Goal: Information Seeking & Learning: Check status

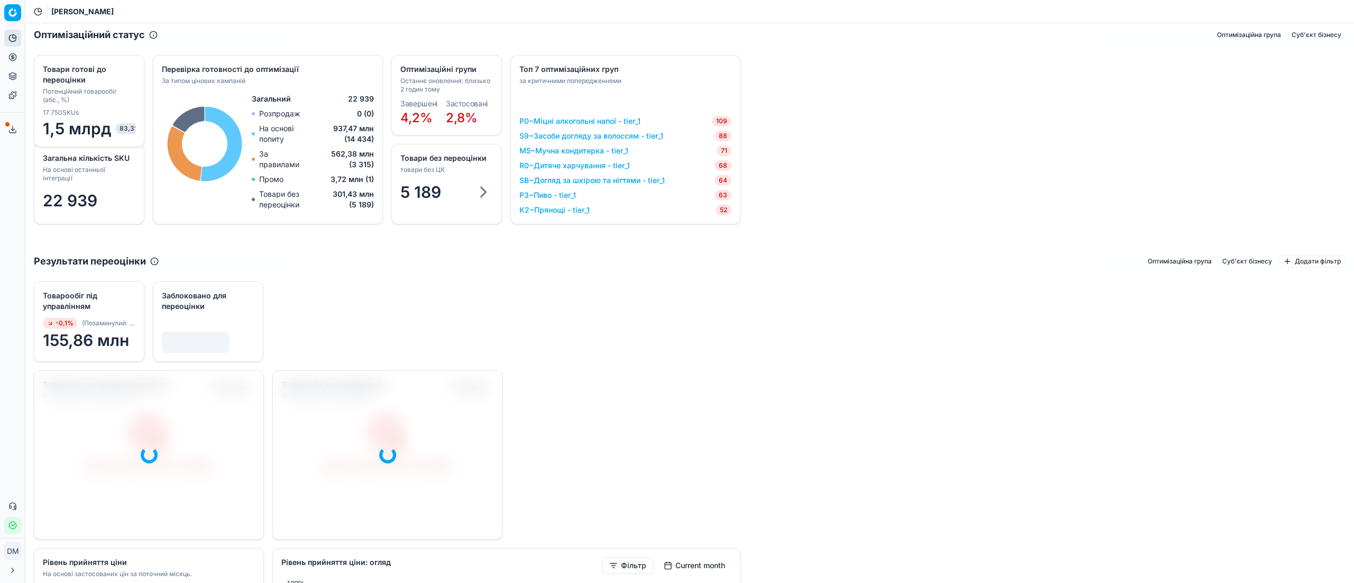
click at [12, 40] on icon at bounding box center [12, 38] width 8 height 8
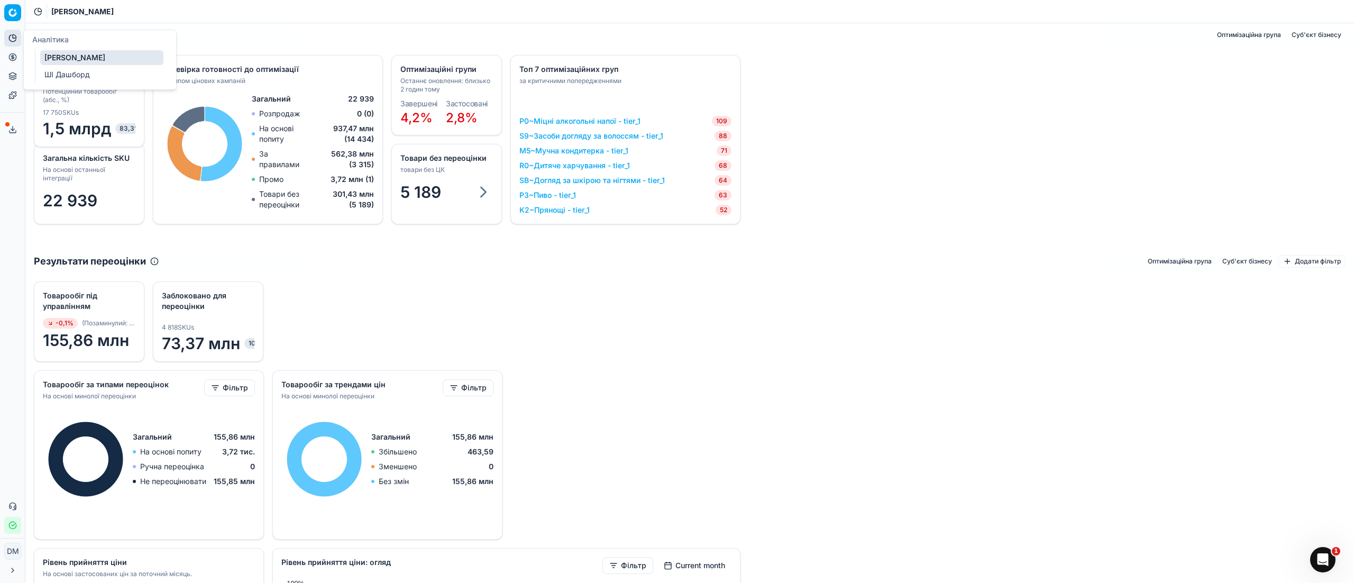
click at [60, 74] on link "ШІ Дашборд" at bounding box center [101, 74] width 123 height 15
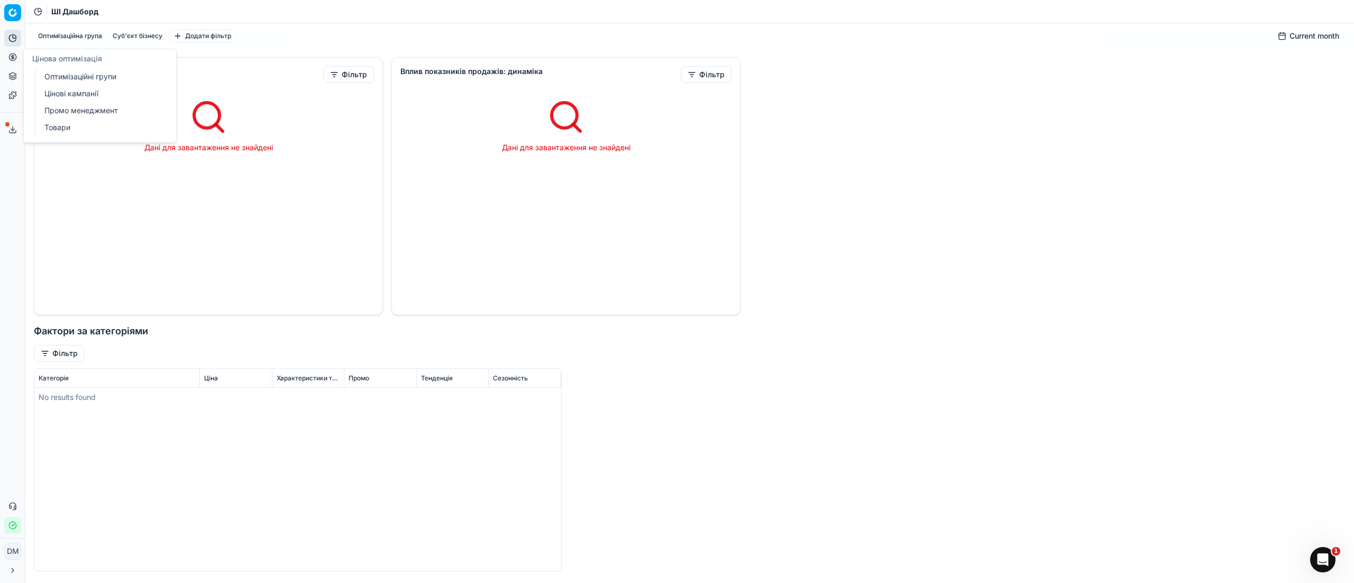
click at [14, 59] on icon at bounding box center [12, 57] width 8 height 8
click at [14, 57] on icon at bounding box center [12, 57] width 8 height 8
click at [11, 59] on icon at bounding box center [12, 57] width 8 height 8
click at [14, 81] on button "Асортимент продукції" at bounding box center [12, 76] width 17 height 17
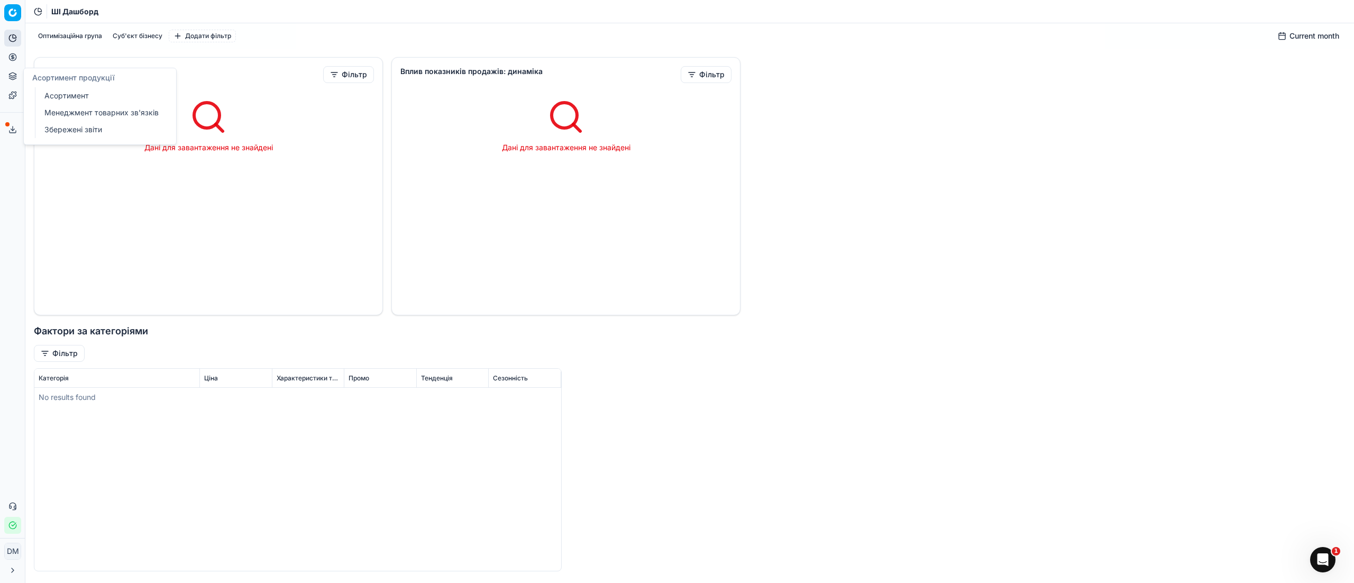
click at [114, 133] on link "Збережені звіти" at bounding box center [101, 129] width 123 height 15
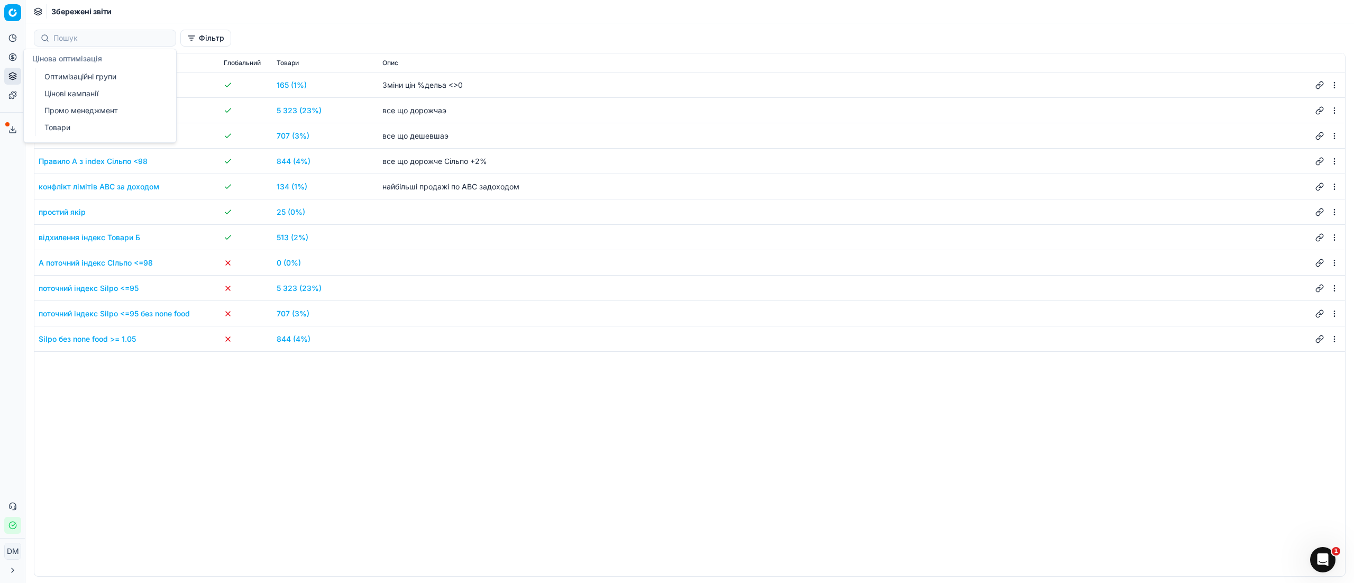
click at [13, 59] on icon at bounding box center [13, 57] width 0 height 4
click at [107, 78] on link "Оптимізаційні групи" at bounding box center [101, 76] width 123 height 15
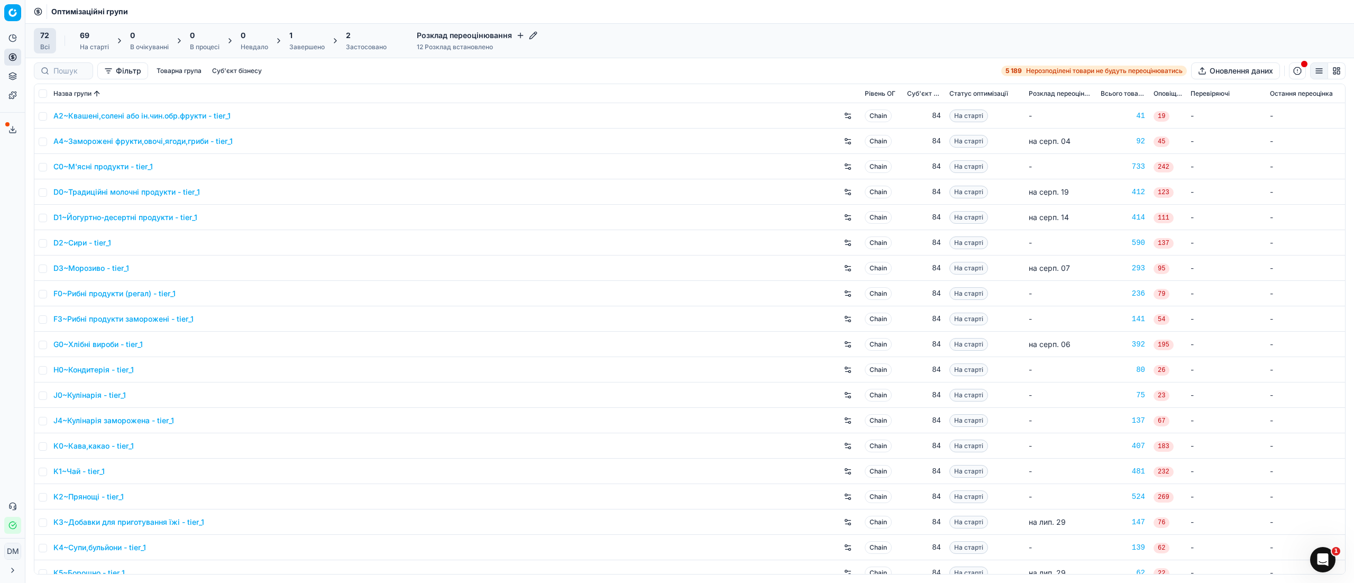
click at [356, 46] on div "Застосовано" at bounding box center [366, 47] width 41 height 8
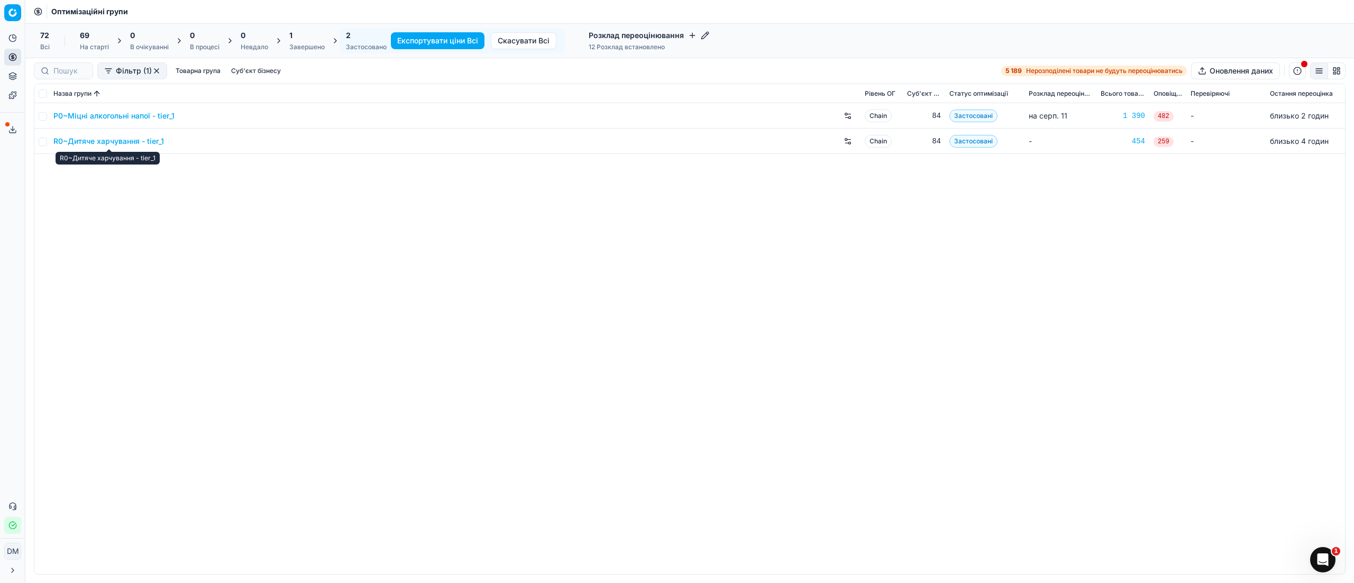
click at [137, 143] on link "R0~Дитяче харчування - tier_1" at bounding box center [108, 141] width 111 height 11
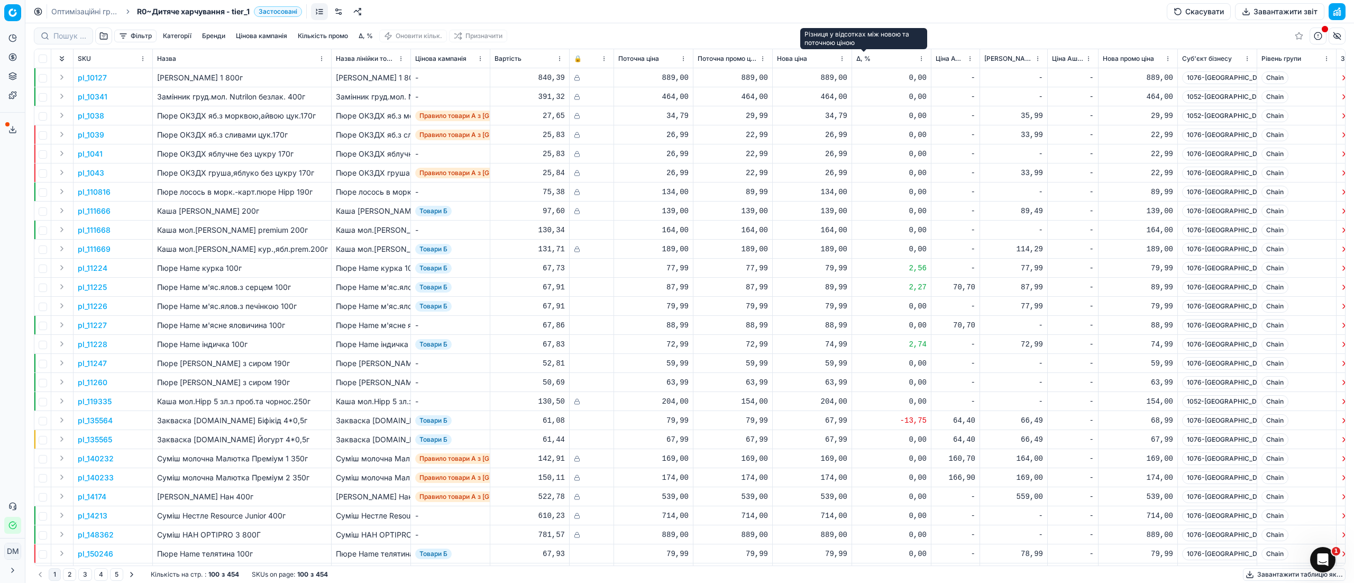
click at [861, 58] on span "Δ, %" at bounding box center [863, 58] width 14 height 8
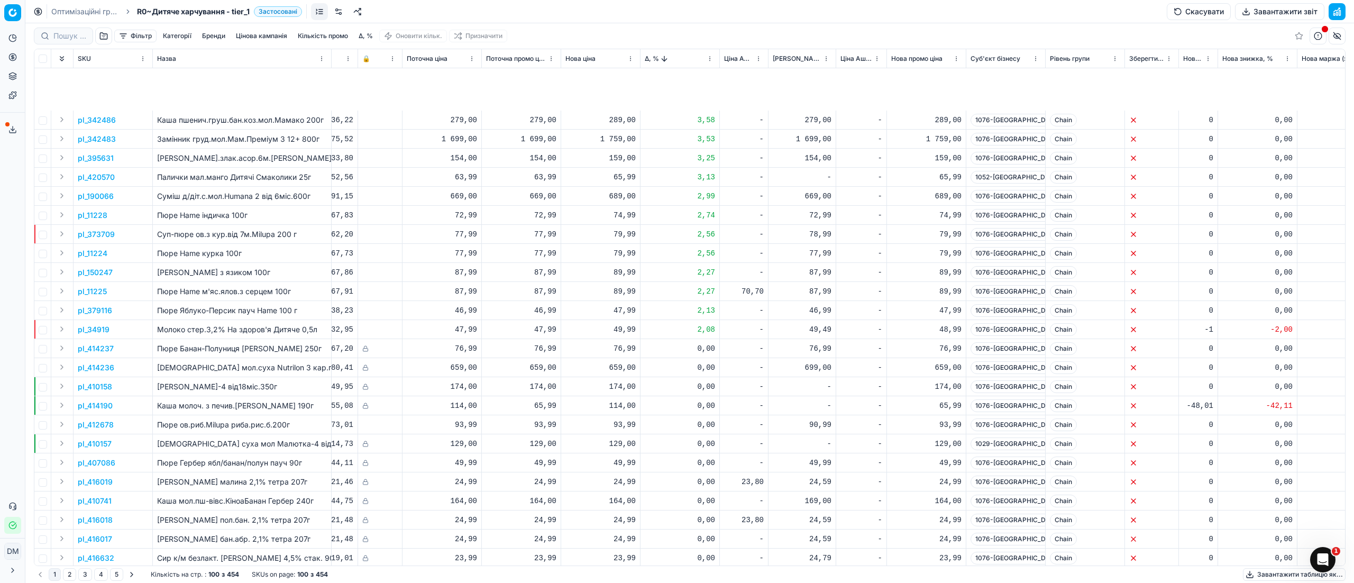
scroll to position [634, 211]
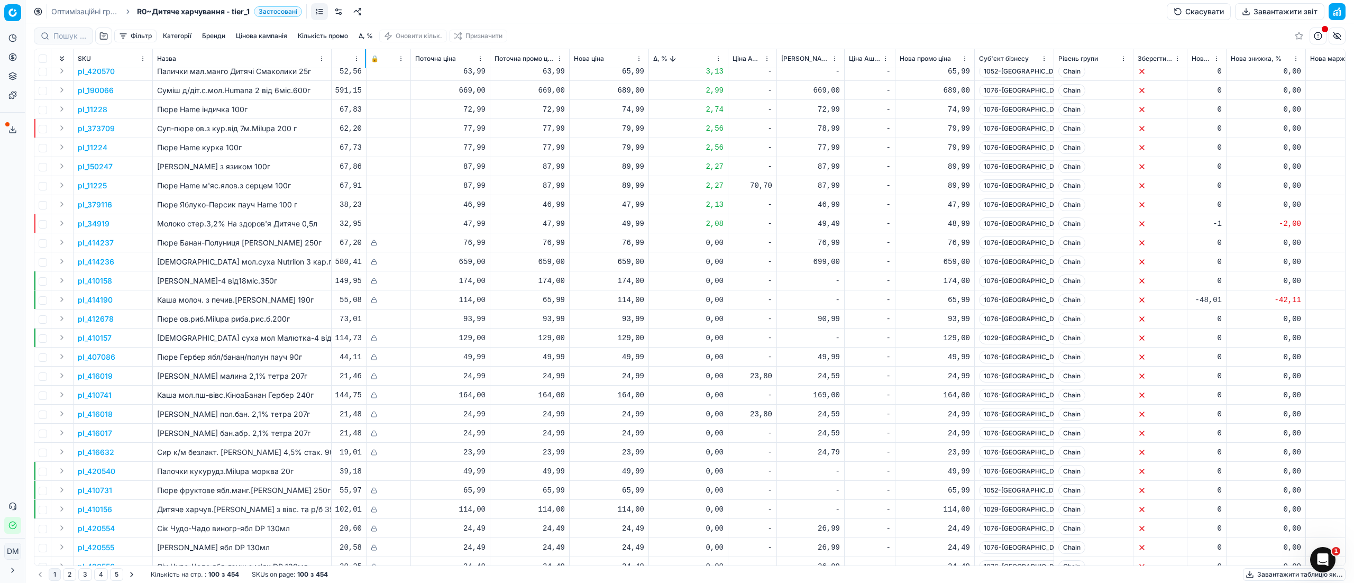
drag, startPoint x: 356, startPoint y: 67, endPoint x: 365, endPoint y: 67, distance: 8.5
click at [365, 67] on div at bounding box center [365, 58] width 1 height 19
click at [317, 301] on p "Каша молоч. з печив.[PERSON_NAME] 190г" at bounding box center [242, 300] width 170 height 11
drag, startPoint x: 710, startPoint y: 225, endPoint x: 726, endPoint y: 226, distance: 16.9
click at [726, 226] on td "2,08" at bounding box center [688, 223] width 79 height 19
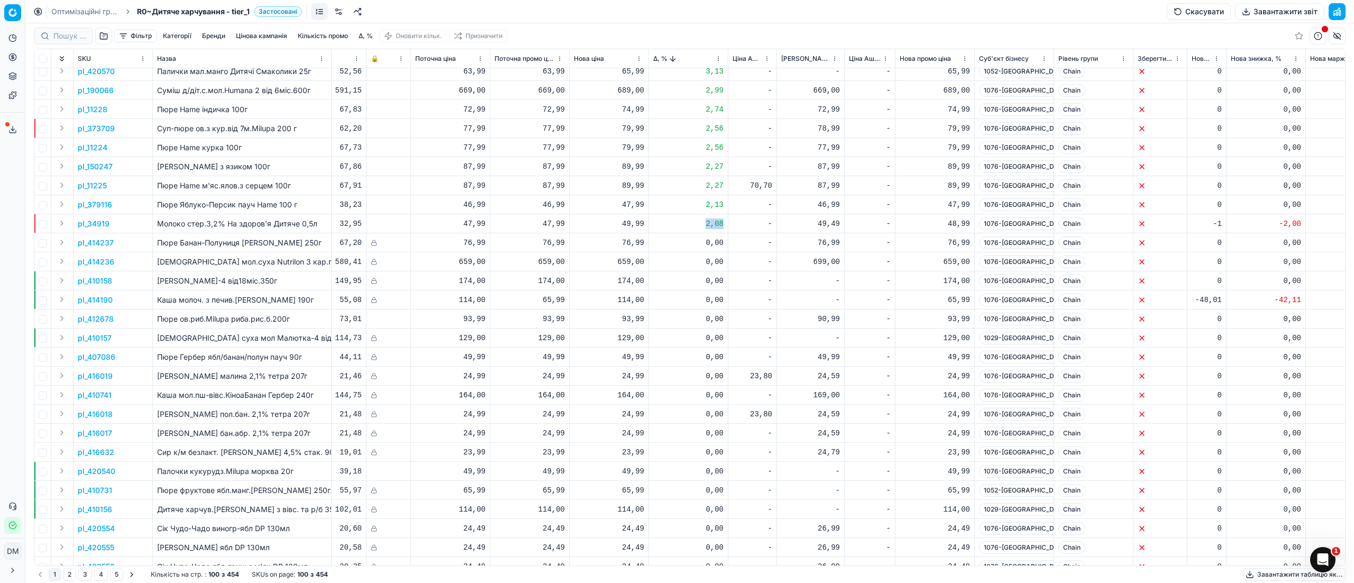
drag, startPoint x: 707, startPoint y: 226, endPoint x: 725, endPoint y: 226, distance: 18.0
click at [725, 226] on td "2,08" at bounding box center [688, 223] width 79 height 19
drag, startPoint x: 707, startPoint y: 209, endPoint x: 726, endPoint y: 209, distance: 18.5
click at [726, 209] on td "2,13" at bounding box center [688, 204] width 79 height 19
click at [711, 186] on div "2,27" at bounding box center [688, 185] width 70 height 11
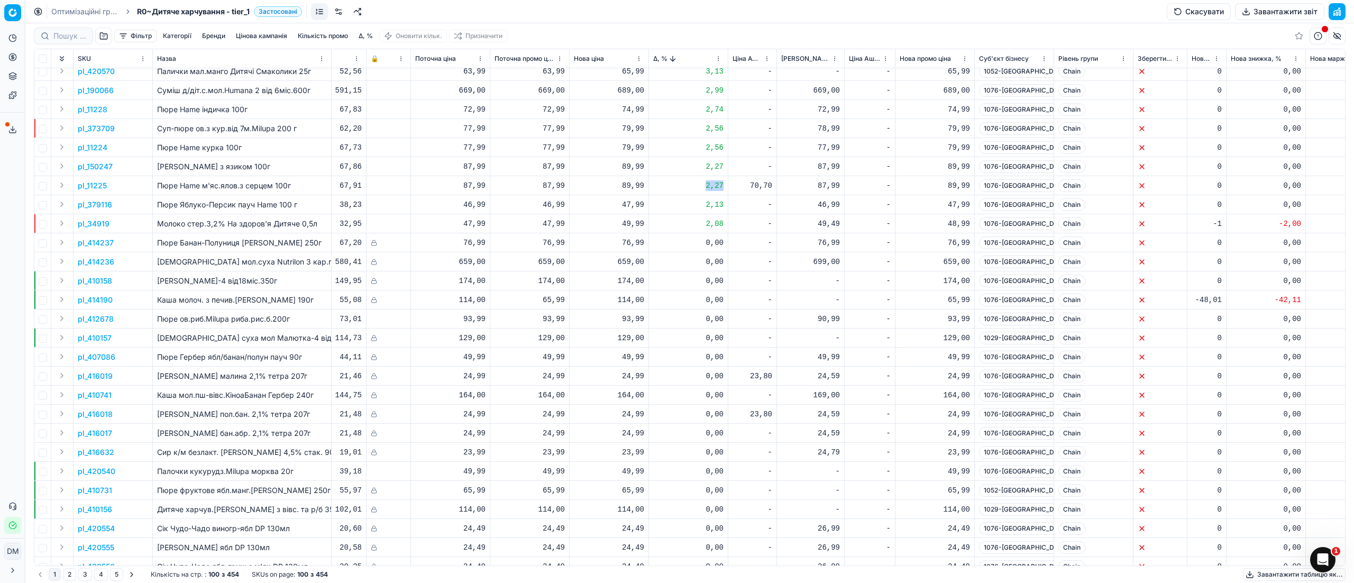
drag, startPoint x: 707, startPoint y: 186, endPoint x: 722, endPoint y: 186, distance: 15.3
click at [722, 186] on div "2,27" at bounding box center [688, 185] width 70 height 11
drag, startPoint x: 707, startPoint y: 167, endPoint x: 724, endPoint y: 167, distance: 17.4
click at [724, 167] on td "2,27" at bounding box center [688, 166] width 79 height 19
drag, startPoint x: 707, startPoint y: 150, endPoint x: 722, endPoint y: 150, distance: 15.3
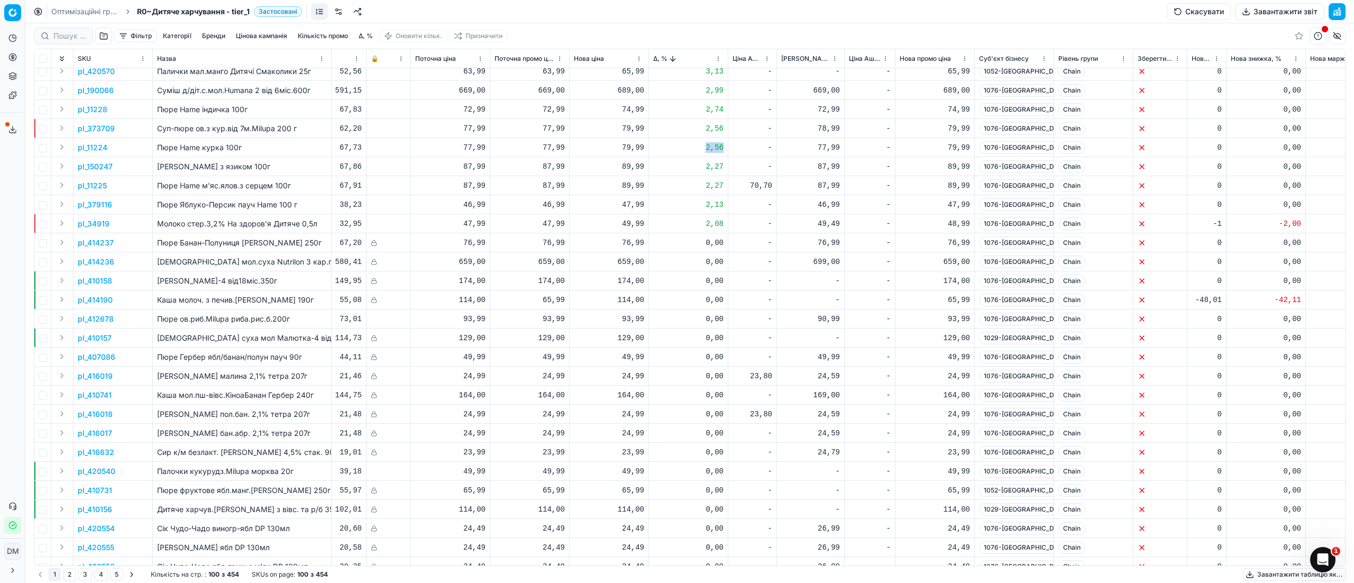
click at [722, 150] on div "2,56" at bounding box center [688, 147] width 70 height 11
click at [710, 131] on div "2,56" at bounding box center [688, 128] width 70 height 11
drag, startPoint x: 707, startPoint y: 129, endPoint x: 723, endPoint y: 128, distance: 16.4
click at [723, 128] on td "2,56" at bounding box center [688, 128] width 79 height 19
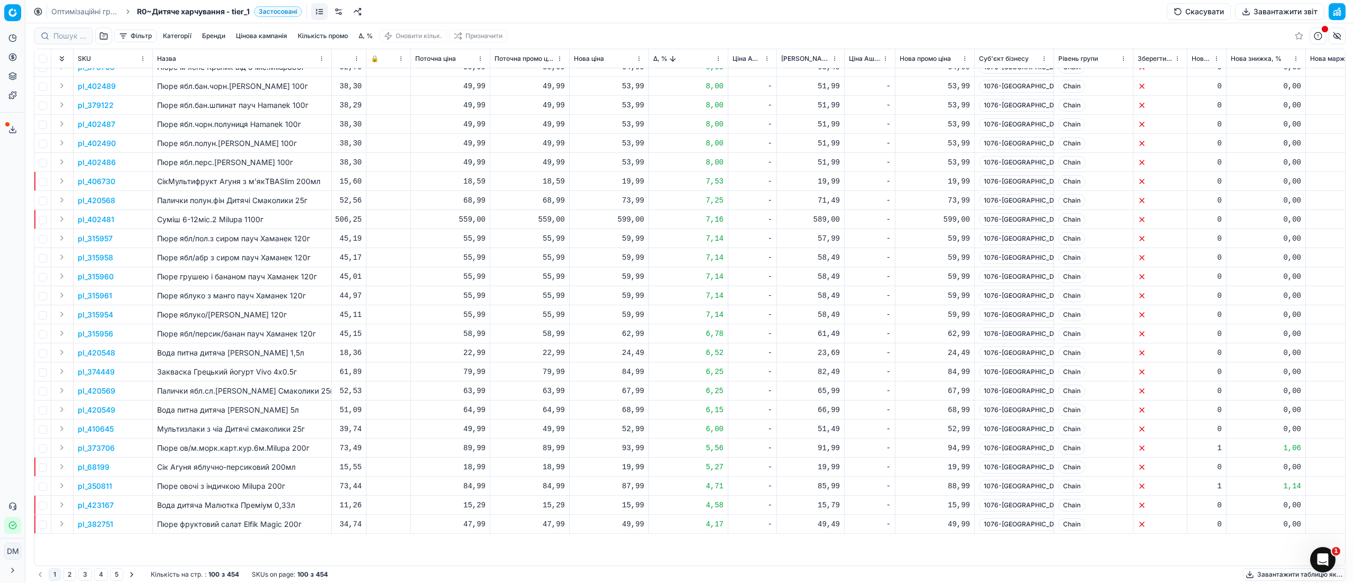
scroll to position [0, 211]
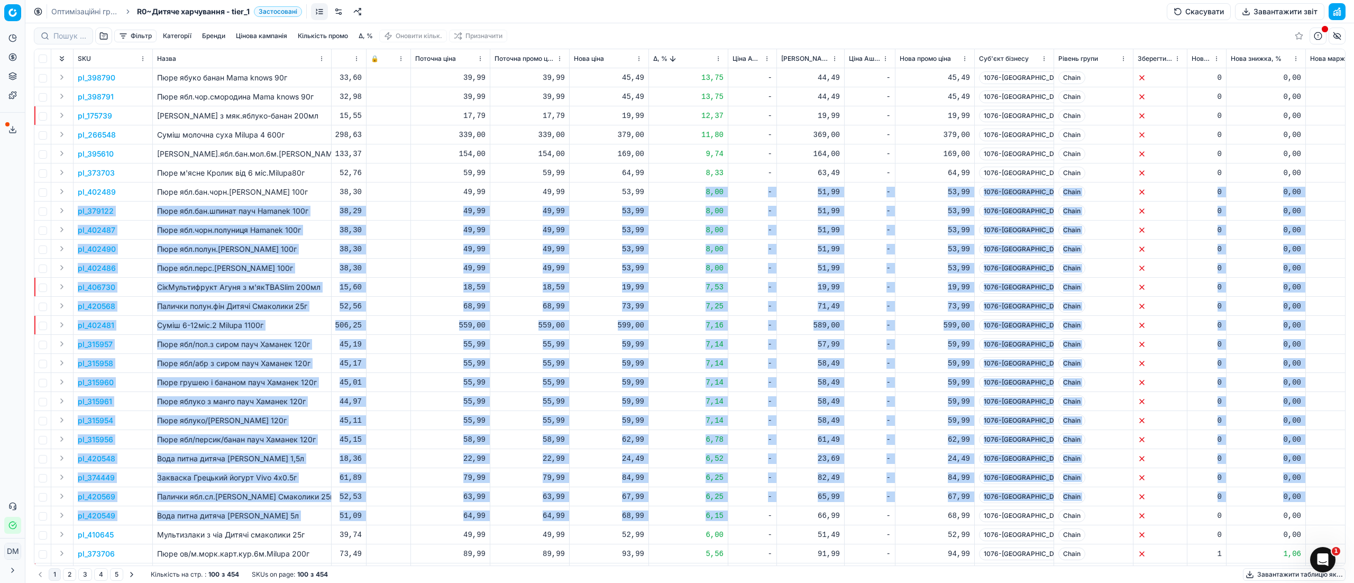
drag, startPoint x: 707, startPoint y: 194, endPoint x: 736, endPoint y: 511, distance: 318.6
click at [102, 194] on p "pl_402489" at bounding box center [97, 192] width 38 height 11
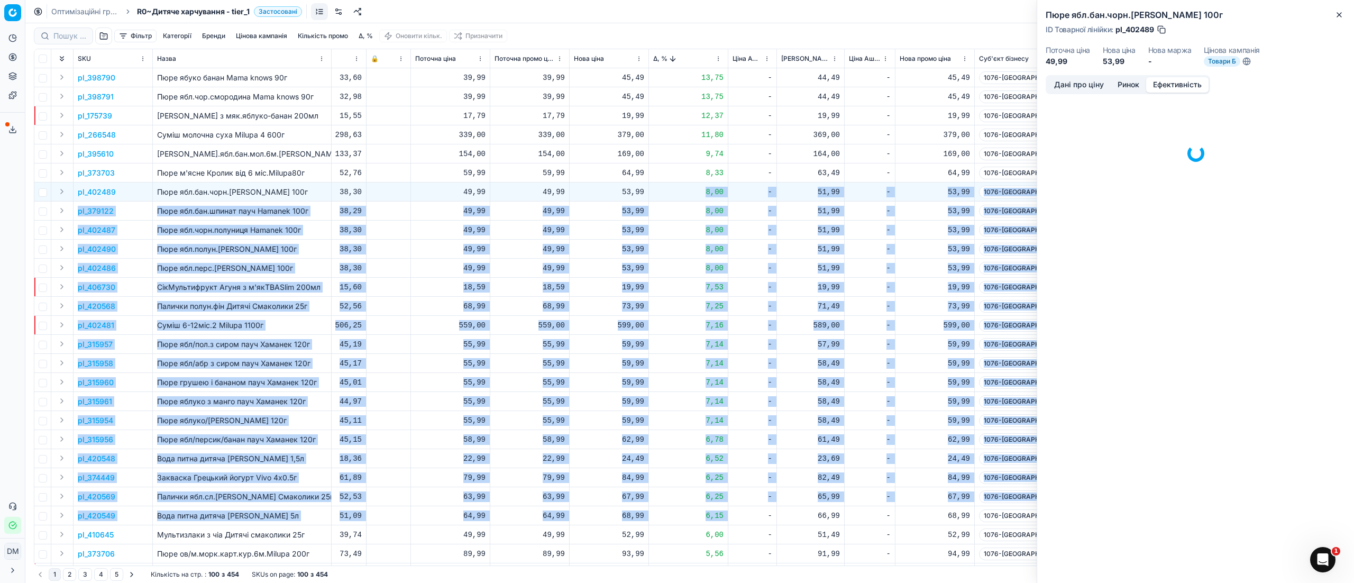
click at [1176, 81] on button "Ефективність" at bounding box center [1177, 84] width 62 height 15
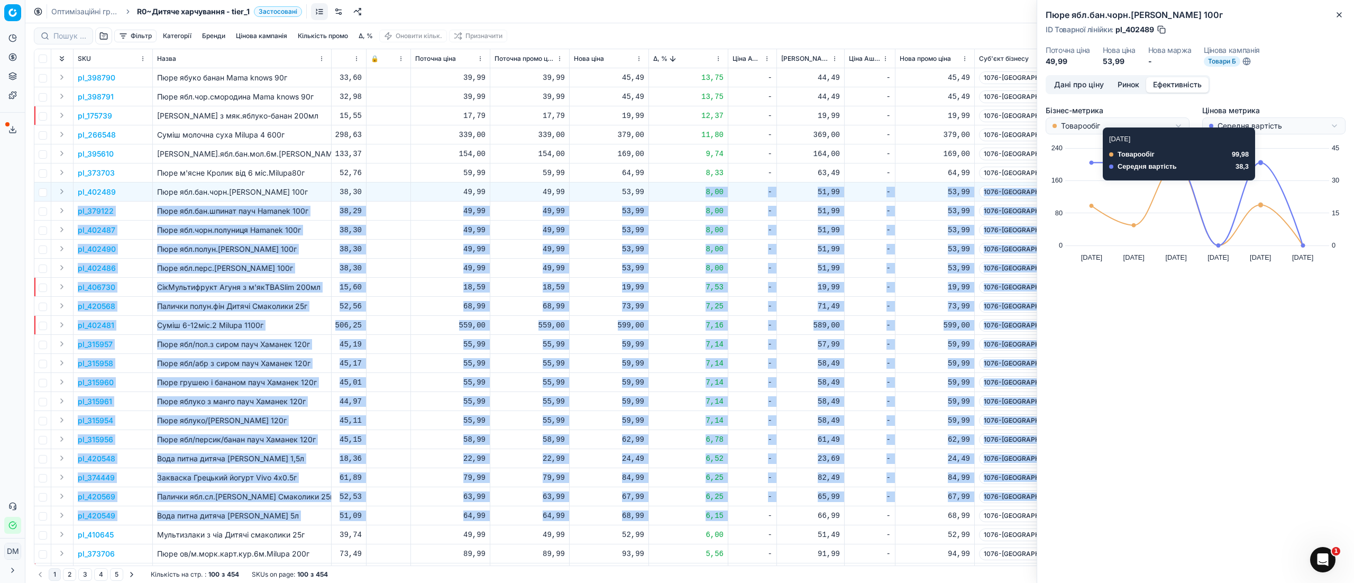
click at [1283, 128] on html "Pricing platform Аналітика Цінова оптимізація Асортимент продукції Шаблони Серв…" at bounding box center [677, 291] width 1354 height 583
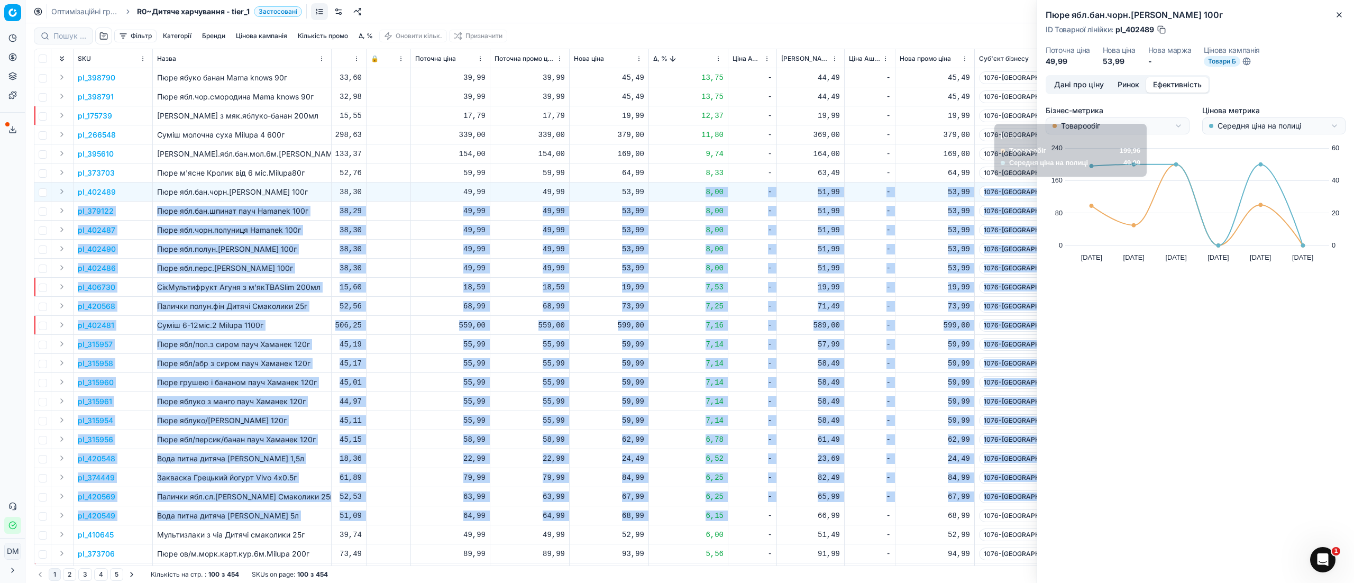
click at [1146, 124] on html "Pricing platform Аналітика Цінова оптимізація Асортимент продукції Шаблони Серв…" at bounding box center [677, 291] width 1354 height 583
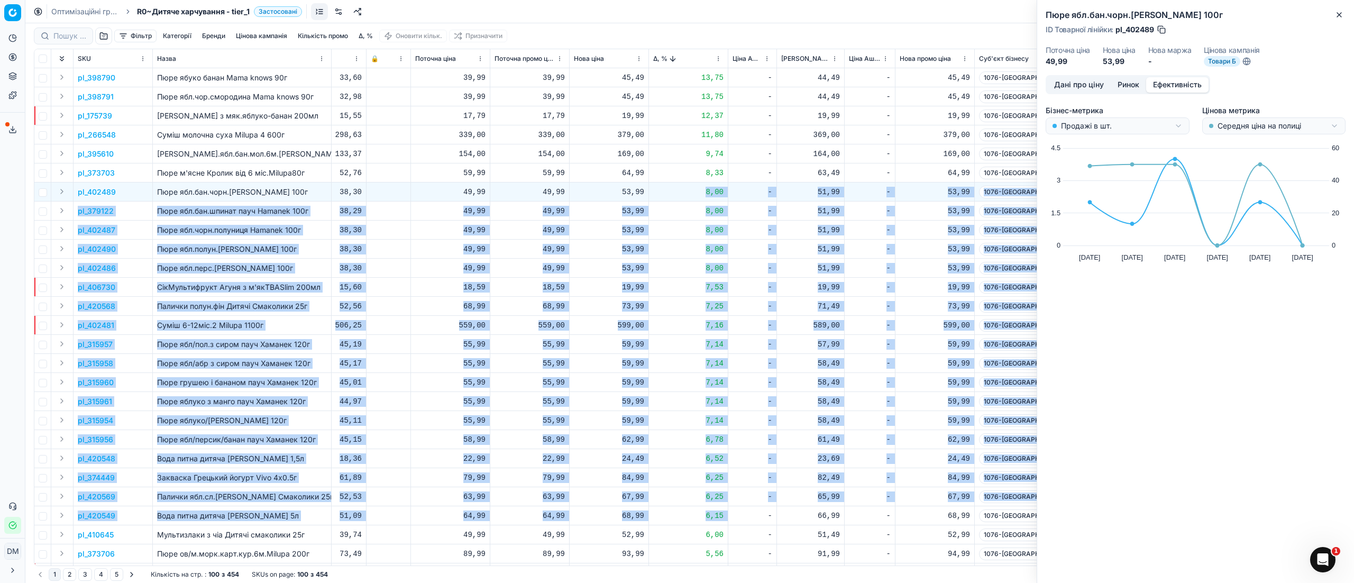
click at [105, 77] on p "pl_398790" at bounding box center [97, 77] width 38 height 11
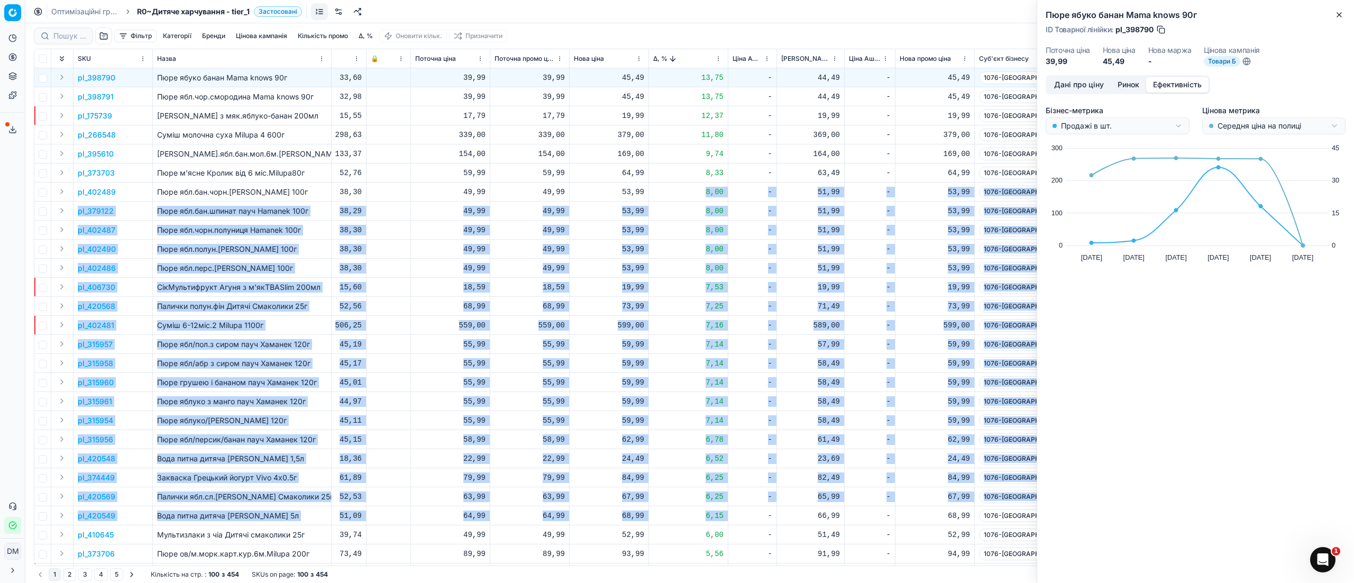
click at [950, 308] on div "73,99" at bounding box center [934, 306] width 70 height 11
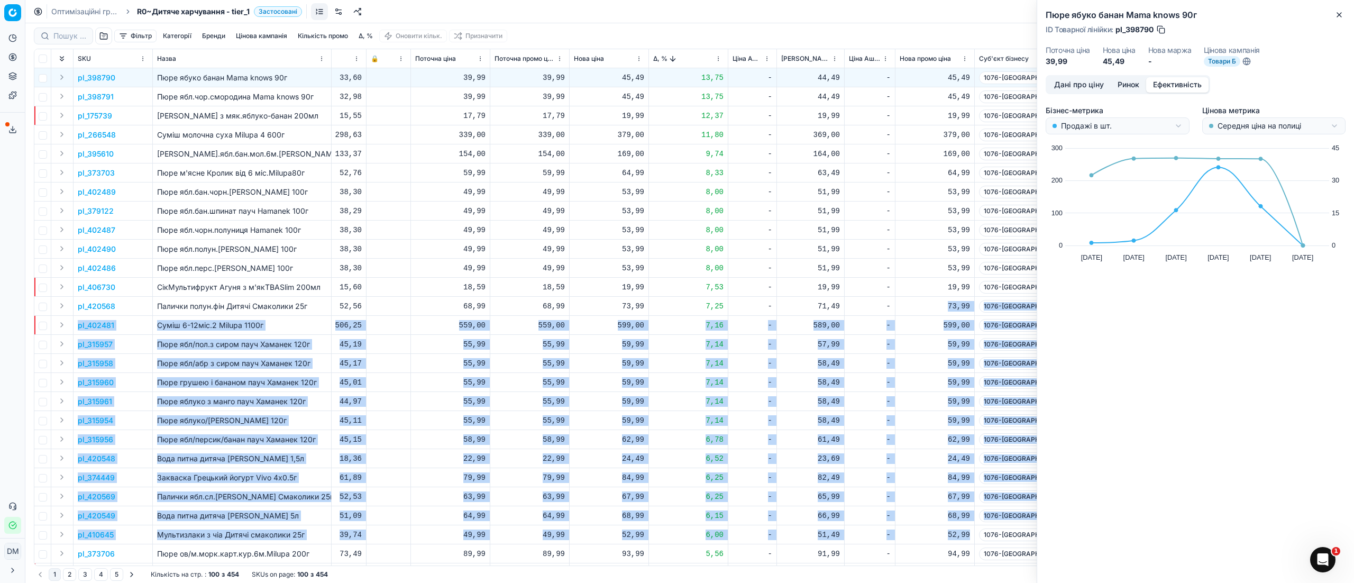
drag, startPoint x: 948, startPoint y: 308, endPoint x: 969, endPoint y: 535, distance: 227.8
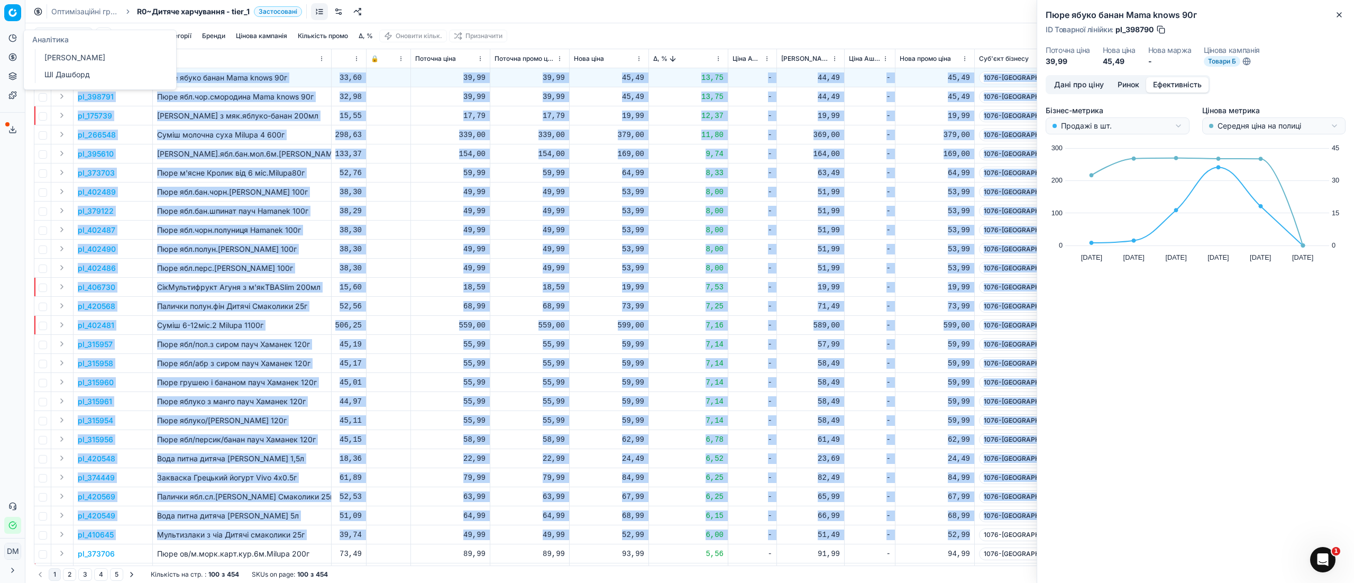
click at [15, 38] on button "Аналітика" at bounding box center [12, 38] width 17 height 17
click at [83, 57] on link "[PERSON_NAME]" at bounding box center [101, 57] width 123 height 15
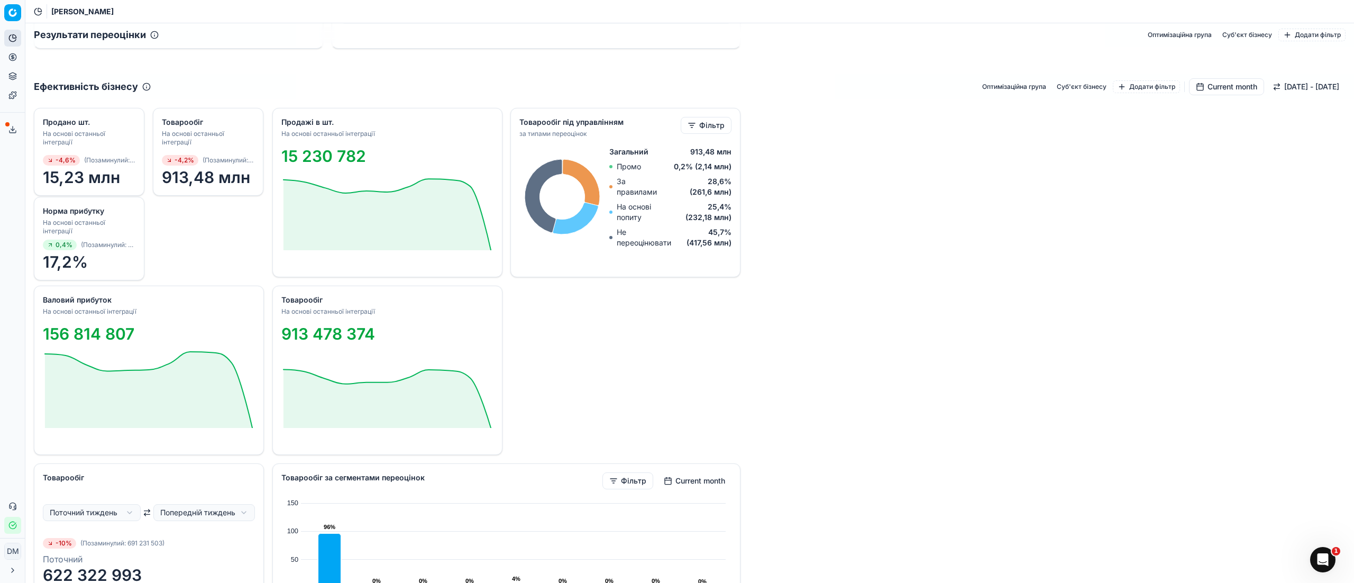
scroll to position [1057, 0]
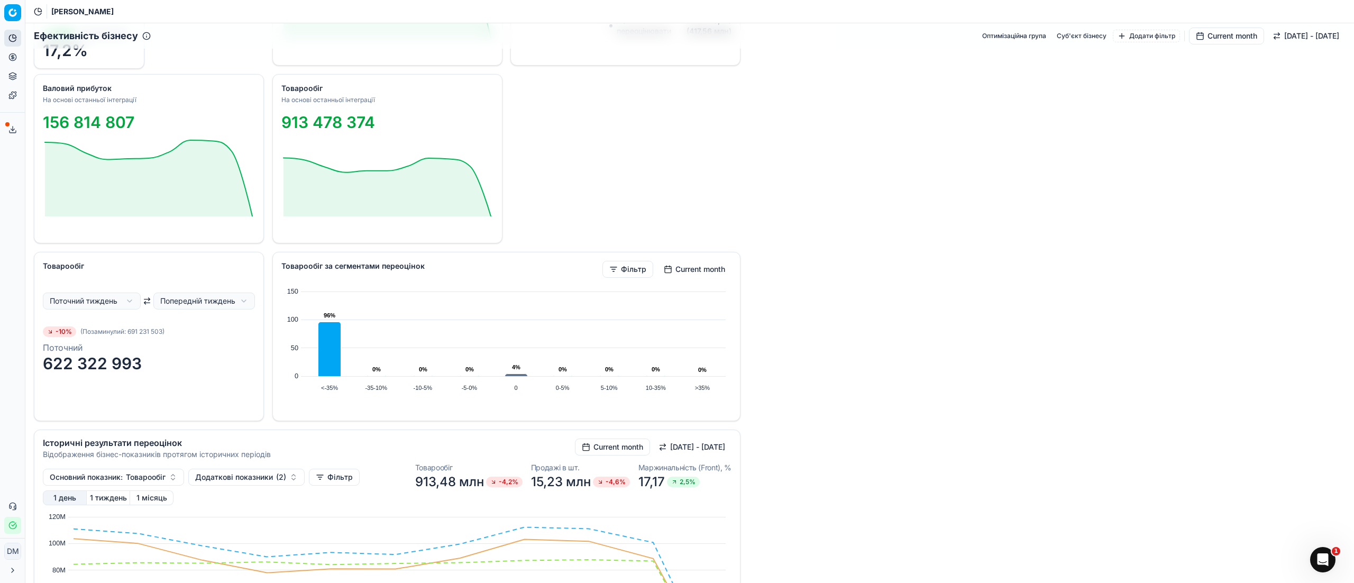
click at [117, 302] on html "Pricing platform Аналітика Цінова оптимізація Асортимент продукції Шаблони Серв…" at bounding box center [677, 291] width 1354 height 583
click at [189, 277] on html "Pricing platform Аналітика Цінова оптимізація Асортимент продукції Шаблони Серв…" at bounding box center [677, 291] width 1354 height 583
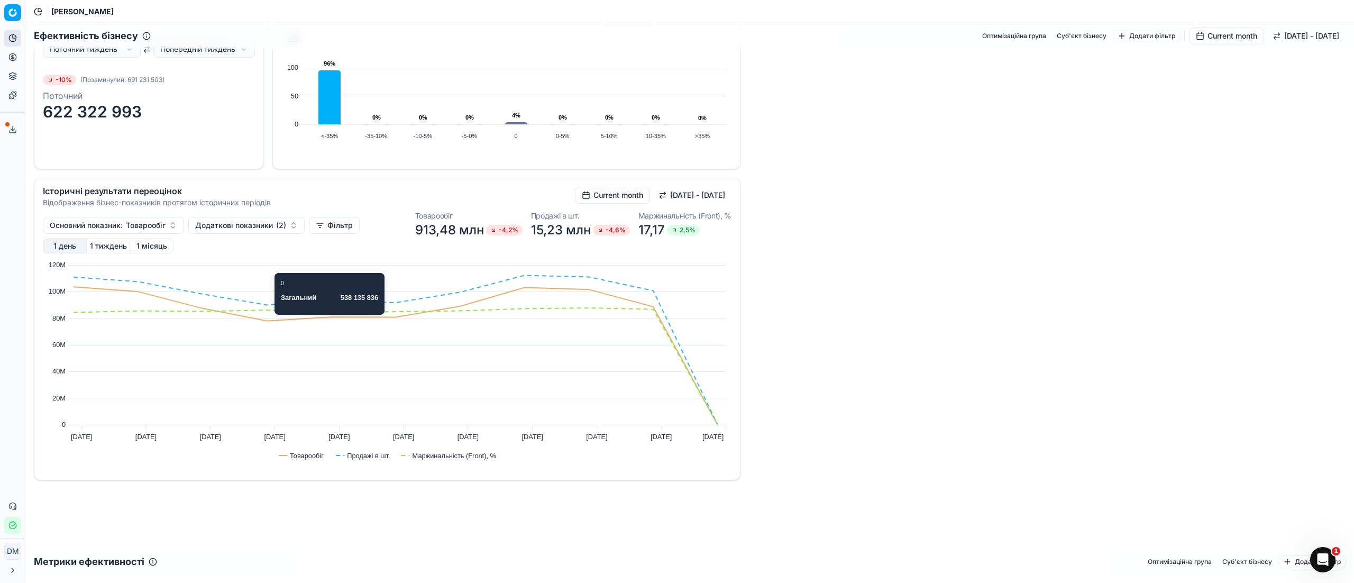
scroll to position [1375, 0]
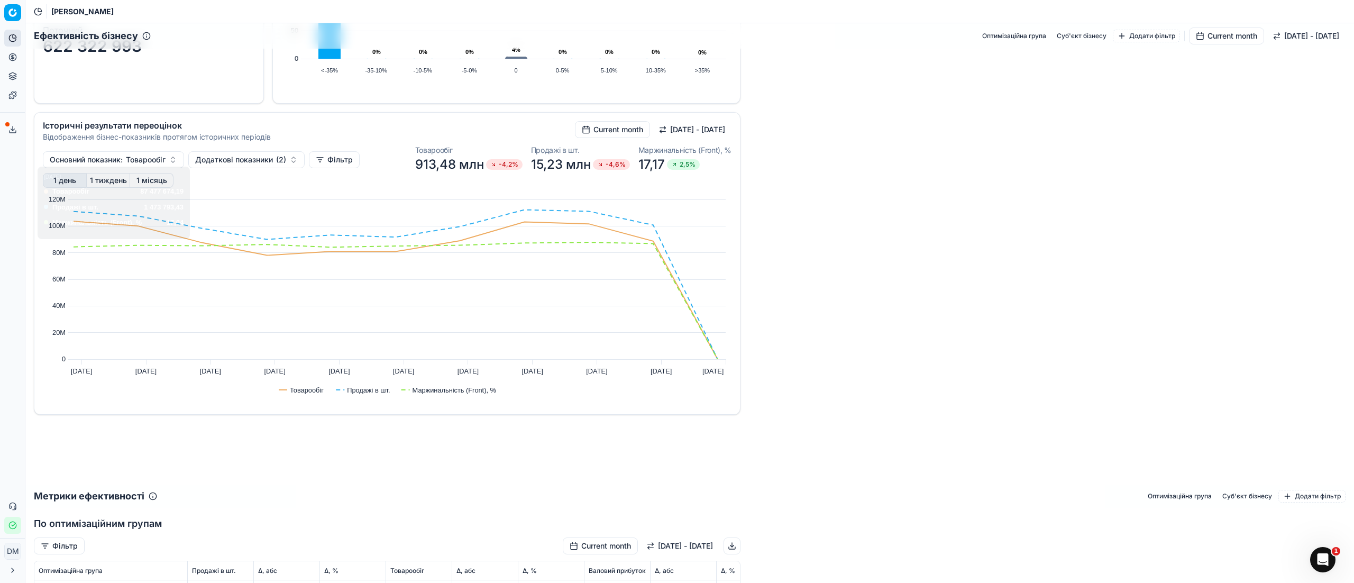
click at [115, 184] on button "1 тиждень" at bounding box center [108, 180] width 43 height 15
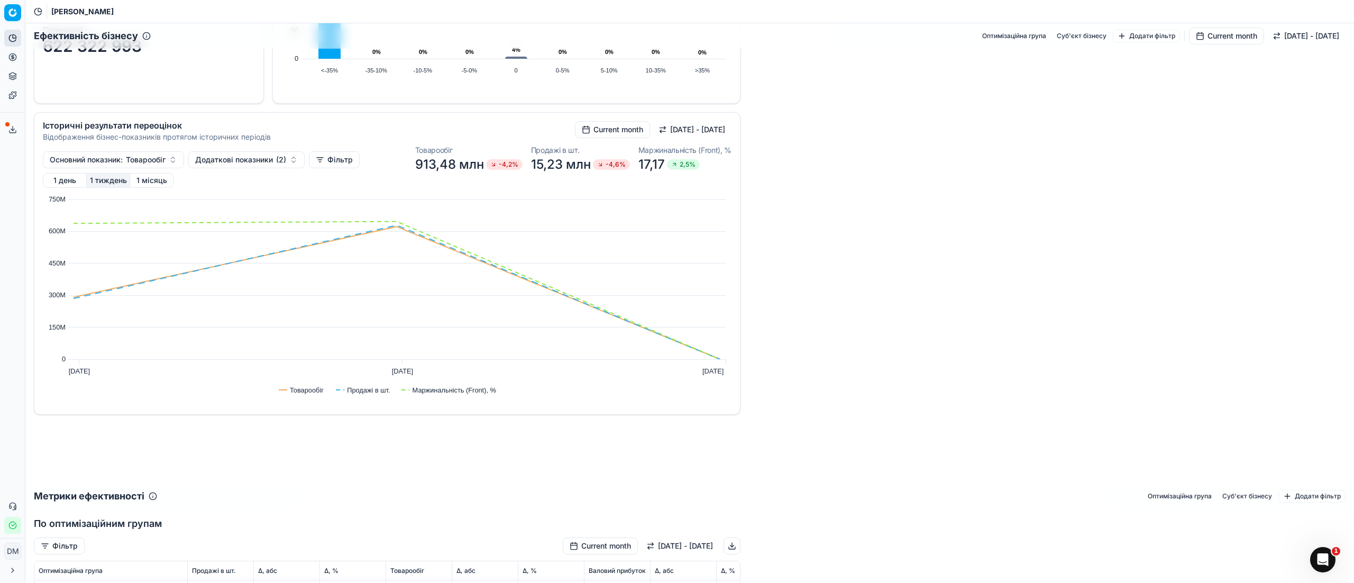
click at [617, 129] on button "Current month" at bounding box center [612, 129] width 75 height 17
click at [594, 266] on div "Last 90 days" at bounding box center [588, 272] width 130 height 17
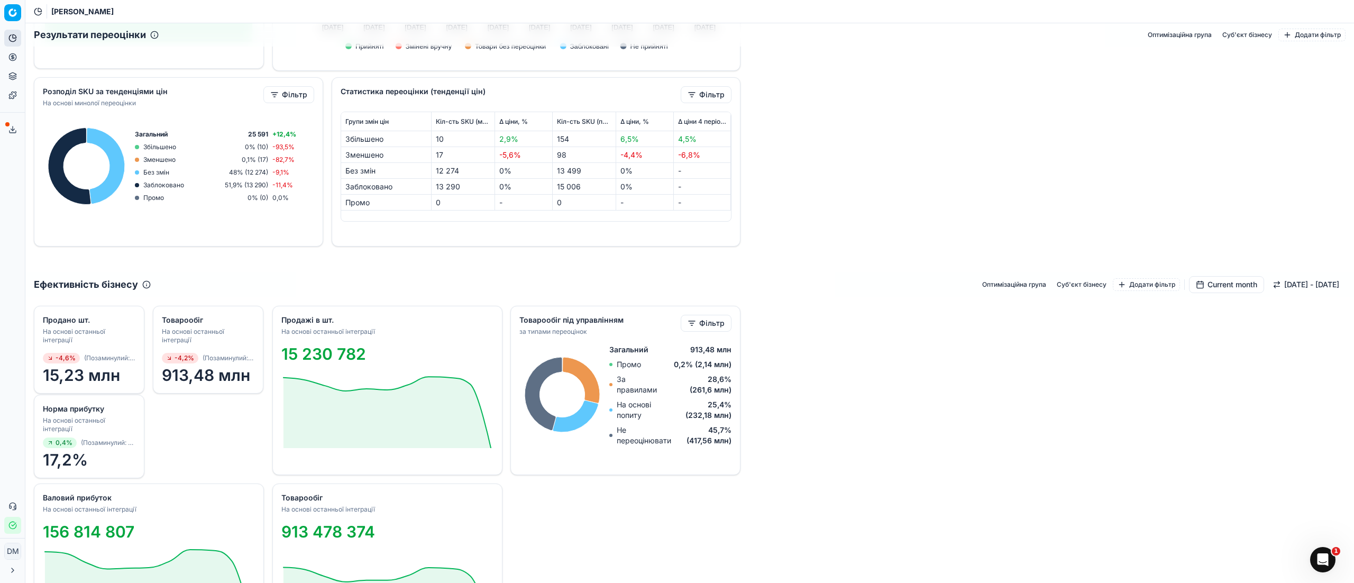
scroll to position [634, 0]
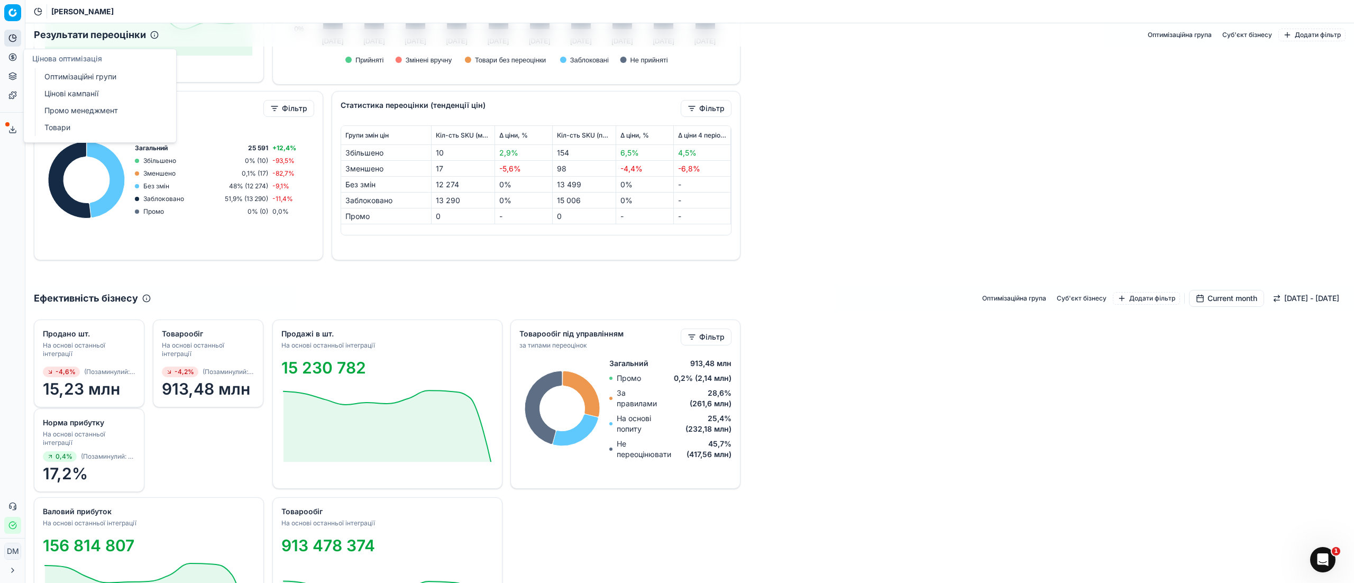
click at [16, 61] on button "Цінова оптимізація" at bounding box center [12, 57] width 17 height 17
click at [18, 56] on button "Цінова оптимізація" at bounding box center [12, 57] width 17 height 17
click at [13, 53] on icon at bounding box center [12, 57] width 8 height 8
click at [12, 75] on icon at bounding box center [12, 76] width 8 height 8
click at [14, 59] on icon at bounding box center [12, 57] width 8 height 8
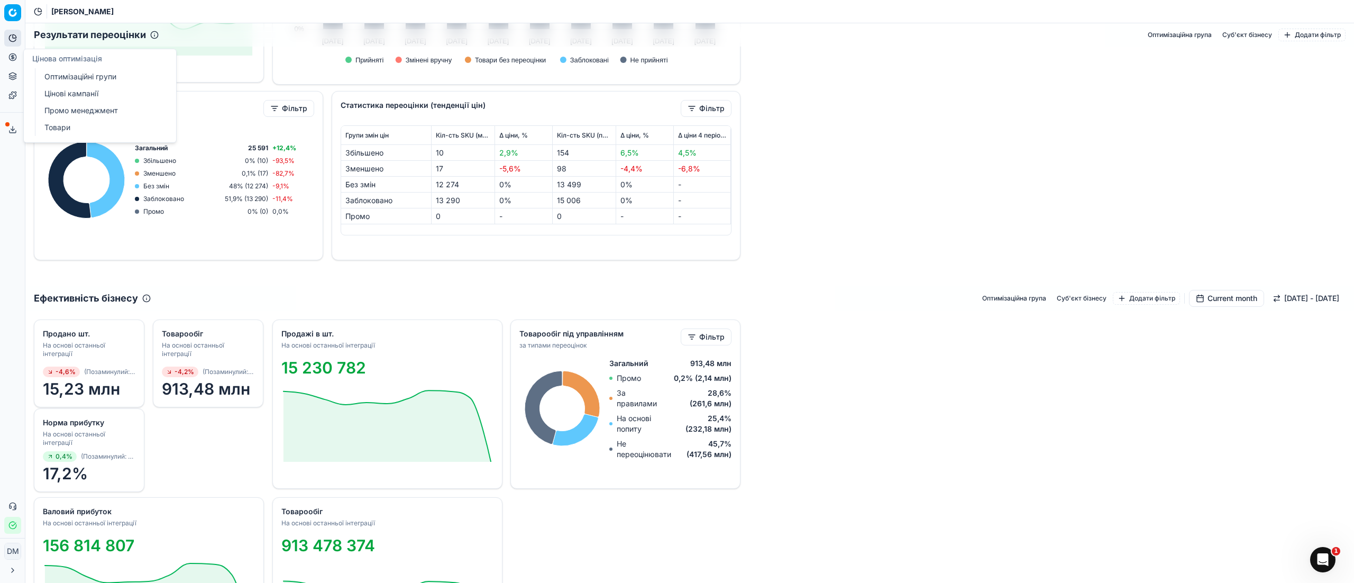
click at [62, 82] on link "Оптимізаційні групи" at bounding box center [101, 76] width 123 height 15
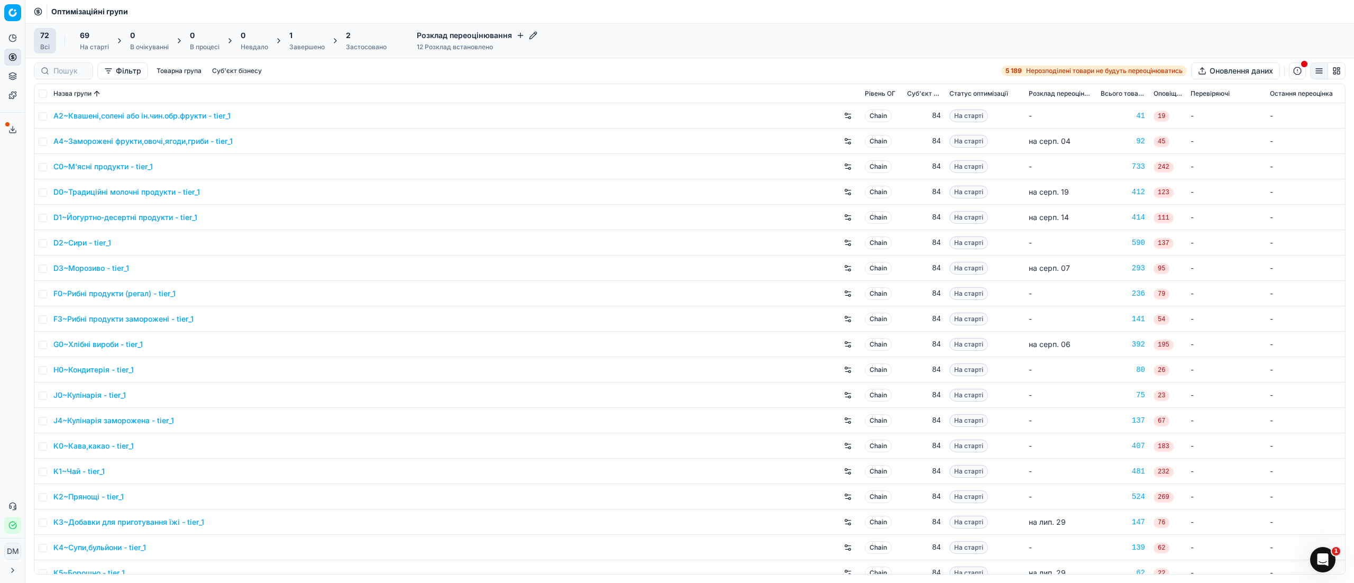
click at [369, 44] on div "Застосовано" at bounding box center [366, 47] width 41 height 8
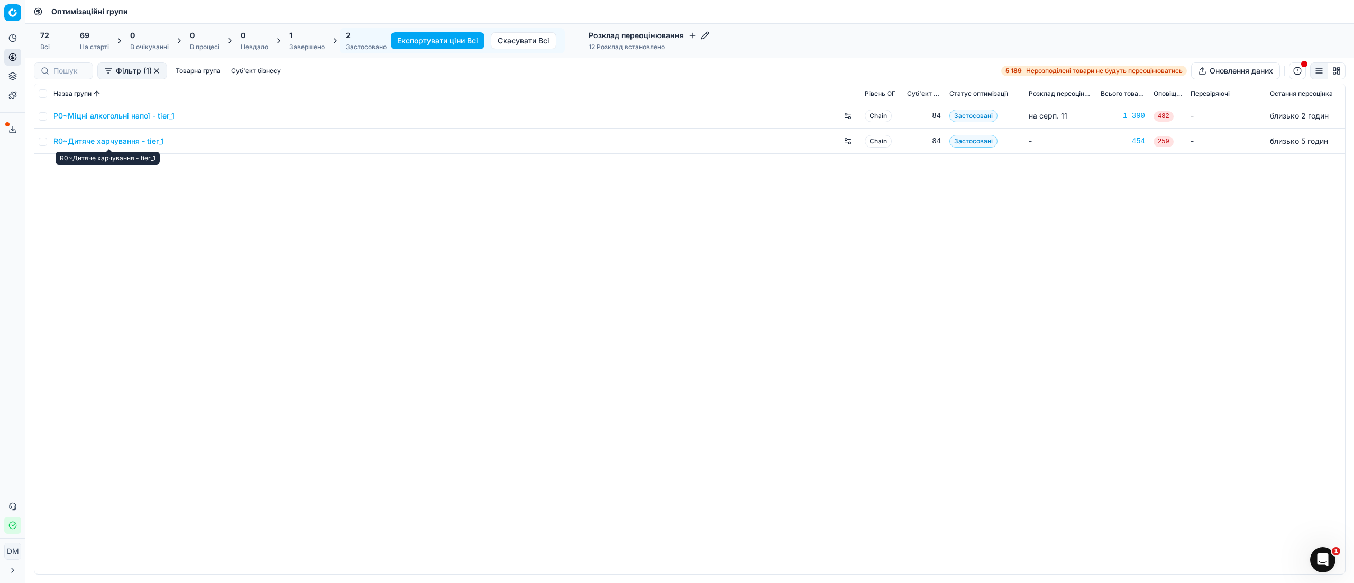
click at [125, 146] on link "R0~Дитяче харчування - tier_1" at bounding box center [108, 141] width 111 height 11
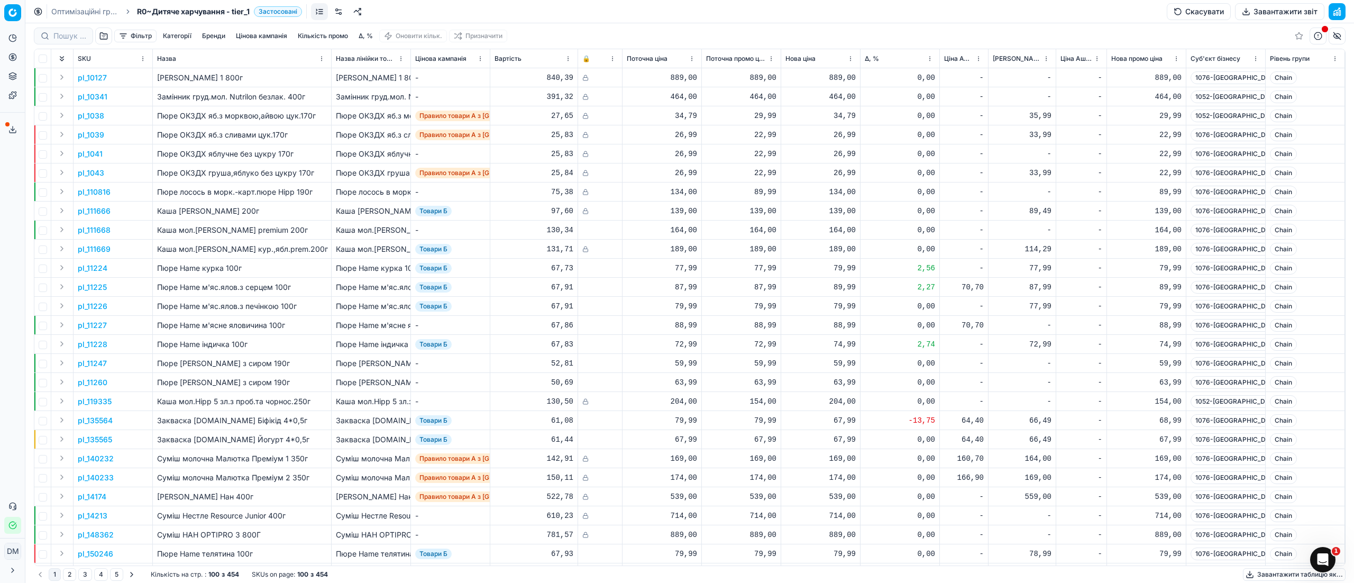
click at [872, 57] on span "Δ, %" at bounding box center [871, 58] width 14 height 8
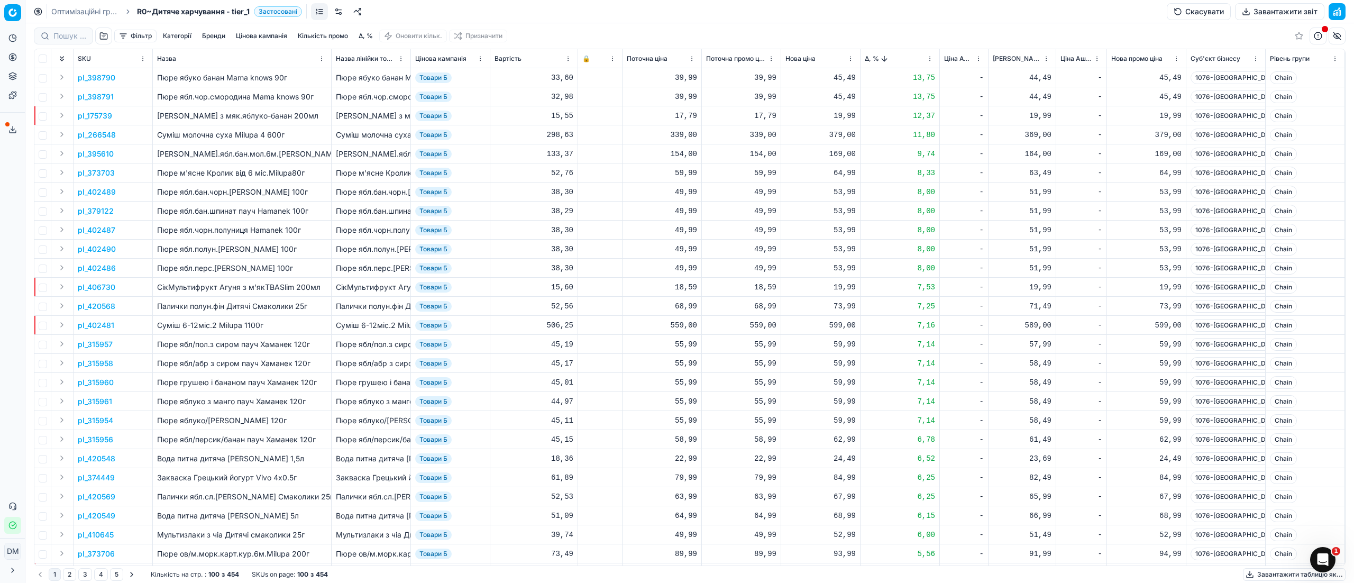
click at [108, 75] on p "pl_398790" at bounding box center [97, 77] width 38 height 11
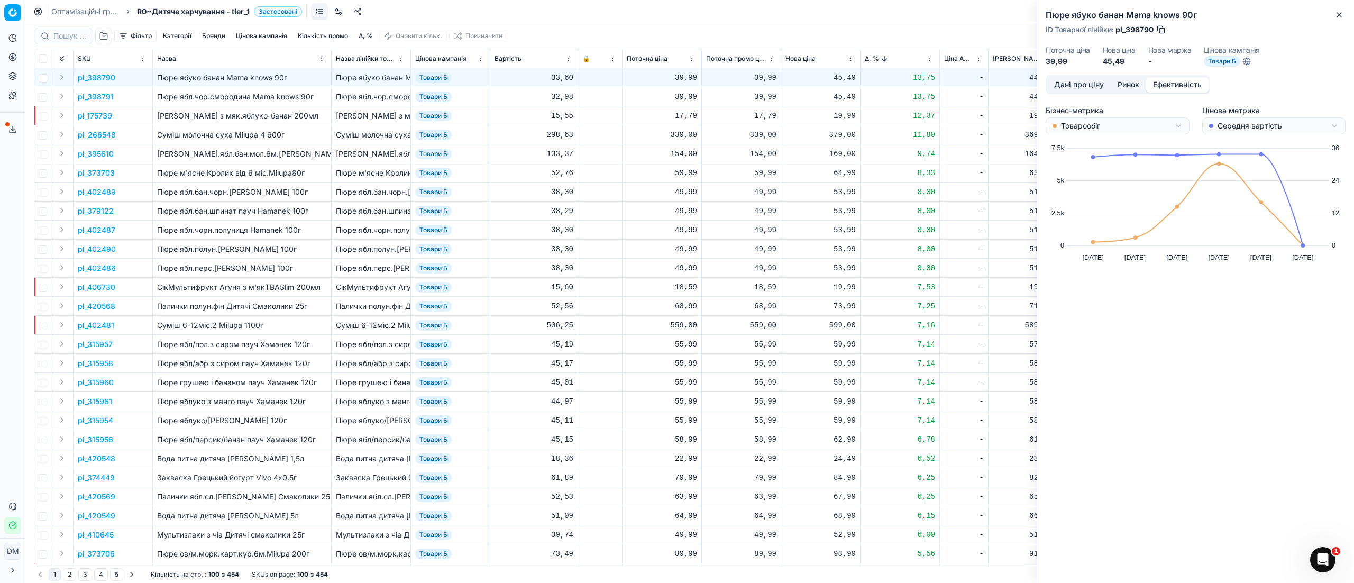
click at [1189, 88] on button "Ефективність" at bounding box center [1177, 84] width 62 height 15
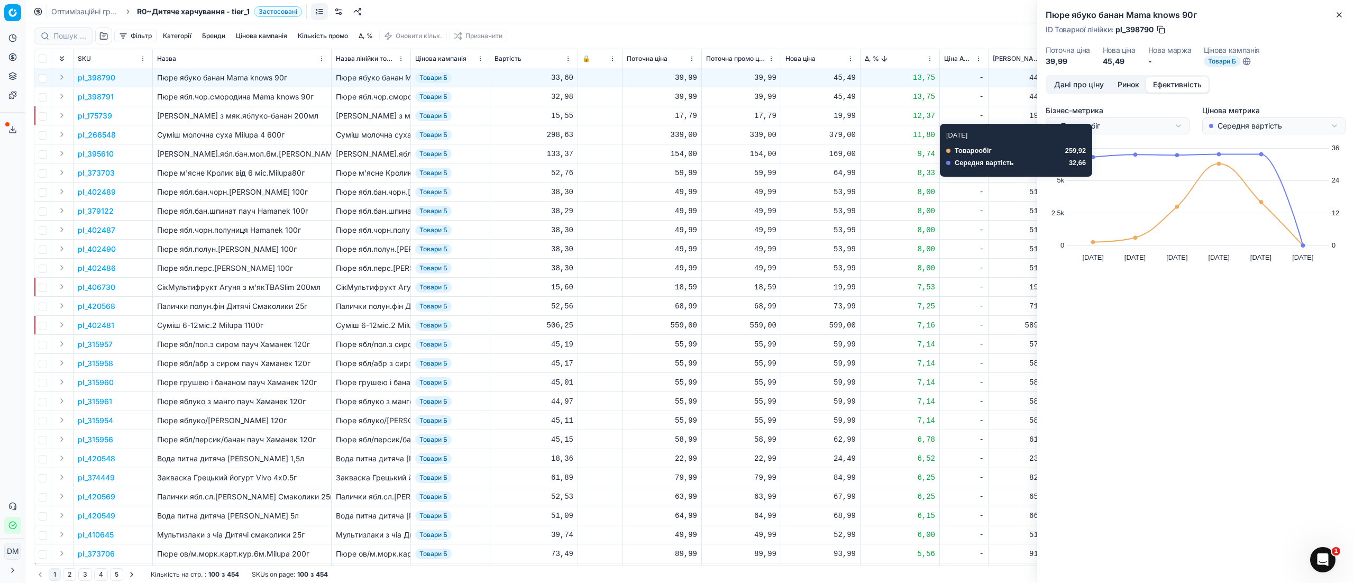
click at [1166, 127] on html "Pricing platform Аналітика Цінова оптимізація Асортимент продукції Шаблони Серв…" at bounding box center [677, 291] width 1354 height 583
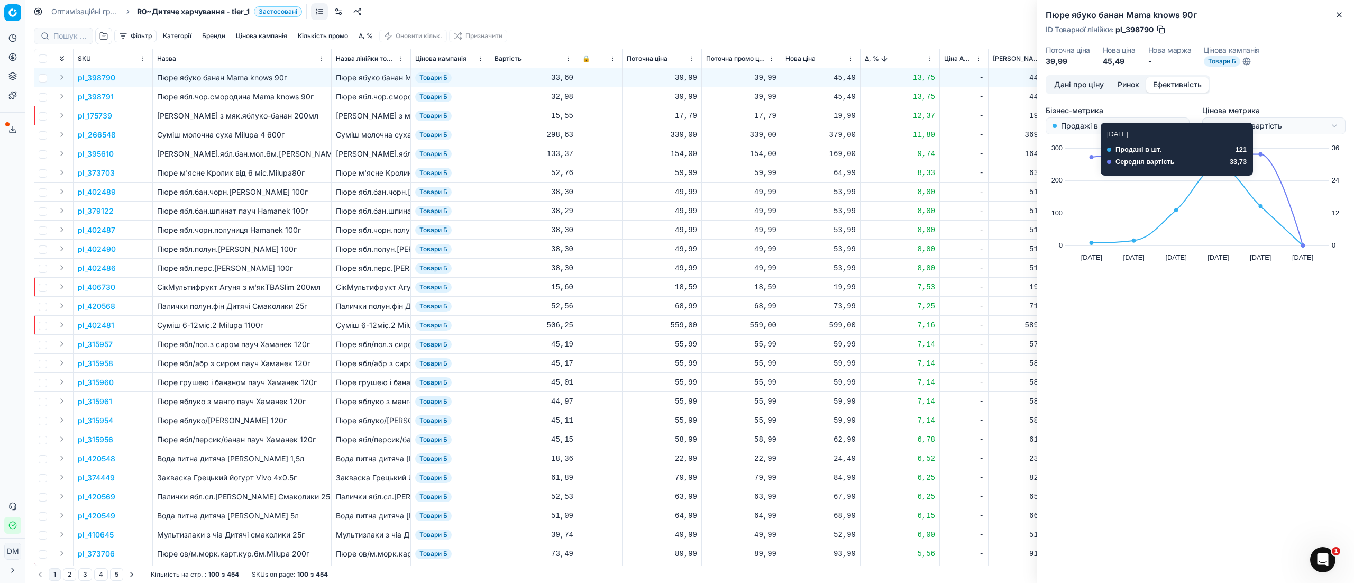
click at [1282, 129] on html "Pricing platform Аналітика Цінова оптимізація Асортимент продукції Шаблони Серв…" at bounding box center [677, 291] width 1354 height 583
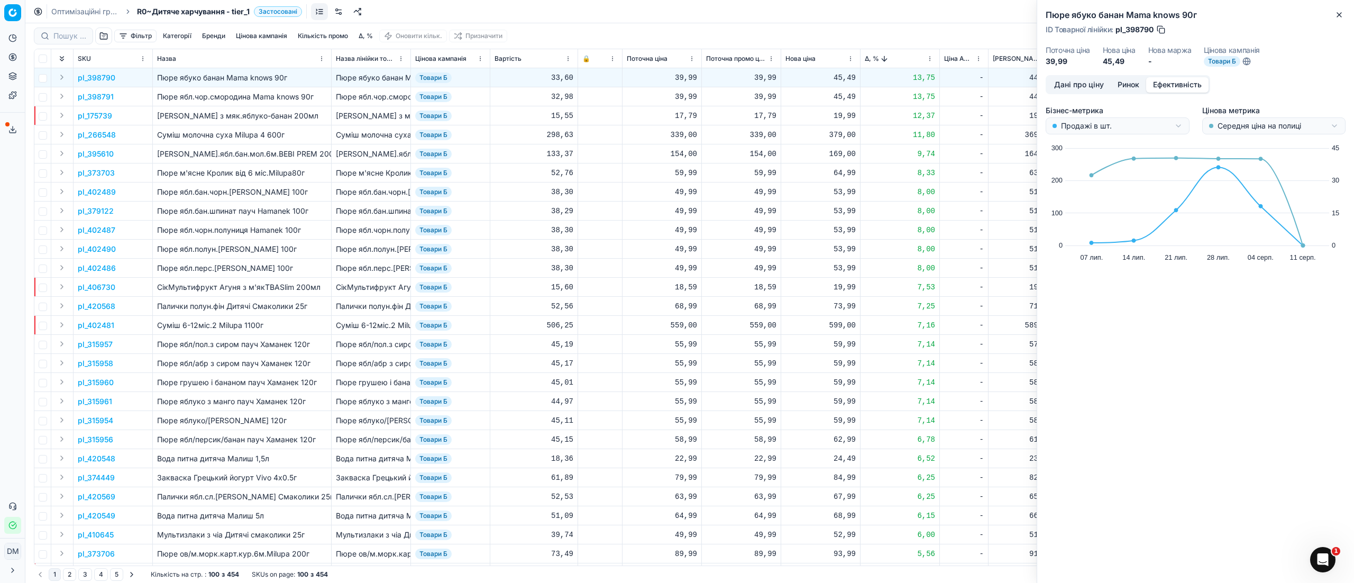
click at [109, 189] on p "pl_402489" at bounding box center [97, 192] width 38 height 11
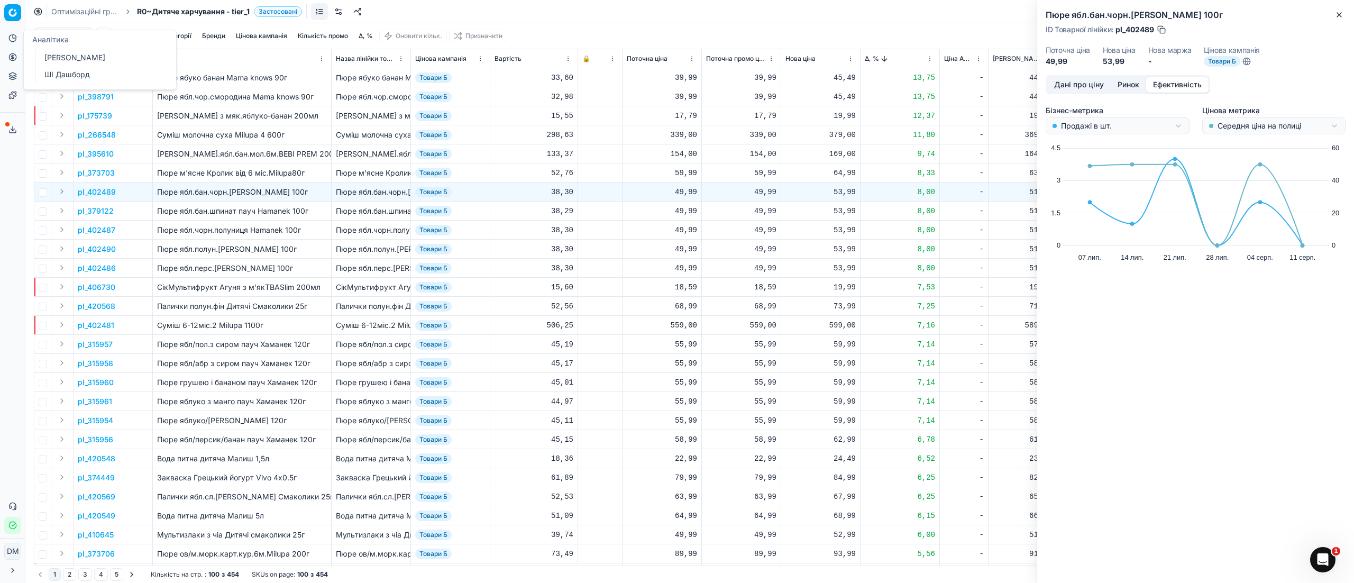
click at [56, 58] on link "[PERSON_NAME]" at bounding box center [101, 57] width 123 height 15
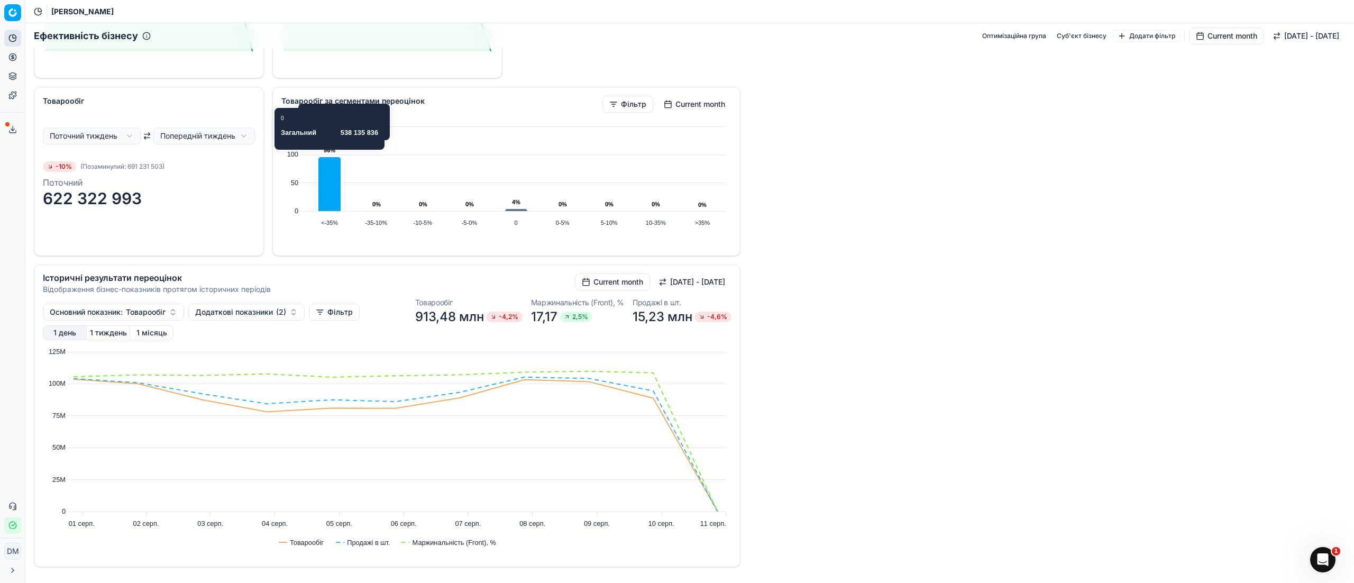
scroll to position [1394, 0]
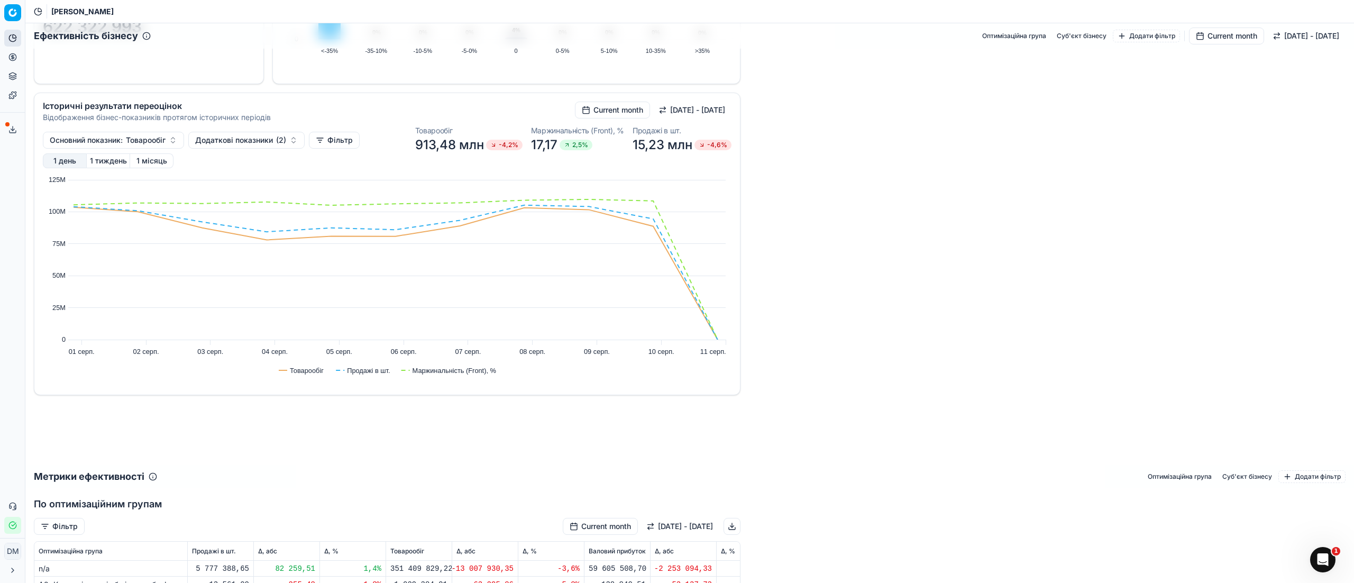
click at [1112, 37] on button "Додати фільтр" at bounding box center [1145, 36] width 67 height 13
click at [1086, 174] on div "Категорія" at bounding box center [1107, 176] width 137 height 17
checkbox input "true"
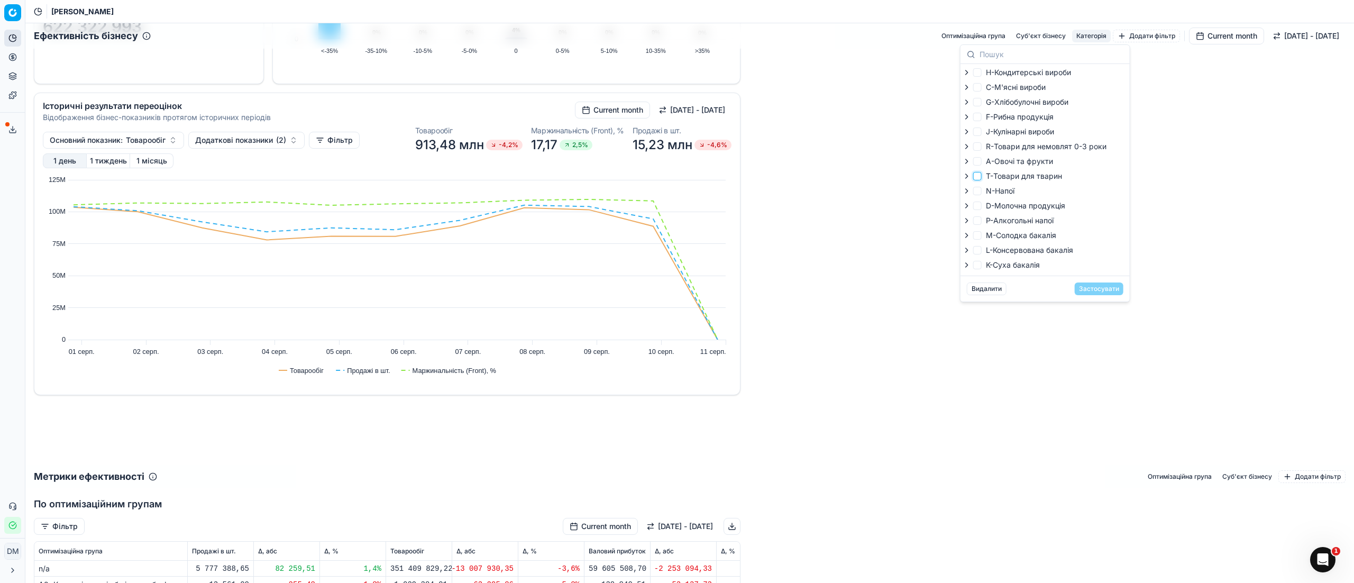
click at [977, 178] on input "T-Товари для тварин" at bounding box center [977, 176] width 8 height 8
checkbox input "true"
click at [1085, 293] on button "Застосувати" at bounding box center [1098, 288] width 49 height 13
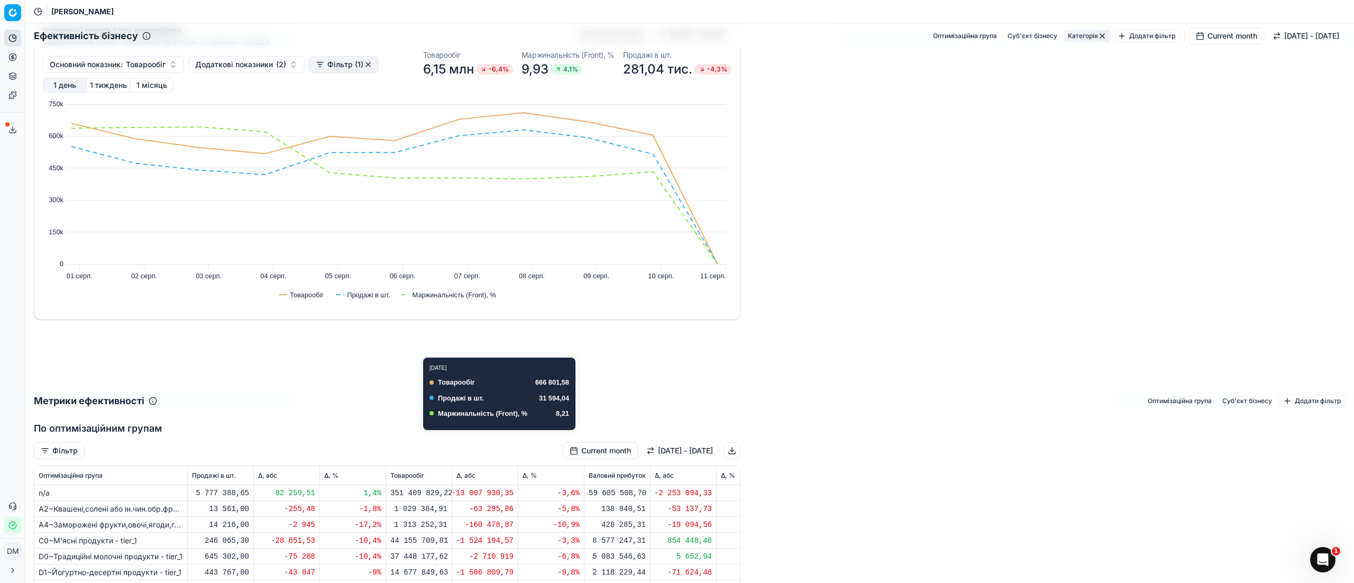
scroll to position [1570, 0]
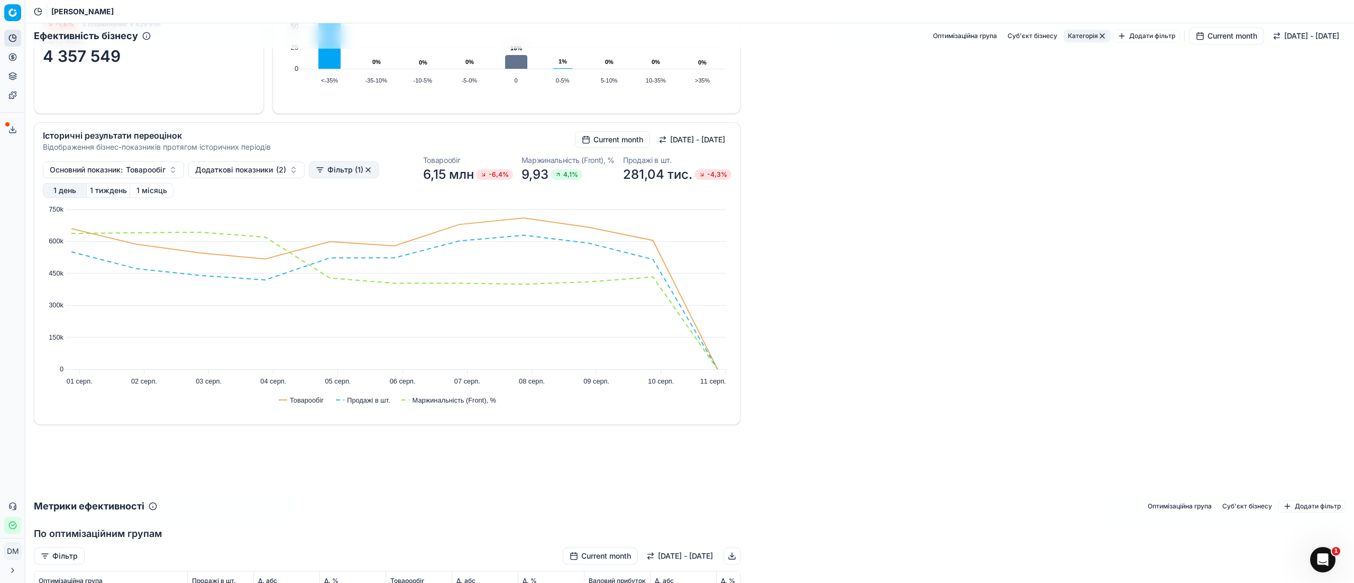
scroll to position [1361, 0]
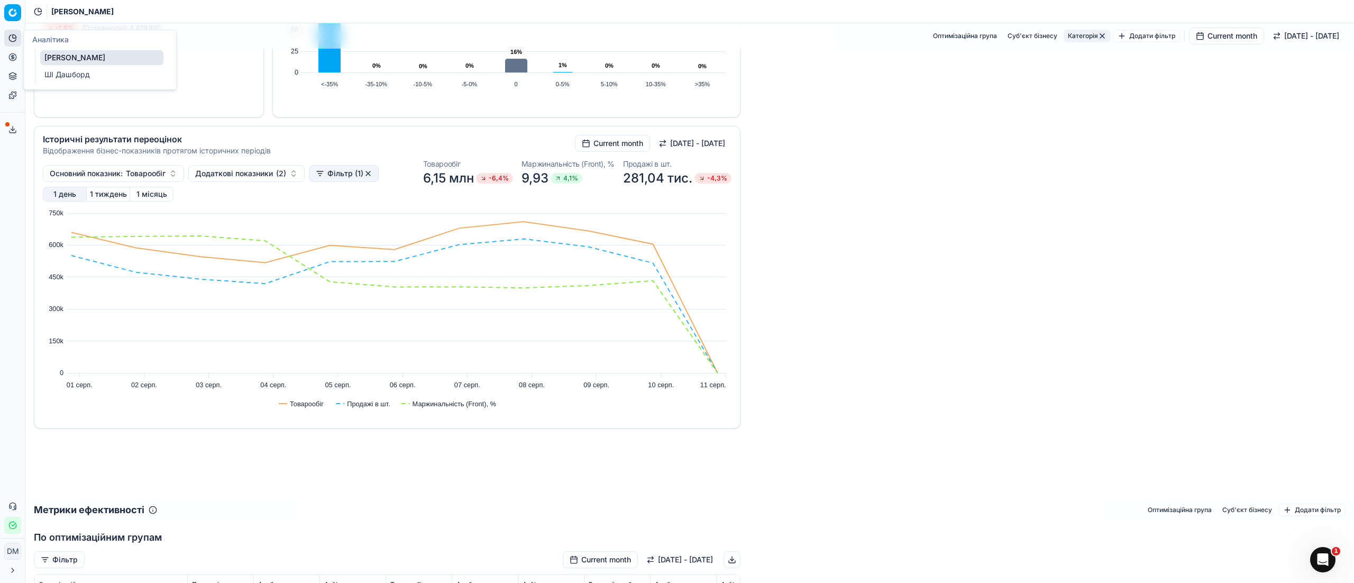
click at [7, 42] on button "Аналітика" at bounding box center [12, 38] width 17 height 17
click at [15, 54] on circle at bounding box center [12, 56] width 7 height 7
click at [66, 76] on link "Оптимізаційні групи" at bounding box center [101, 76] width 123 height 15
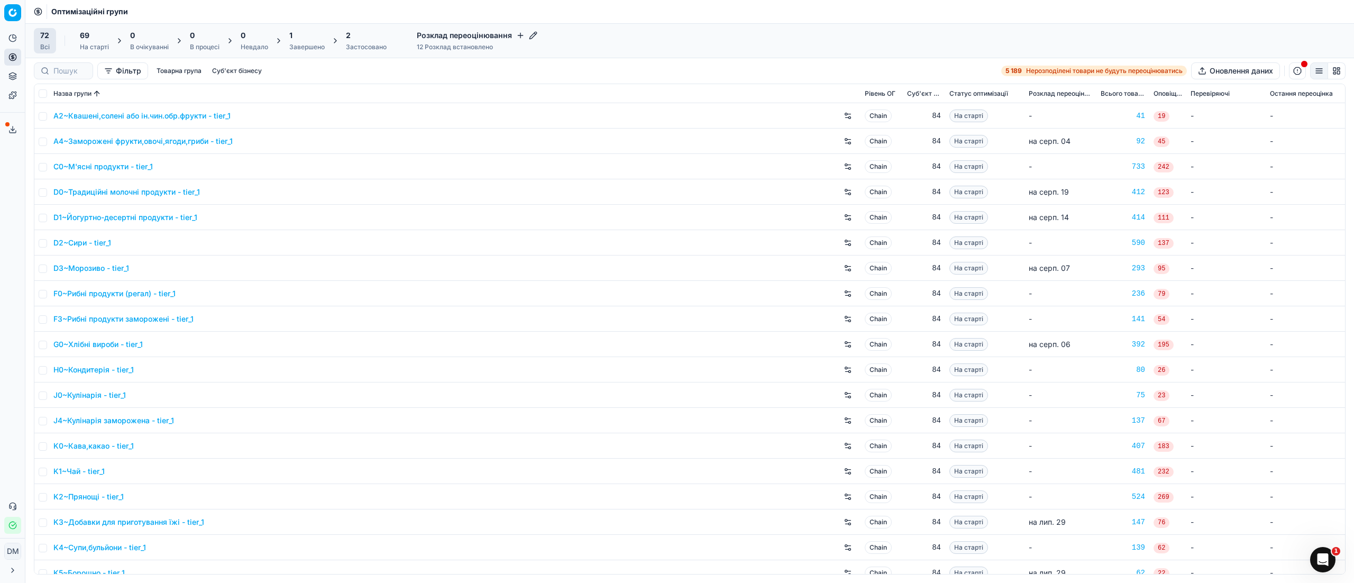
click at [353, 44] on div "Застосовано" at bounding box center [366, 47] width 41 height 8
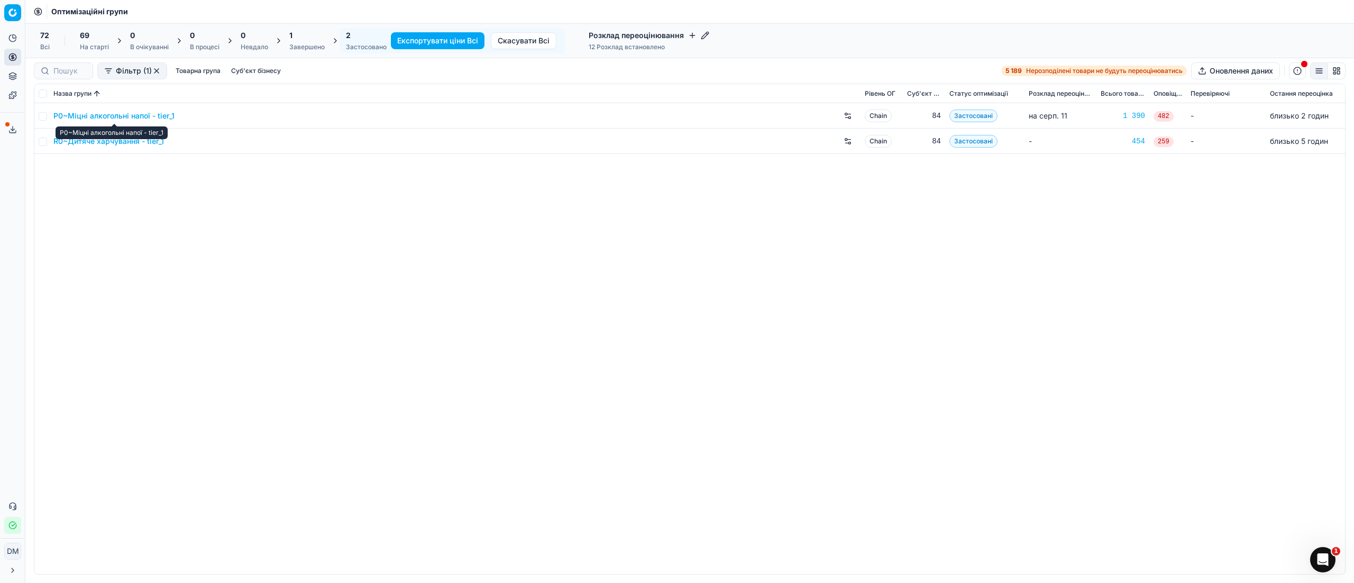
click at [134, 118] on link "P0~Міцні алкогольні напої - tier_1" at bounding box center [113, 116] width 121 height 11
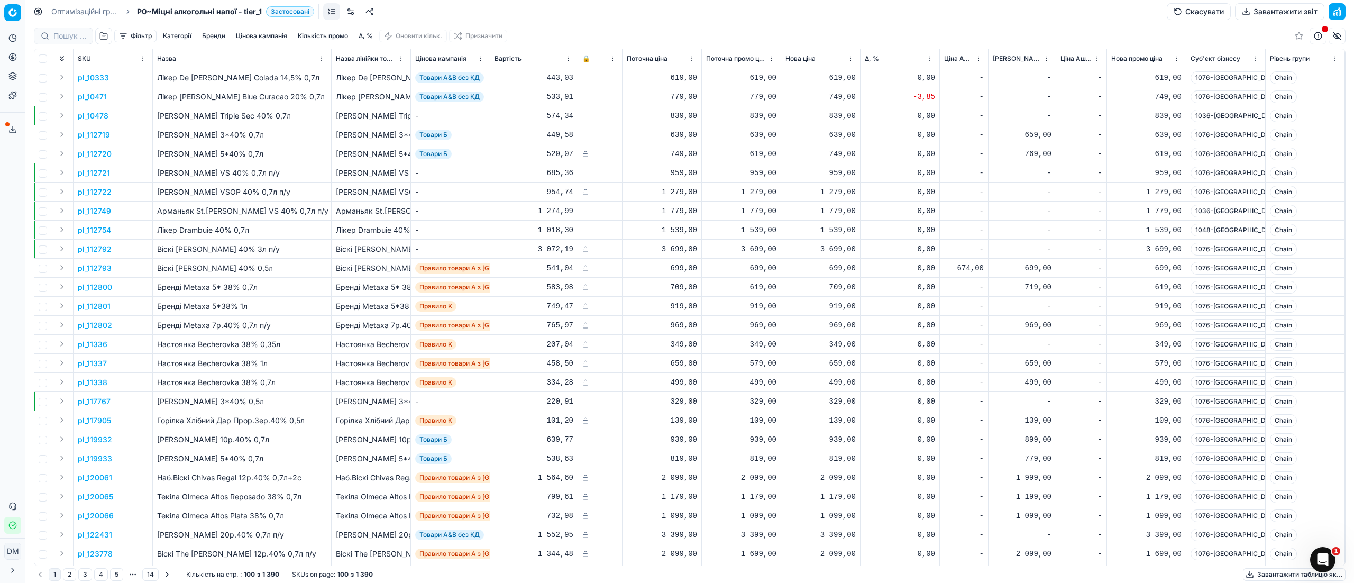
click at [878, 57] on span "Δ, %" at bounding box center [871, 58] width 14 height 8
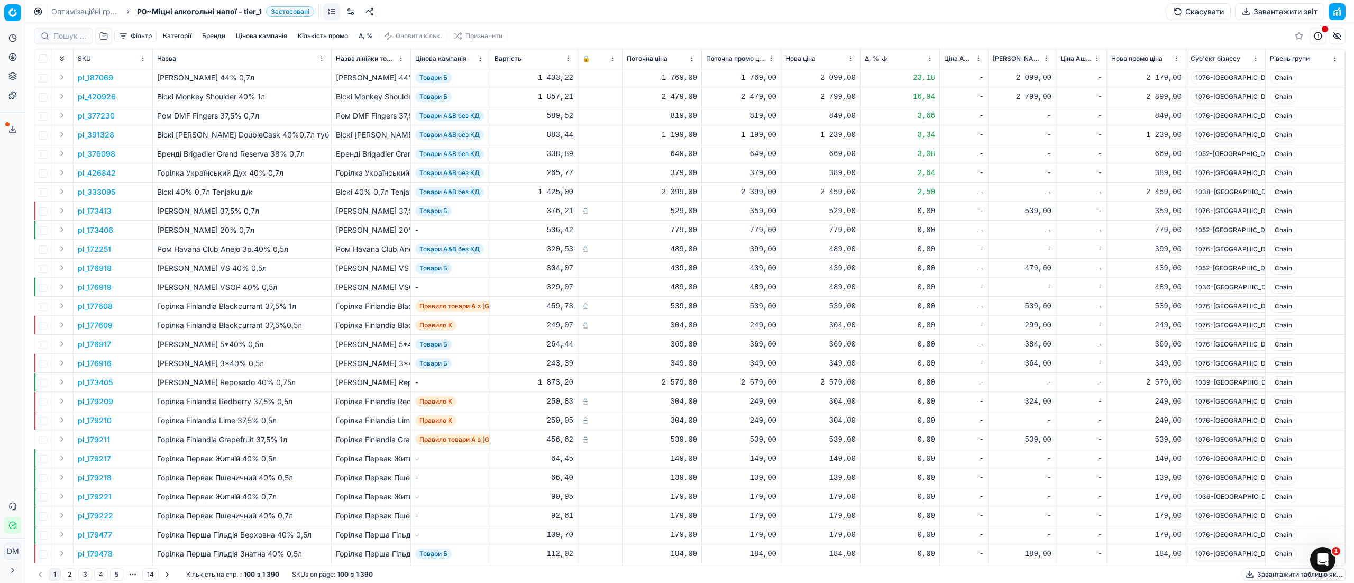
click at [102, 99] on p "pl_420926" at bounding box center [97, 96] width 38 height 11
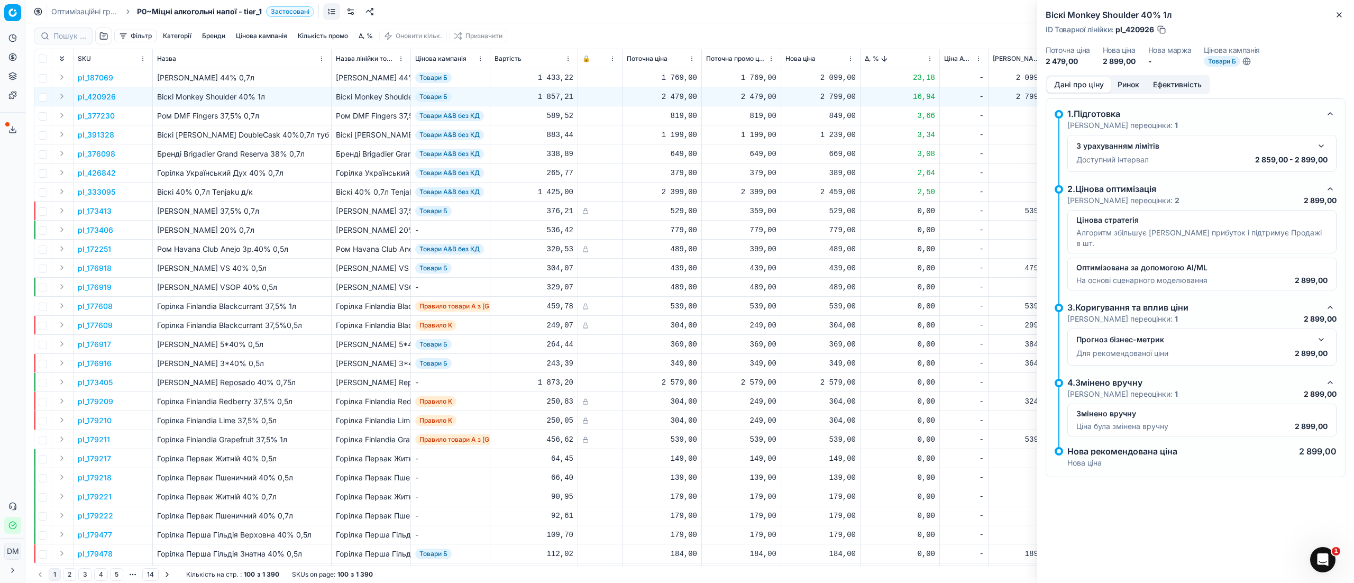
click at [1123, 87] on button "Ринок" at bounding box center [1127, 84] width 35 height 15
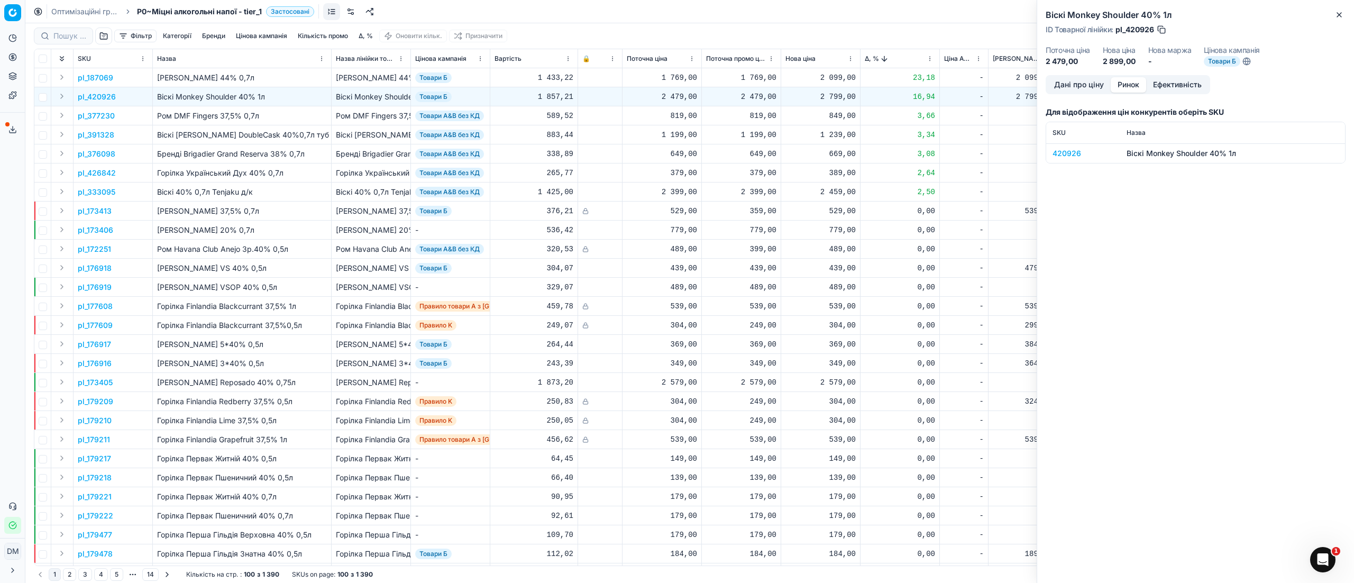
click at [1070, 152] on div "420926" at bounding box center [1082, 153] width 61 height 11
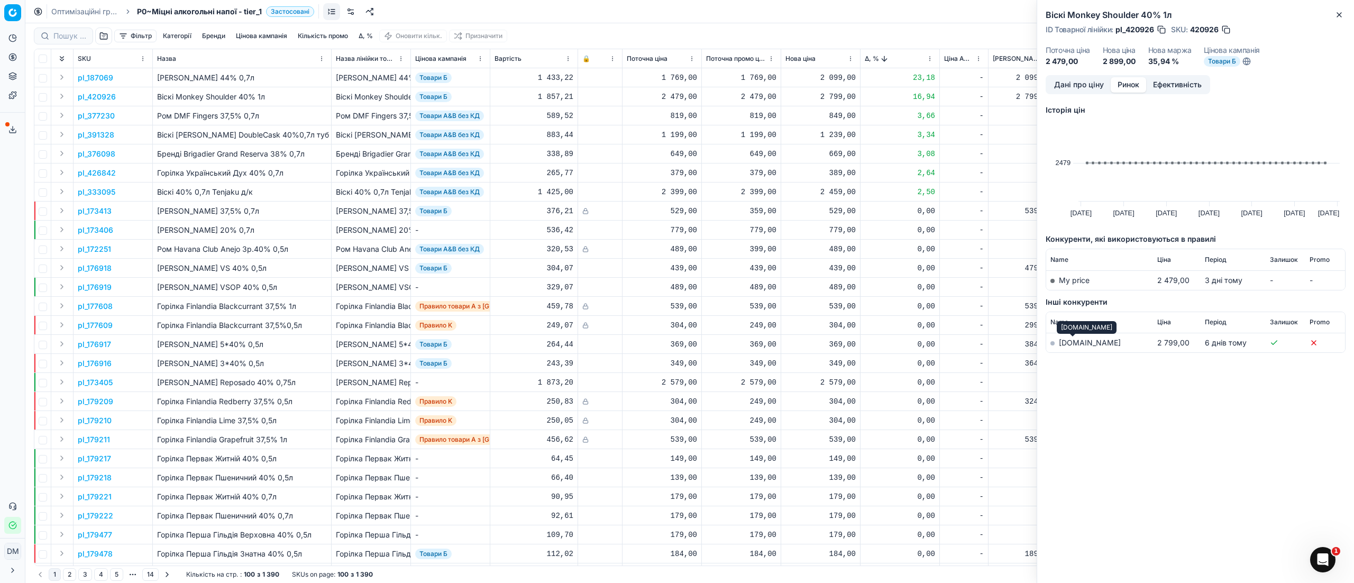
click at [1075, 345] on link "silpo.ua" at bounding box center [1090, 342] width 62 height 9
drag, startPoint x: 130, startPoint y: 97, endPoint x: 89, endPoint y: 97, distance: 40.2
click at [89, 97] on td "pl_420926" at bounding box center [112, 96] width 79 height 19
copy p "420926"
click at [1339, 14] on icon "button" at bounding box center [1339, 15] width 8 height 8
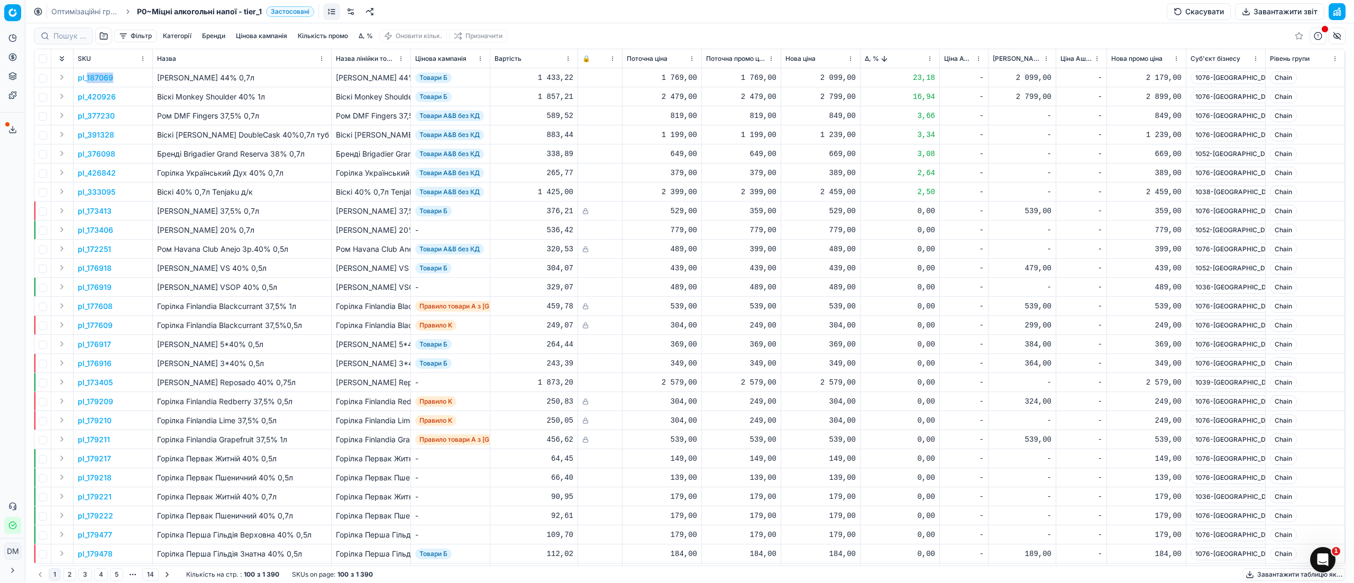
drag, startPoint x: 119, startPoint y: 80, endPoint x: 87, endPoint y: 78, distance: 32.3
click at [87, 78] on td "pl_187069" at bounding box center [112, 77] width 79 height 19
copy p "187069"
click at [436, 76] on span "Товари Б" at bounding box center [433, 77] width 36 height 11
click at [284, 37] on button "Цінова кампанія" at bounding box center [262, 36] width 60 height 13
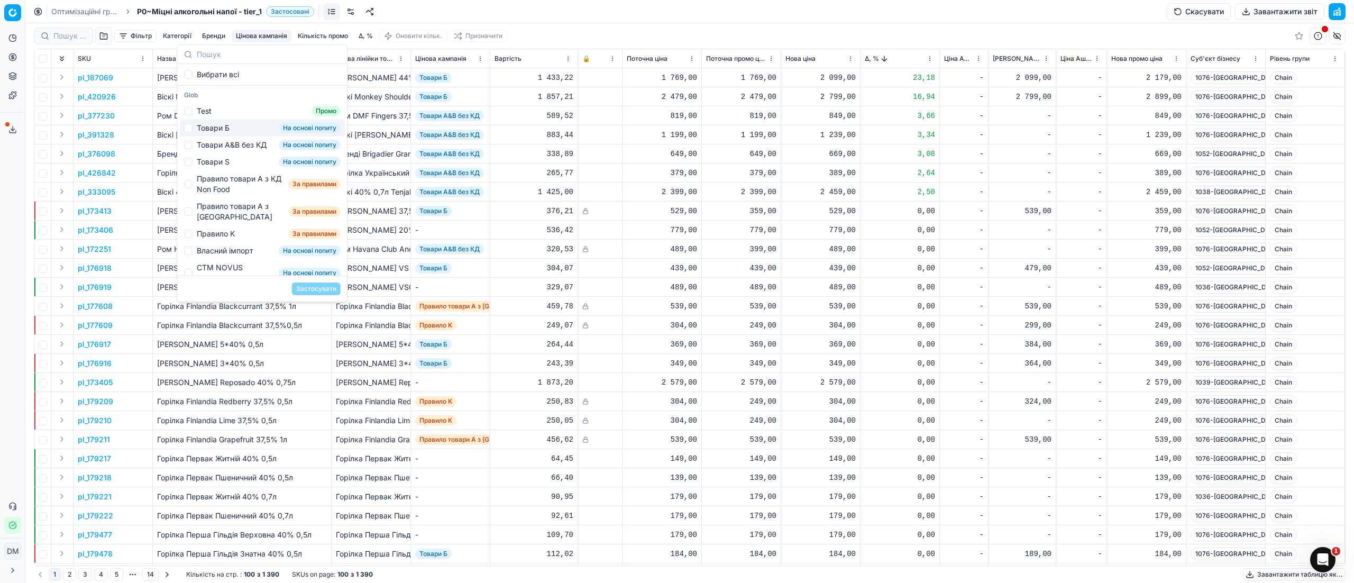
click at [281, 128] on span "На основі попиту" at bounding box center [310, 128] width 62 height 11
checkbox input "false"
click at [326, 12] on link at bounding box center [331, 11] width 17 height 17
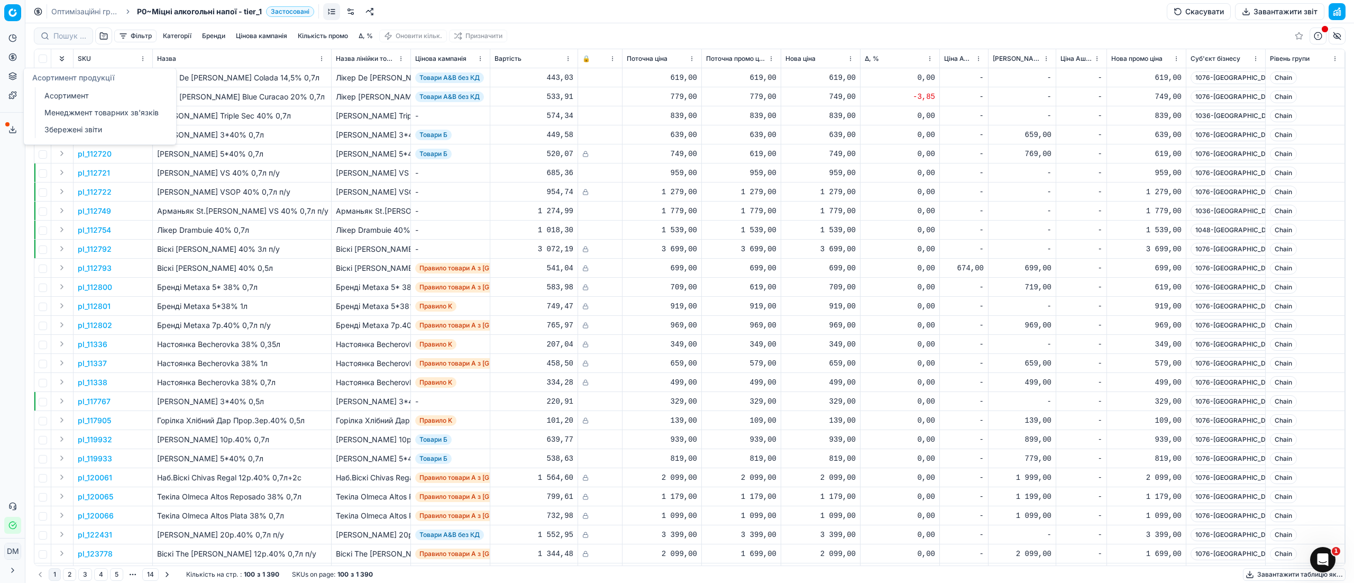
click at [13, 84] on button "Асортимент продукції" at bounding box center [12, 76] width 17 height 17
click at [13, 60] on circle at bounding box center [12, 56] width 7 height 7
click at [53, 96] on link "Цінові кампанії" at bounding box center [101, 93] width 123 height 15
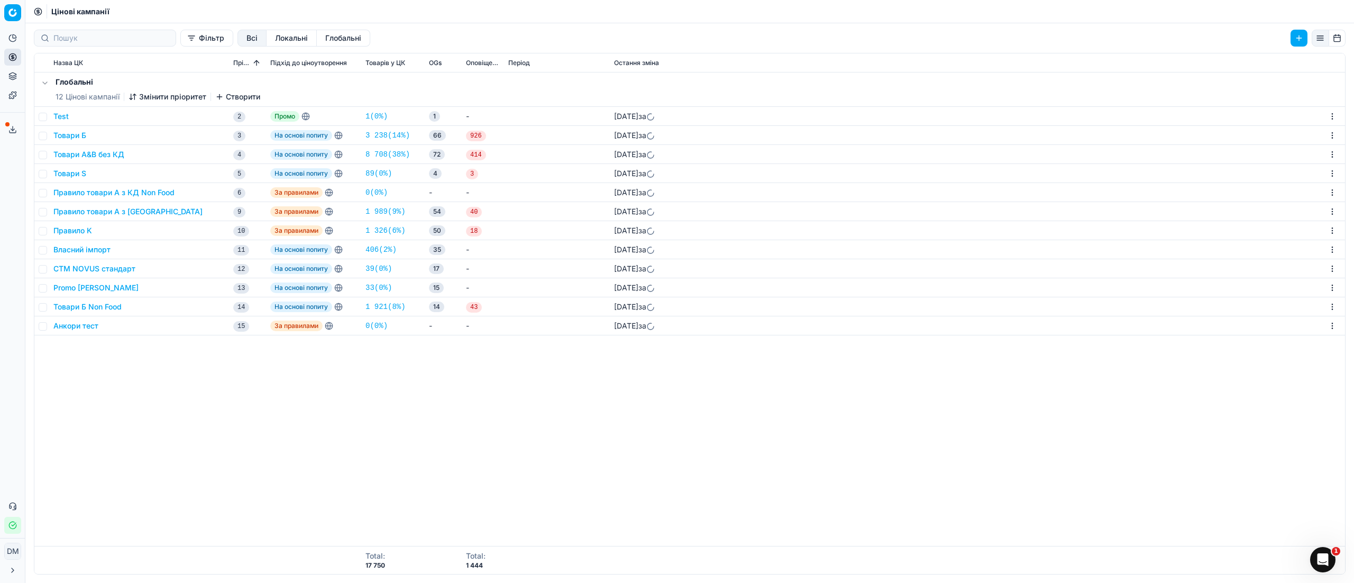
click at [74, 135] on button "Товари Б" at bounding box center [69, 135] width 33 height 11
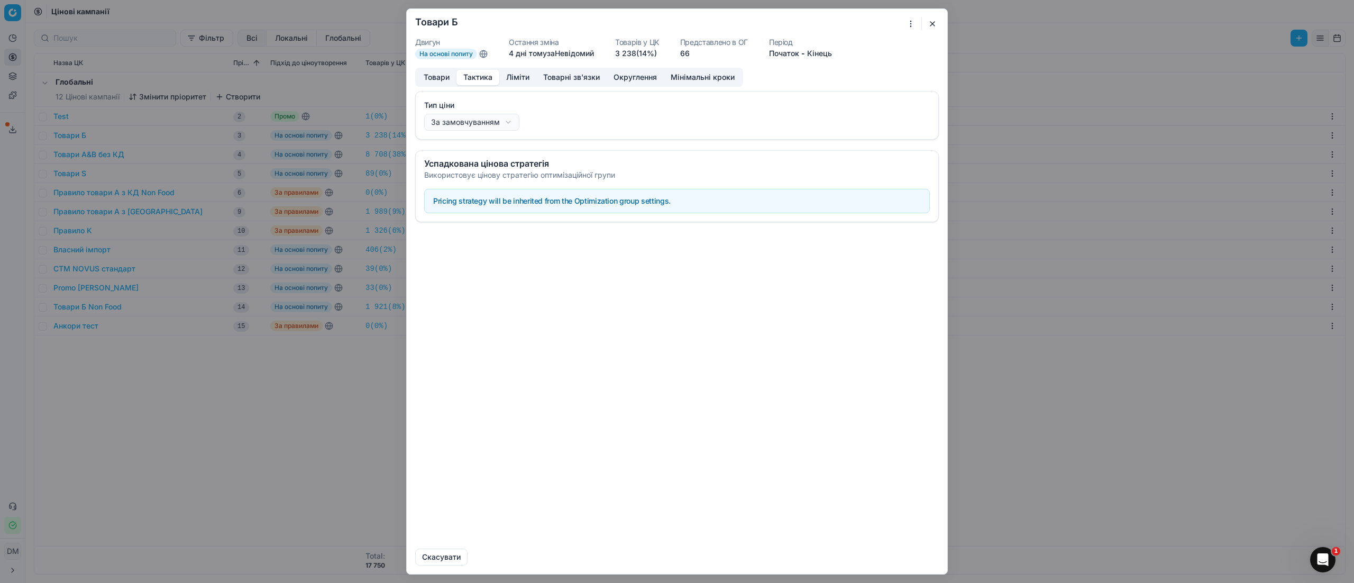
click at [493, 78] on button "Тактика" at bounding box center [477, 77] width 43 height 15
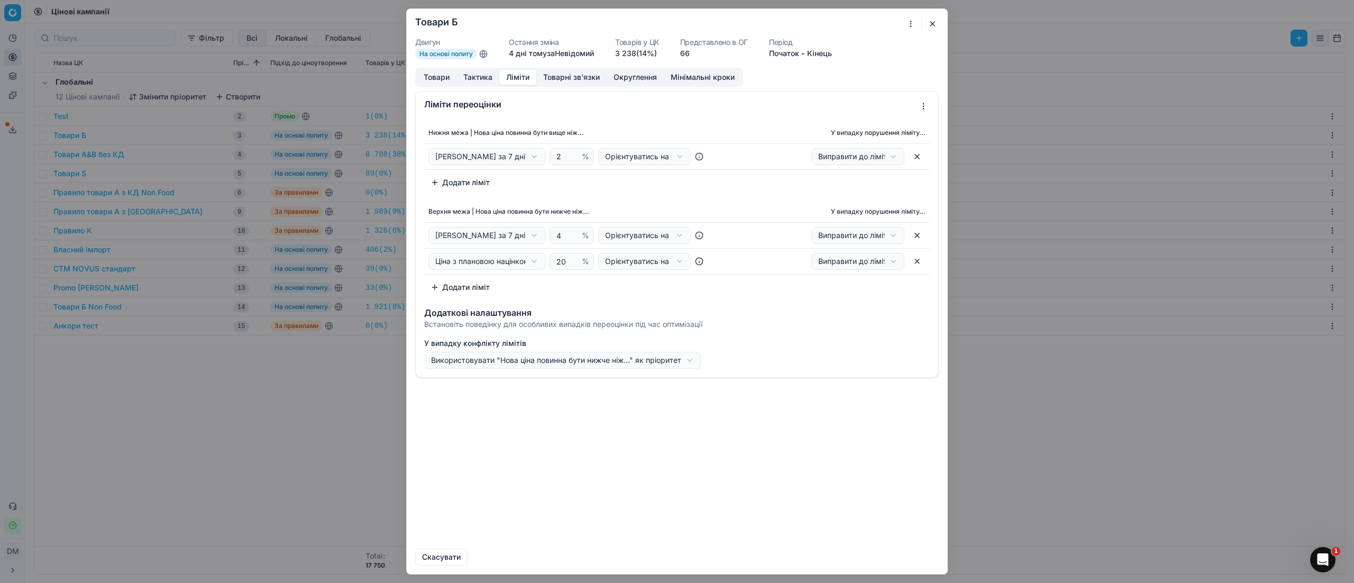
click at [519, 76] on button "Ліміти" at bounding box center [517, 77] width 37 height 15
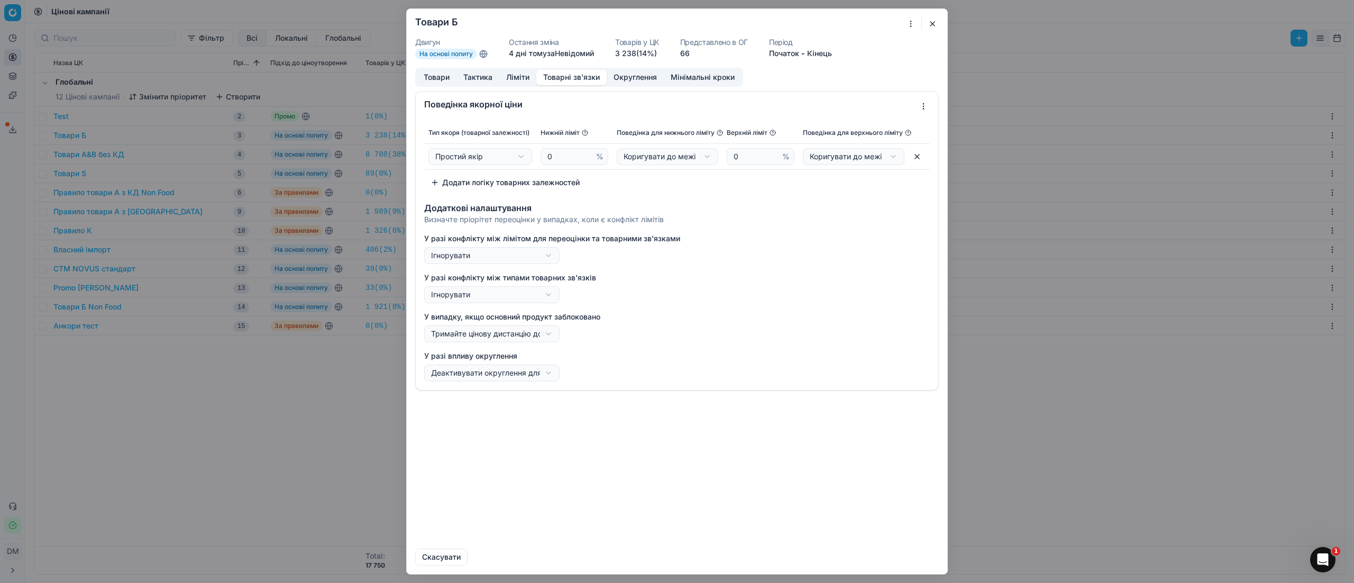
click at [585, 79] on button "Товарні зв'язки" at bounding box center [571, 77] width 70 height 15
click at [627, 78] on button "Округлення" at bounding box center [634, 77] width 57 height 15
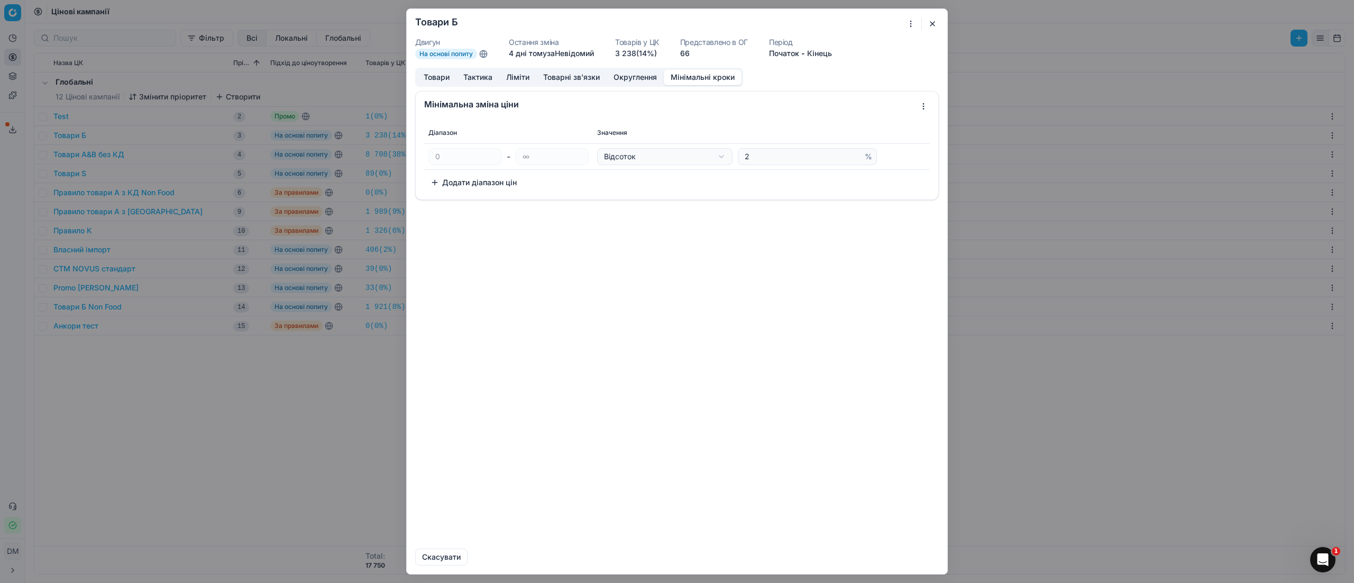
click at [684, 80] on button "Мінімальні кроки" at bounding box center [703, 77] width 78 height 15
click at [935, 26] on button "button" at bounding box center [932, 23] width 13 height 13
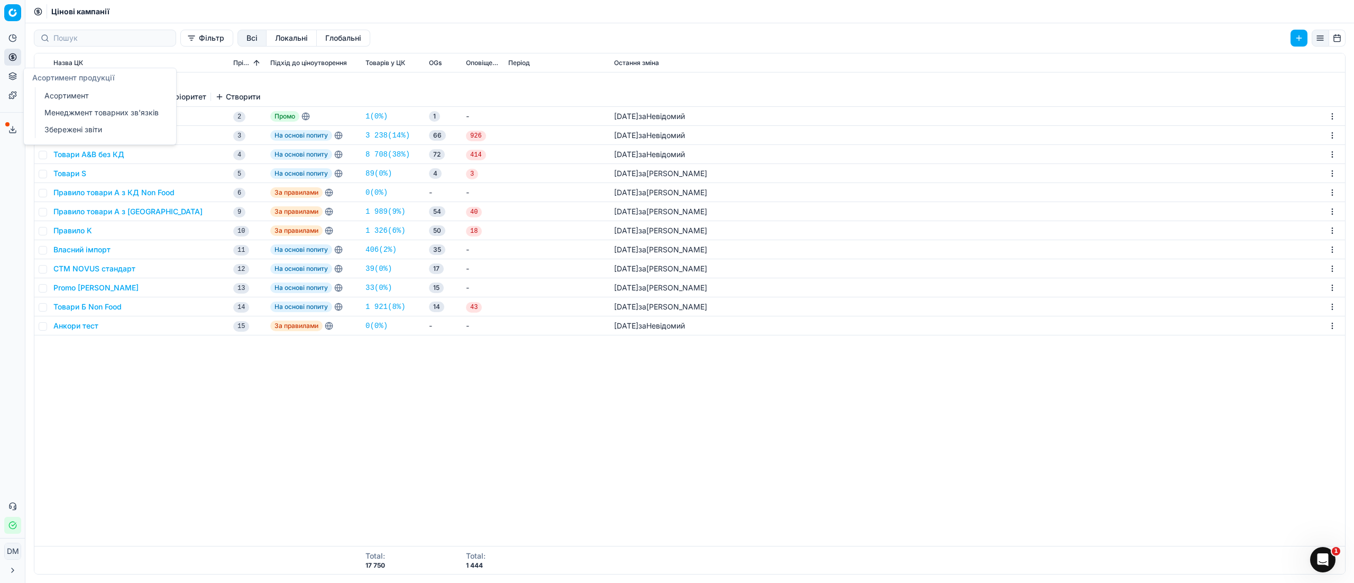
click at [16, 77] on icon at bounding box center [12, 76] width 8 height 8
click at [53, 78] on link "Оптимізаційні групи" at bounding box center [101, 76] width 123 height 15
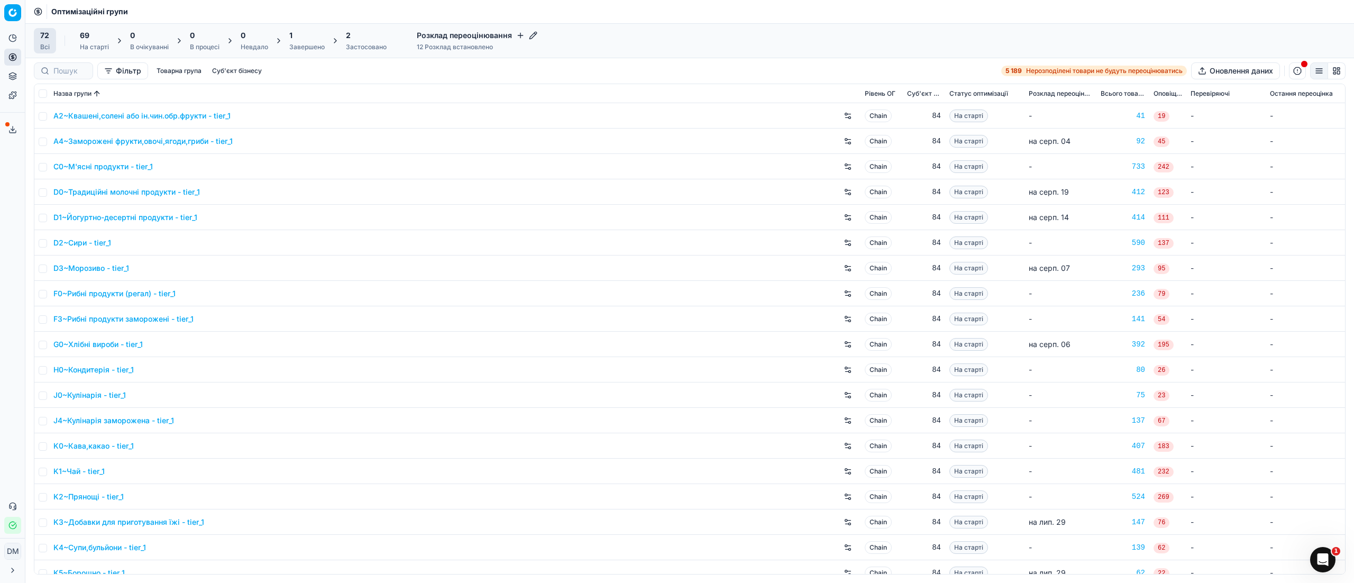
click at [362, 47] on div "Застосовано" at bounding box center [366, 47] width 41 height 8
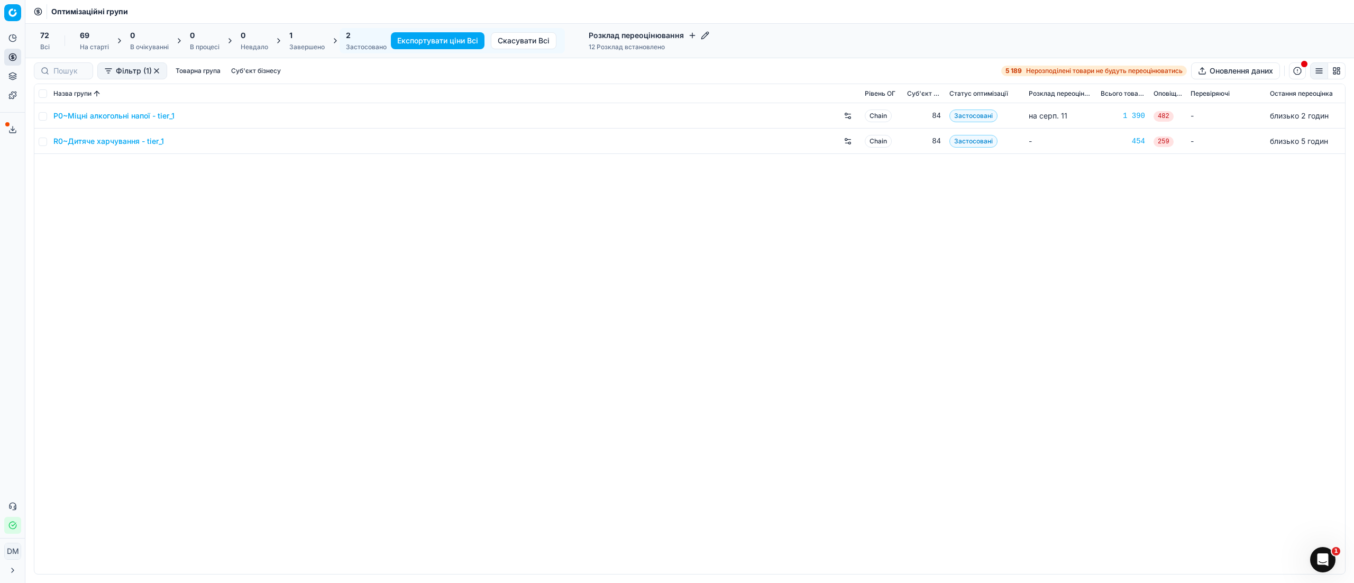
click at [300, 48] on div "Завершено" at bounding box center [306, 47] width 35 height 8
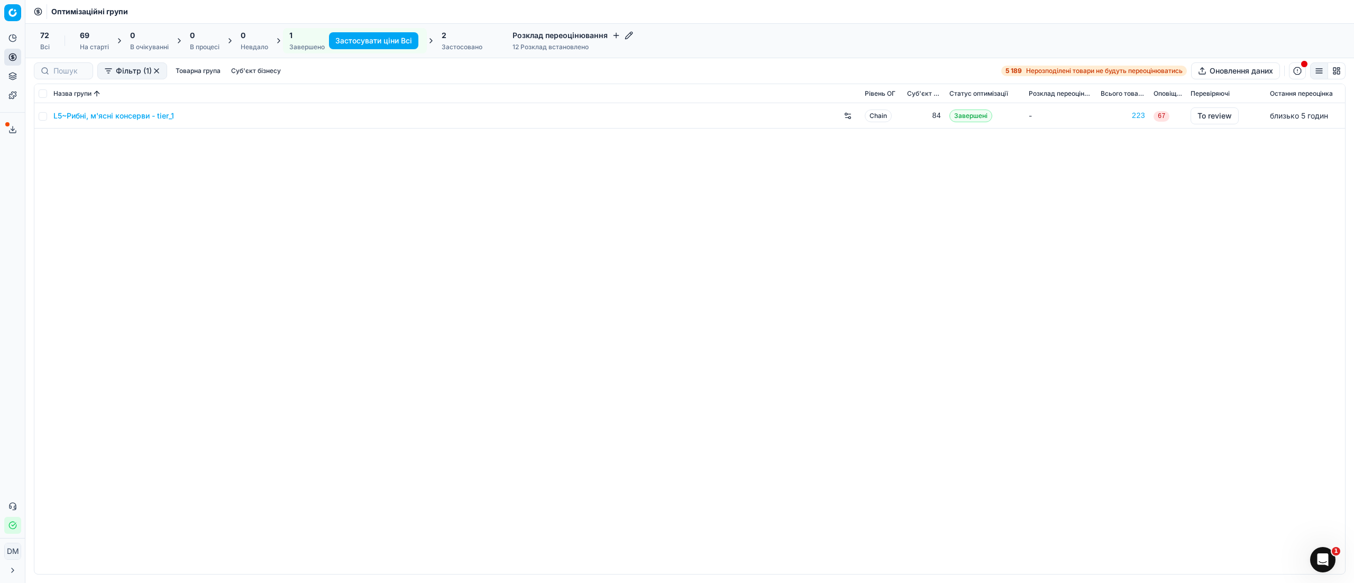
click at [127, 116] on link "L5~Рибні, м'ясні консерви - tier_1" at bounding box center [113, 116] width 121 height 11
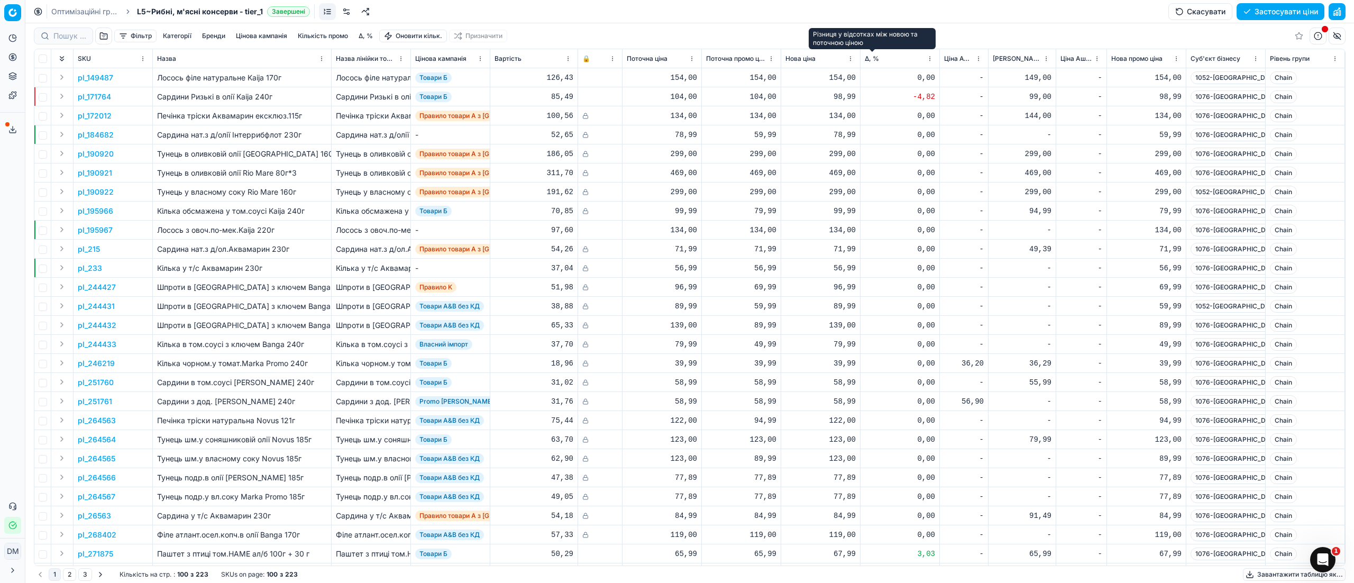
click at [871, 57] on span "Δ, %" at bounding box center [871, 58] width 14 height 8
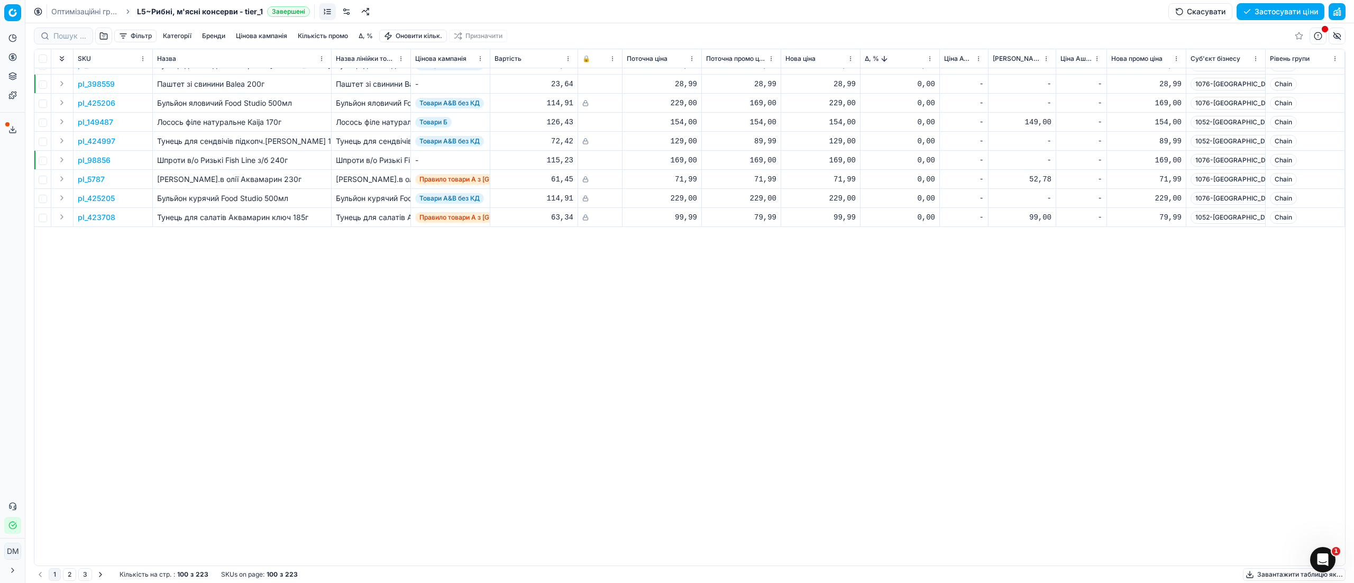
scroll to position [211, 0]
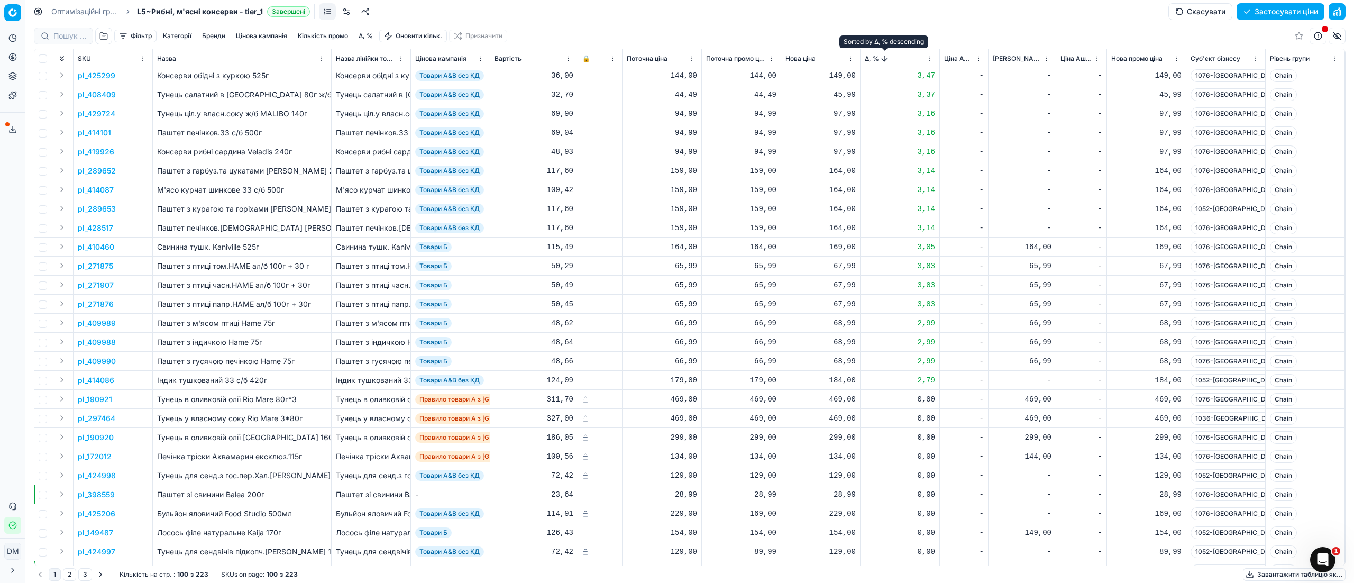
click at [887, 62] on button "Sorted by Δ, % descending" at bounding box center [884, 58] width 11 height 11
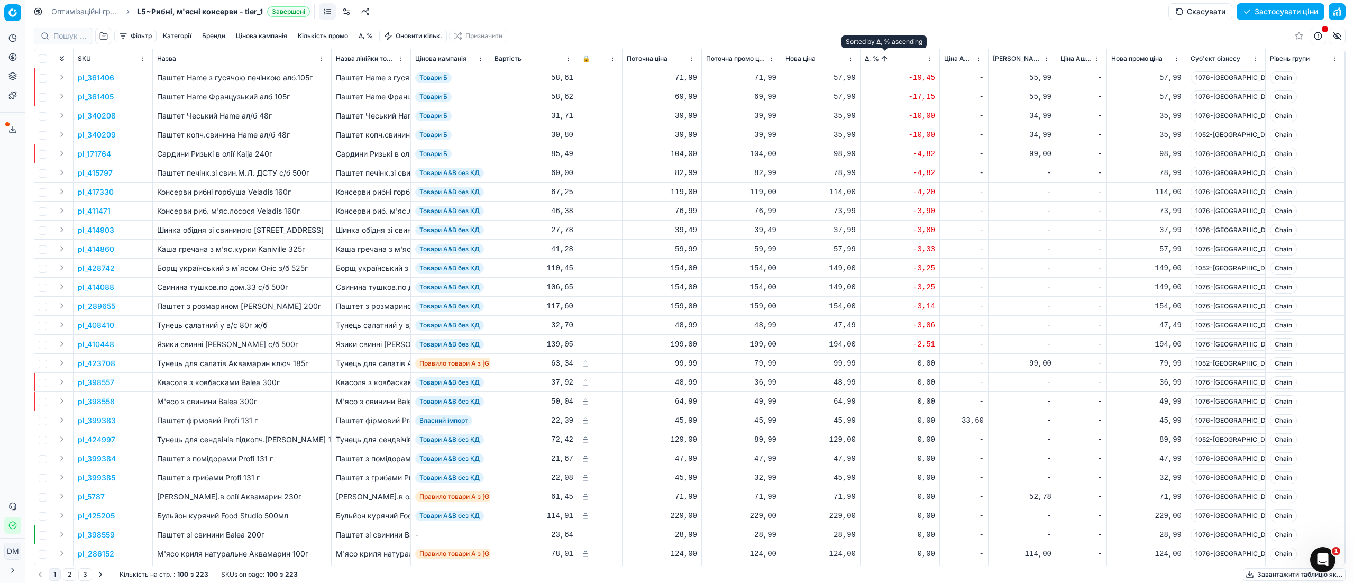
click at [100, 346] on p "pl_410448" at bounding box center [96, 344] width 36 height 11
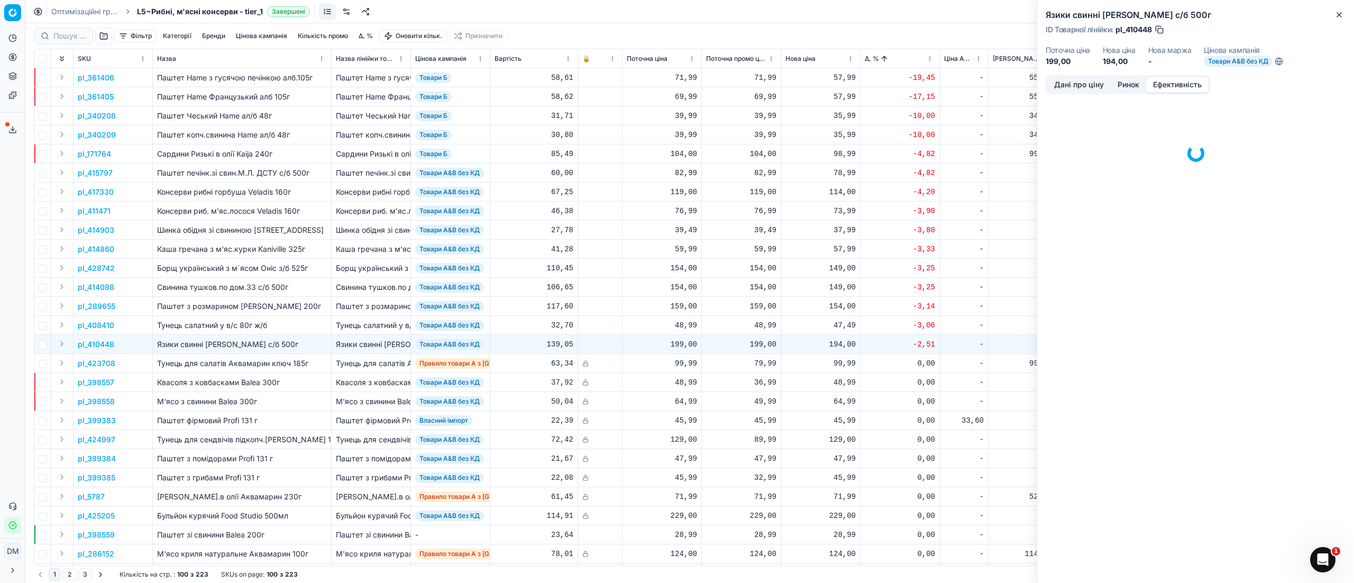
click at [1185, 85] on button "Ефективність" at bounding box center [1177, 84] width 62 height 15
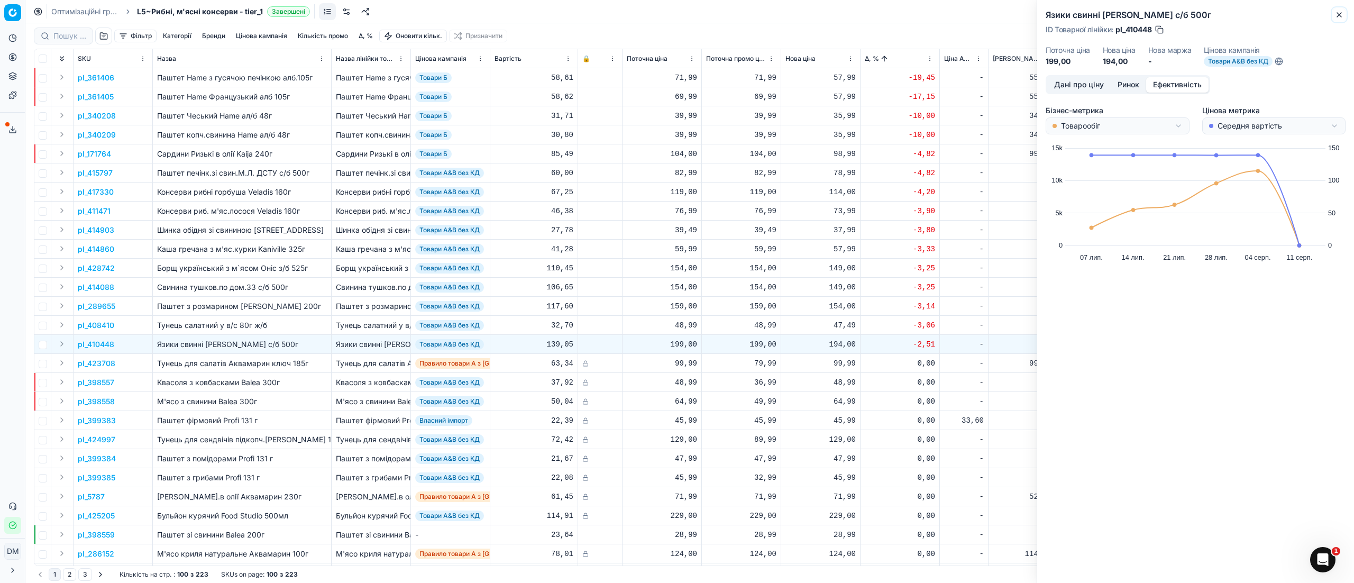
click at [1341, 12] on icon "button" at bounding box center [1339, 15] width 8 height 8
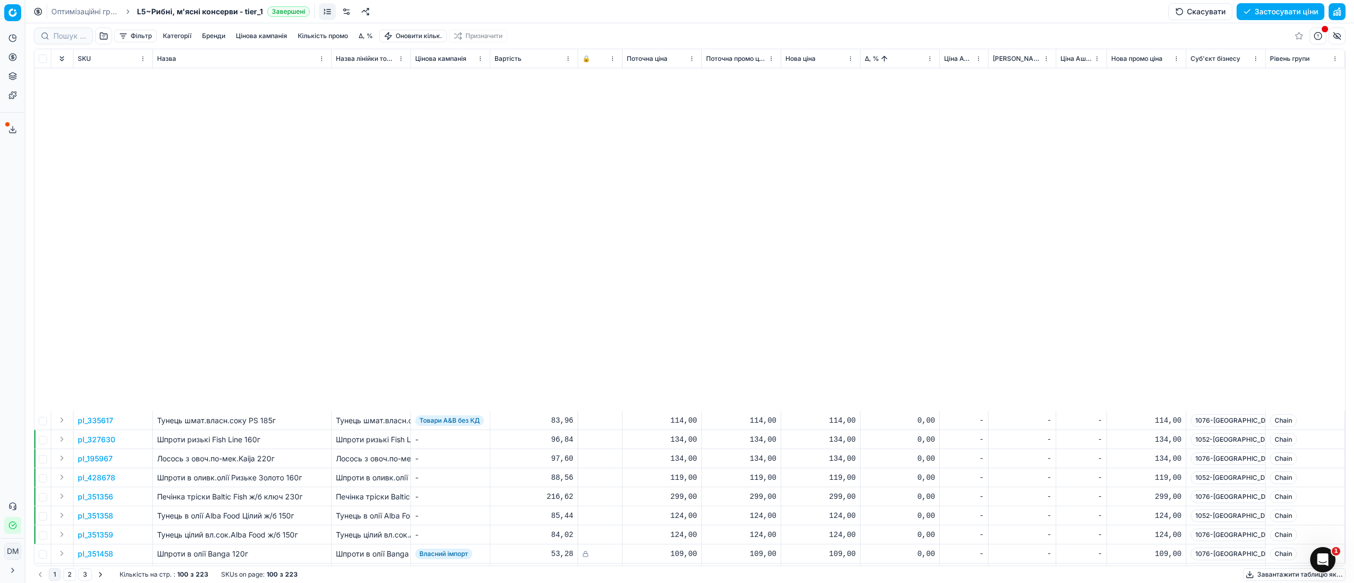
scroll to position [1422, 0]
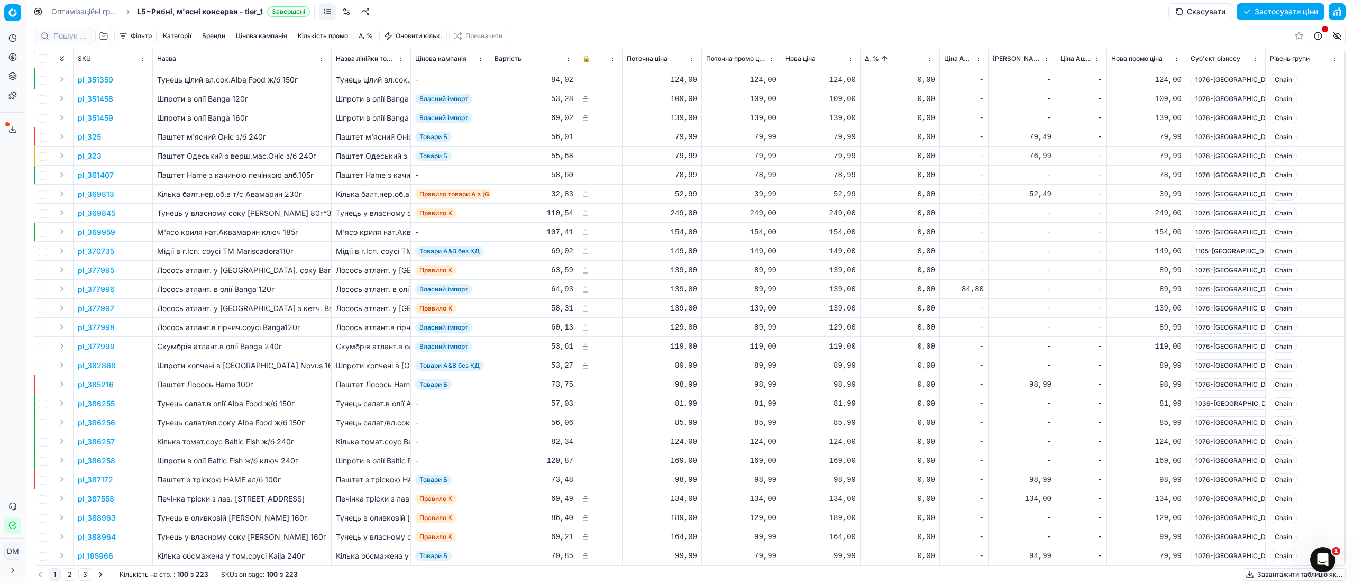
click at [104, 38] on button "button" at bounding box center [103, 35] width 17 height 17
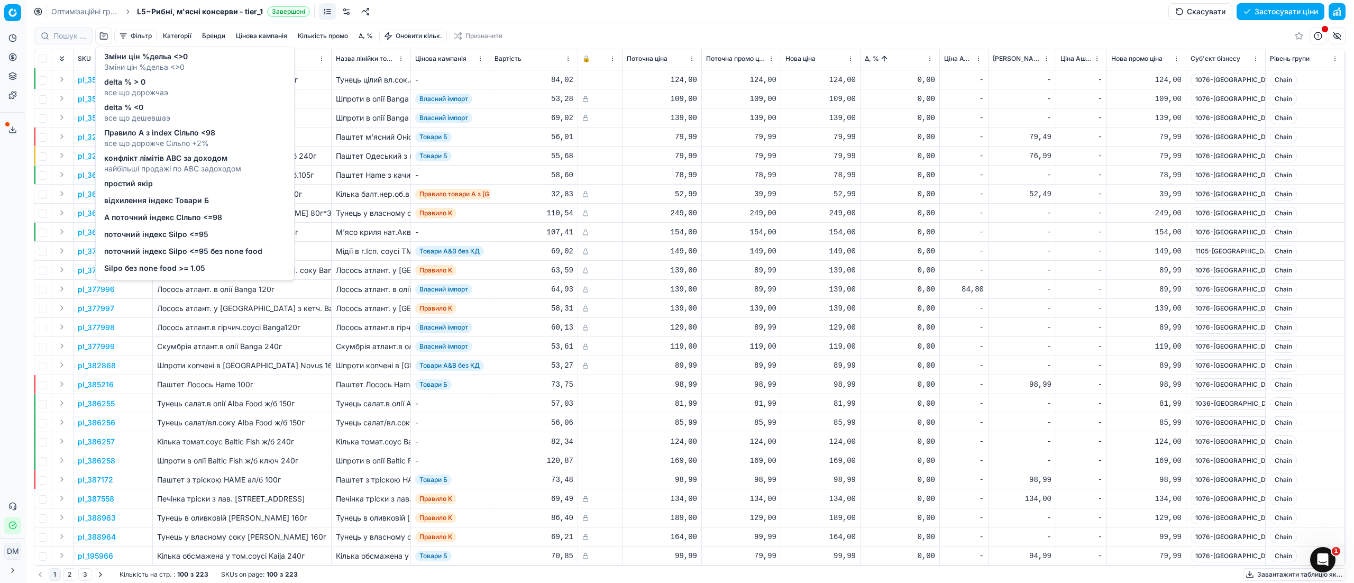
click at [197, 255] on span "поточний індекс Silpo <=95 без none food" at bounding box center [183, 251] width 158 height 11
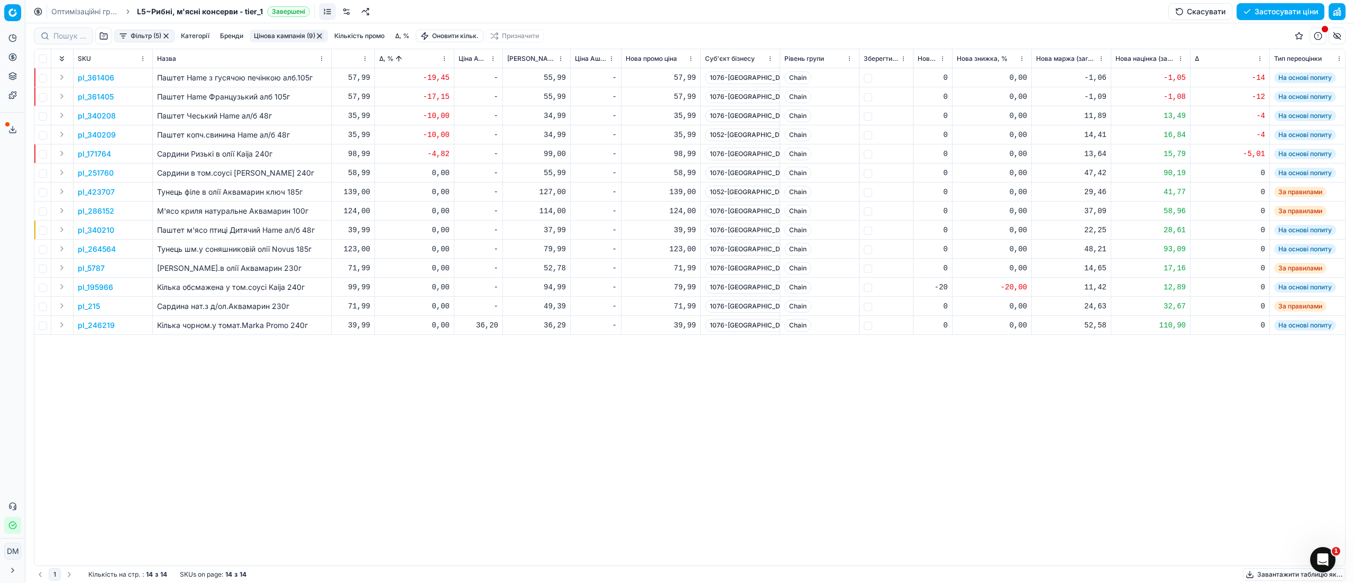
scroll to position [0, 459]
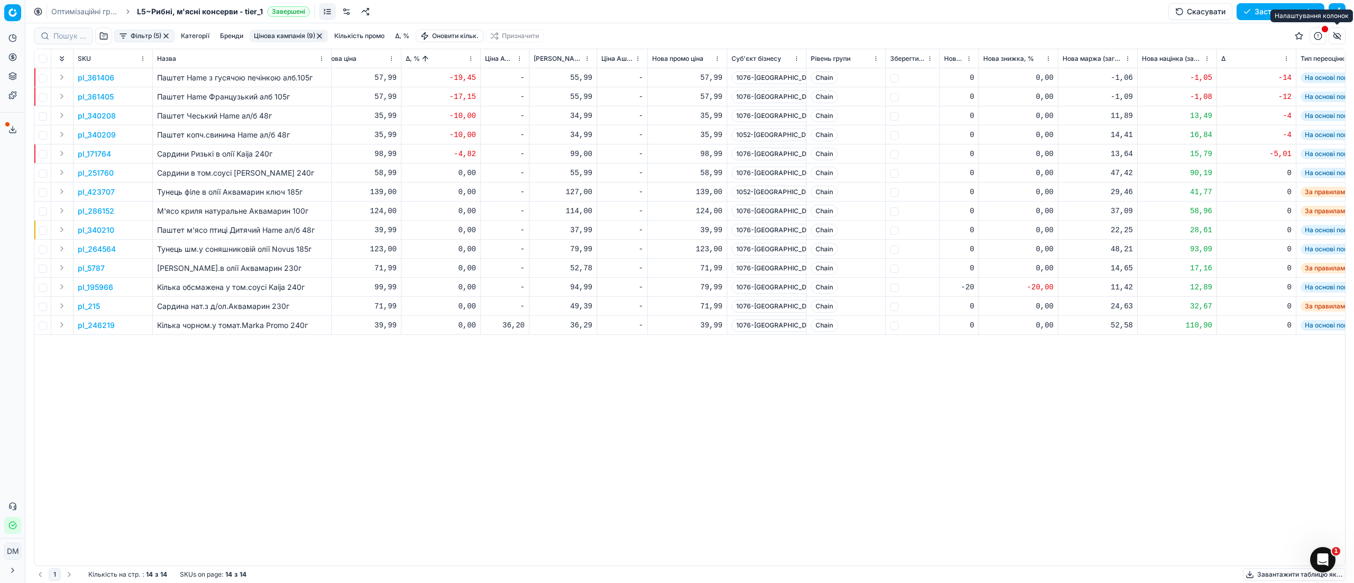
click at [1337, 38] on button "button" at bounding box center [1336, 35] width 17 height 17
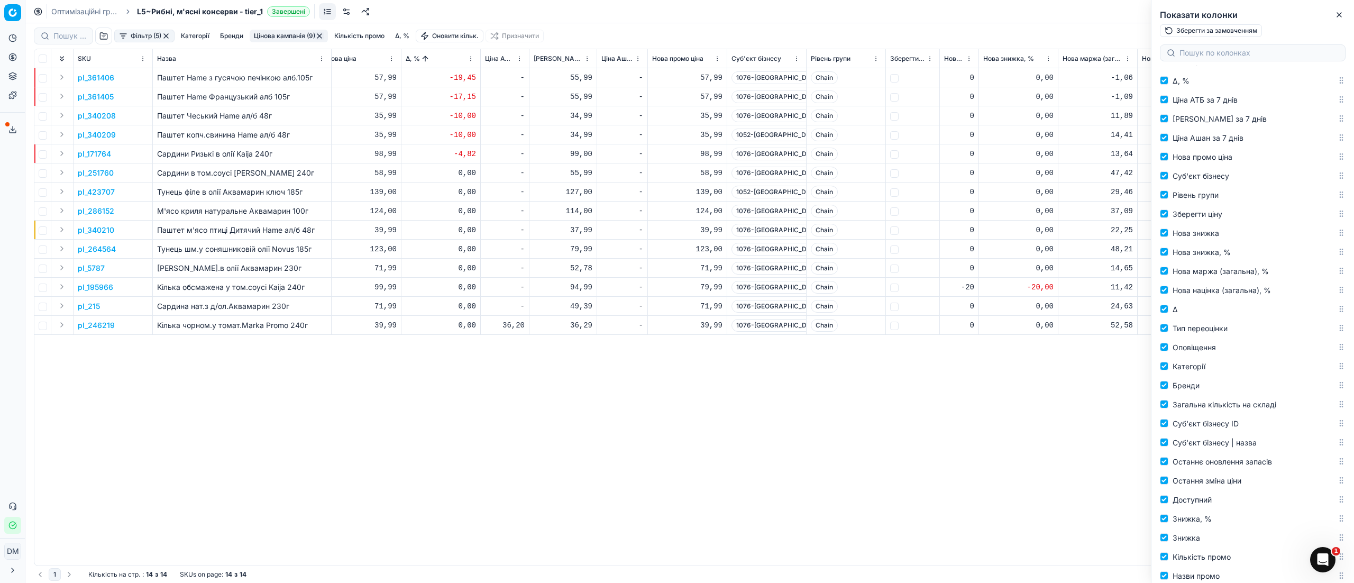
scroll to position [252, 0]
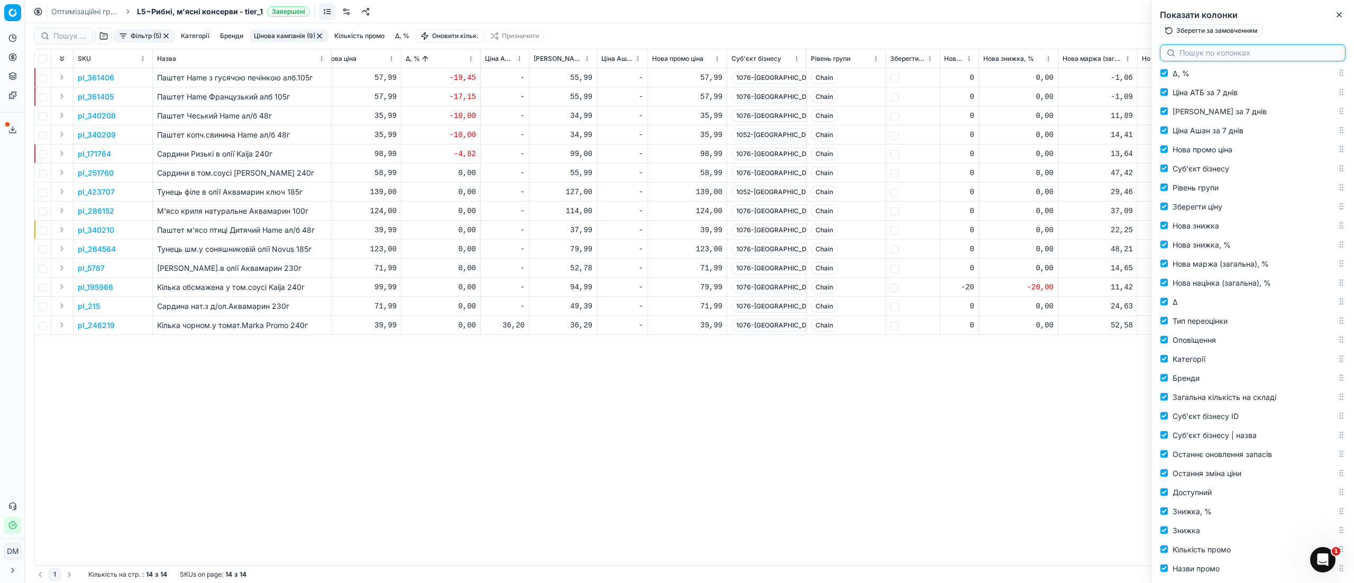
click at [1270, 54] on input at bounding box center [1258, 53] width 159 height 11
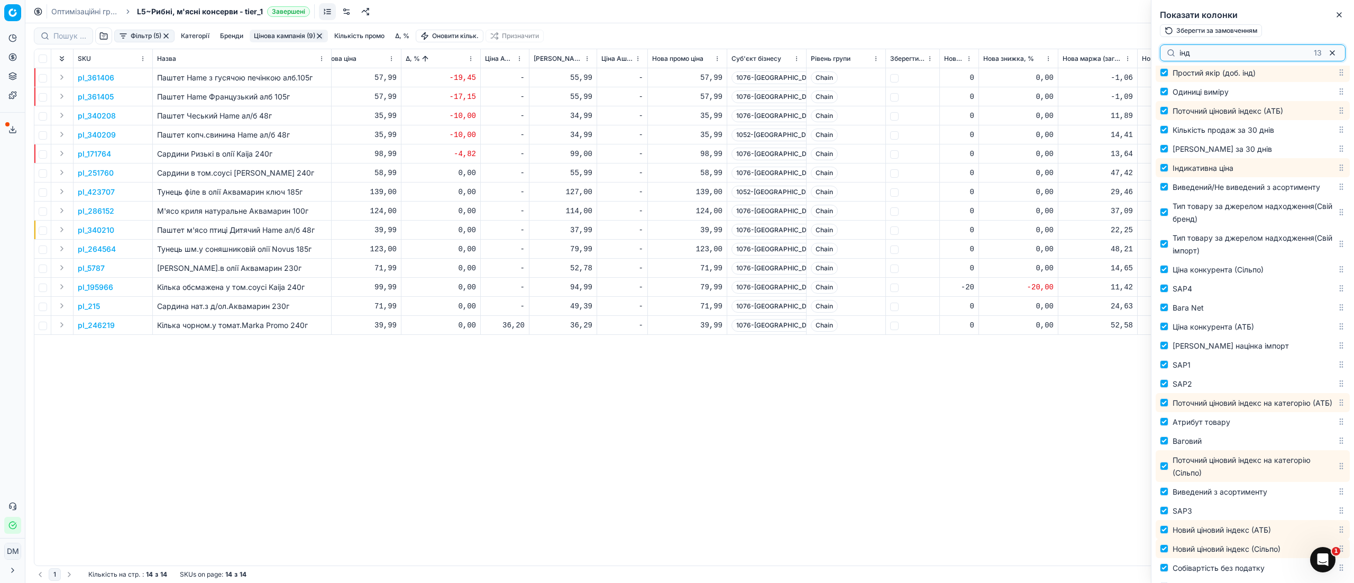
scroll to position [1246, 0]
type input "інд"
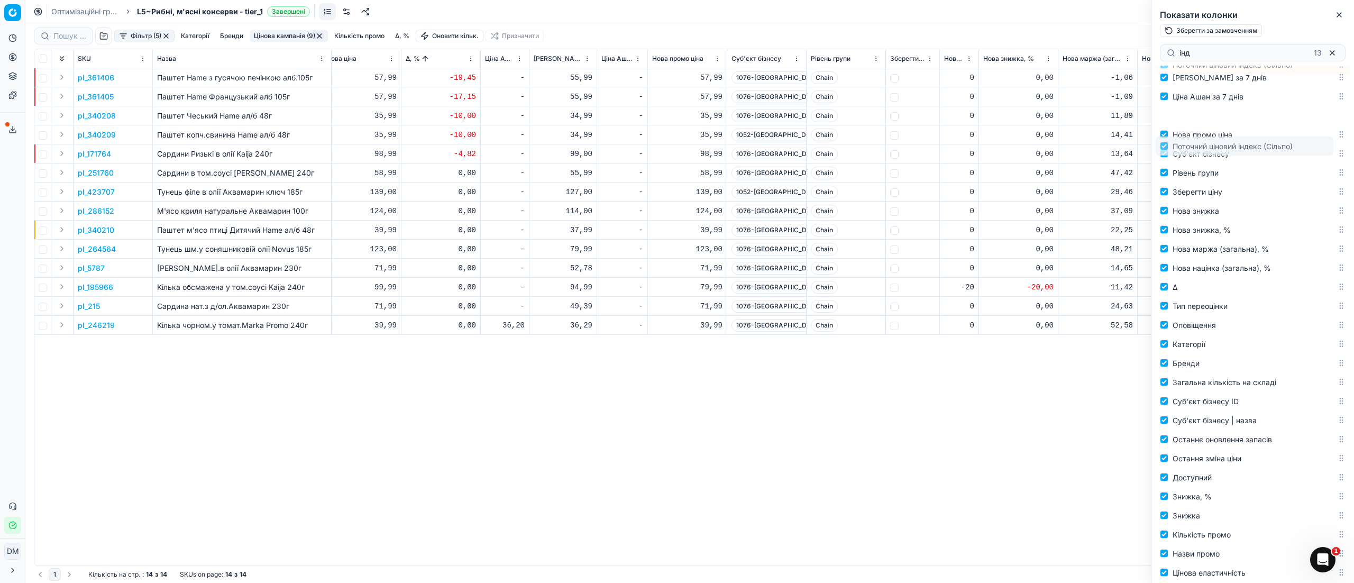
scroll to position [243, 0]
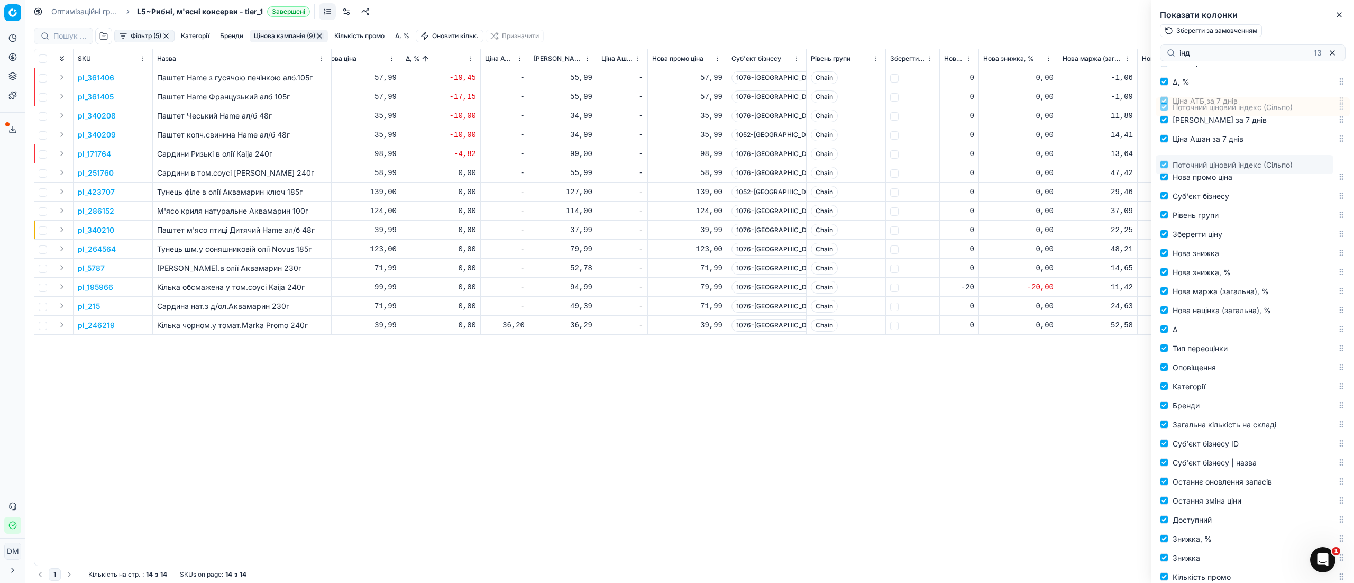
drag, startPoint x: 1323, startPoint y: 226, endPoint x: 1350, endPoint y: 166, distance: 66.3
click at [1350, 166] on div "Select all Select (Pinned) Expand (Pinned) SKU (Pinned) Назва (Pinned) Назва лі…" at bounding box center [1252, 324] width 203 height 517
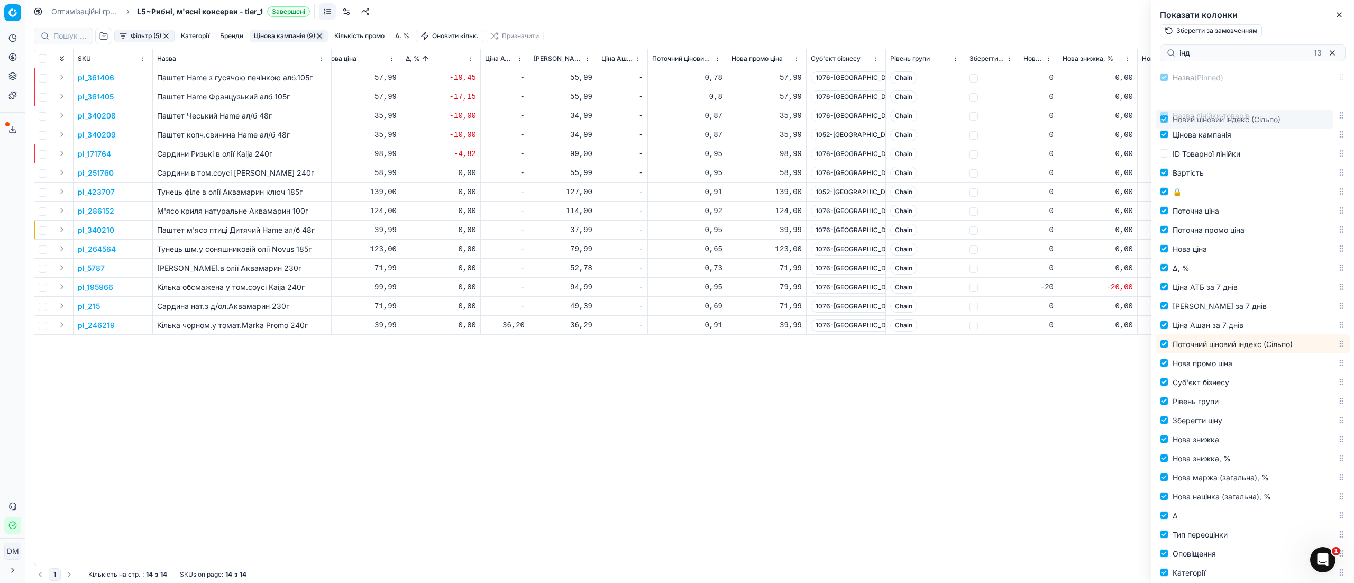
scroll to position [0, 0]
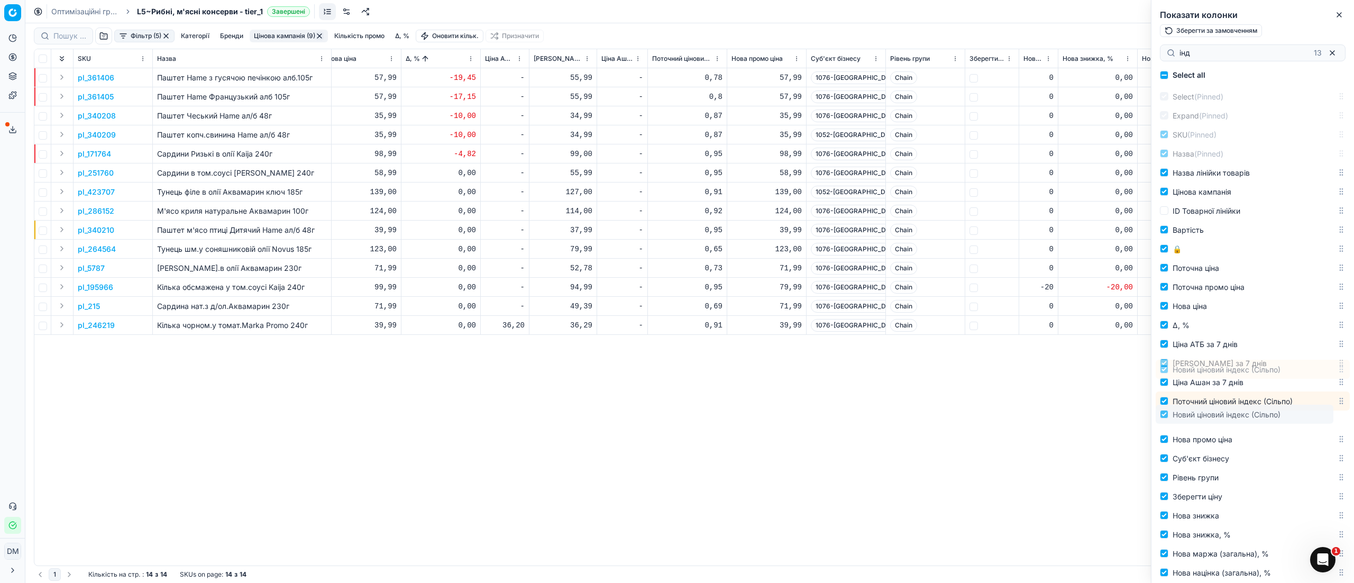
drag, startPoint x: 1325, startPoint y: 161, endPoint x: 1312, endPoint y: 416, distance: 255.2
click at [1312, 416] on body "Pricing platform Аналітика Цінова оптимізація Асортимент продукції Шаблони Серв…" at bounding box center [677, 291] width 1354 height 583
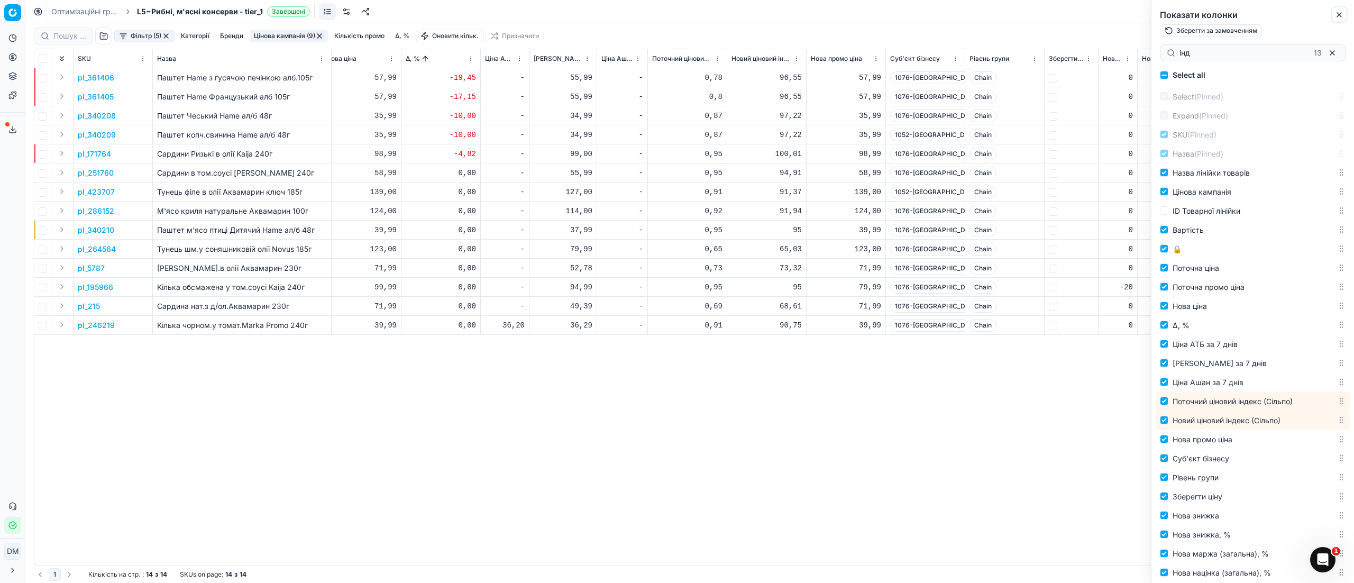
click at [1342, 19] on button "Close" at bounding box center [1338, 14] width 13 height 13
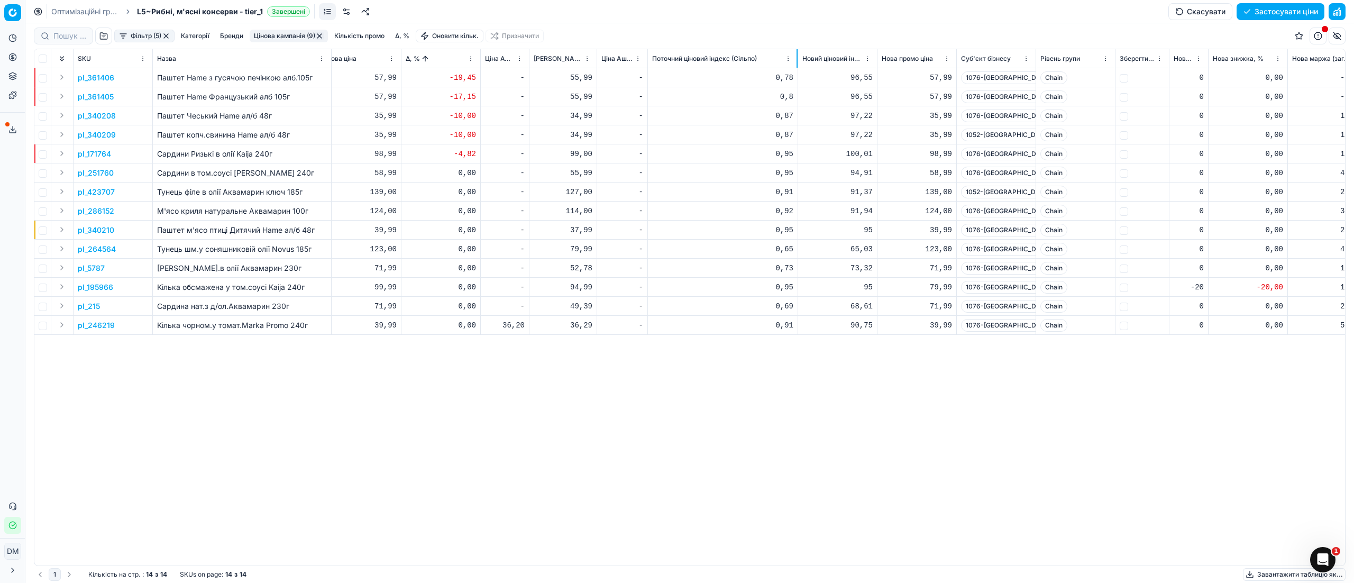
drag, startPoint x: 726, startPoint y: 61, endPoint x: 796, endPoint y: 67, distance: 70.6
click at [796, 67] on div at bounding box center [796, 58] width 1 height 19
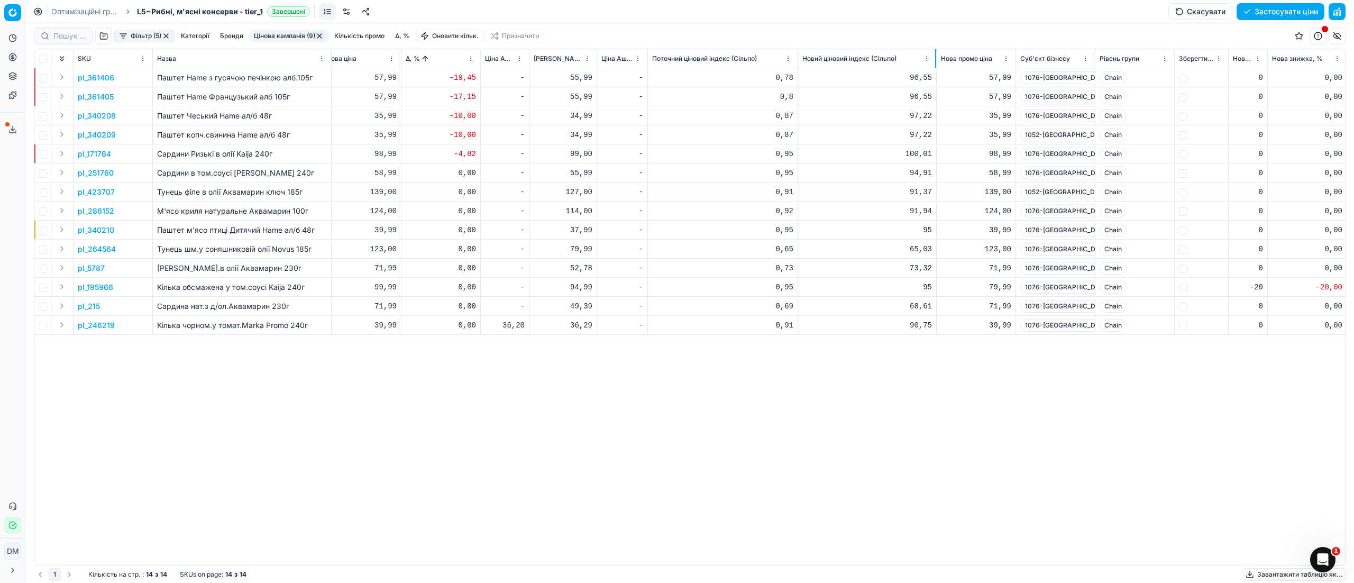
drag, startPoint x: 876, startPoint y: 59, endPoint x: 935, endPoint y: 61, distance: 58.7
click at [935, 61] on div at bounding box center [935, 58] width 1 height 19
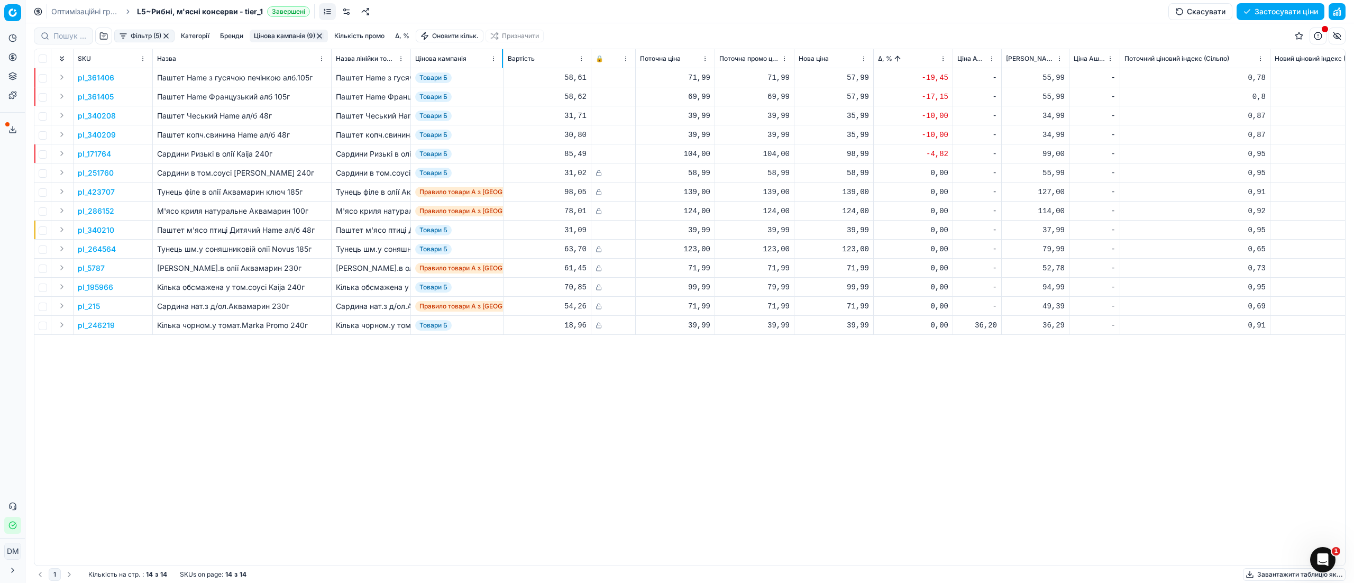
drag, startPoint x: 489, startPoint y: 63, endPoint x: 502, endPoint y: 65, distance: 12.8
click at [502, 65] on div at bounding box center [502, 58] width 1 height 19
drag, startPoint x: 1269, startPoint y: 60, endPoint x: 1230, endPoint y: 61, distance: 39.1
drag, startPoint x: 1269, startPoint y: 61, endPoint x: 1240, endPoint y: 86, distance: 37.9
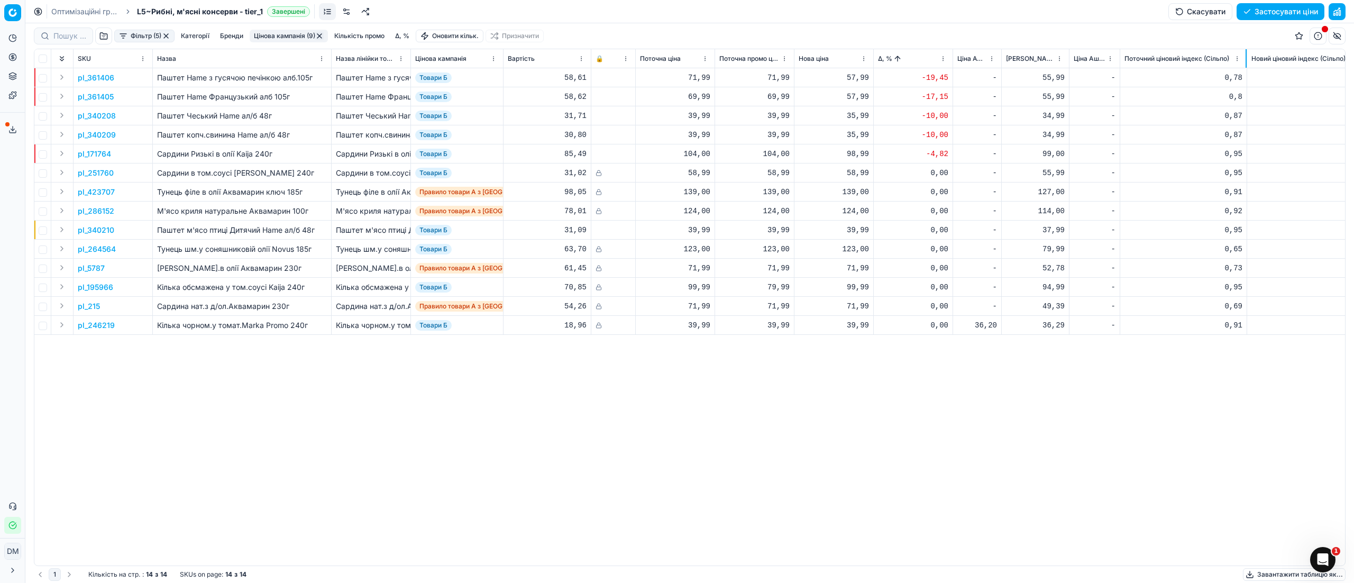
click at [1246, 69] on div "SKU Назва Назва лінійки товарів Цінова кампанія Вартість 🔒 Поточна ціна Поточна…" at bounding box center [689, 307] width 1310 height 516
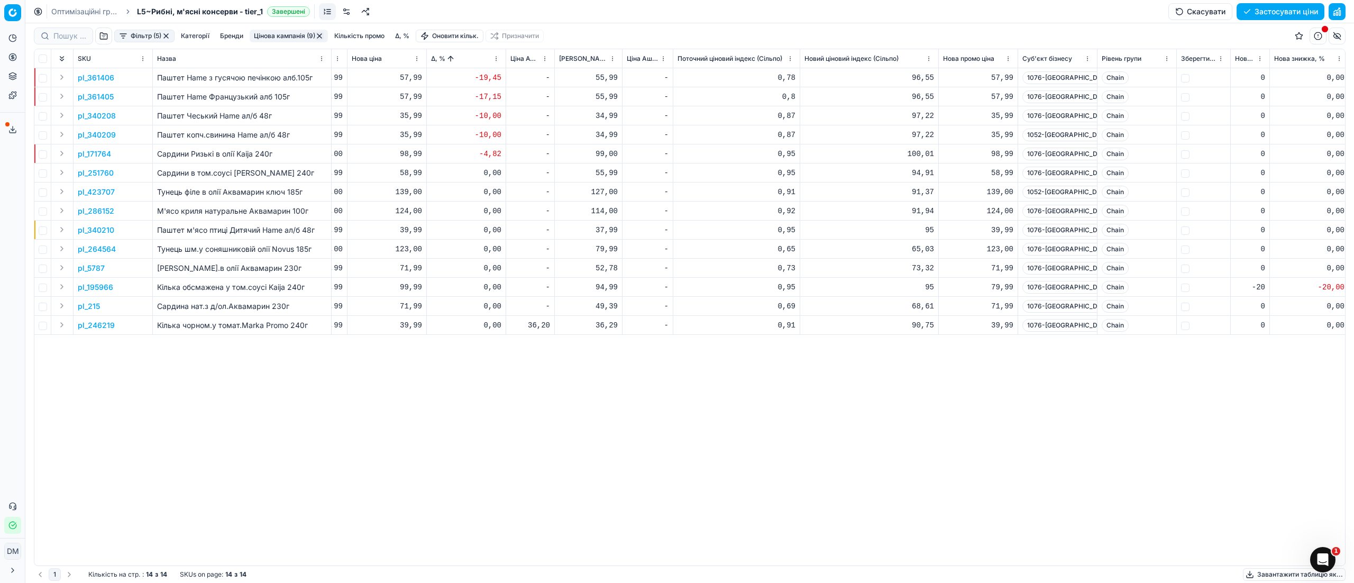
scroll to position [0, 489]
